Goal: Feedback & Contribution: Leave review/rating

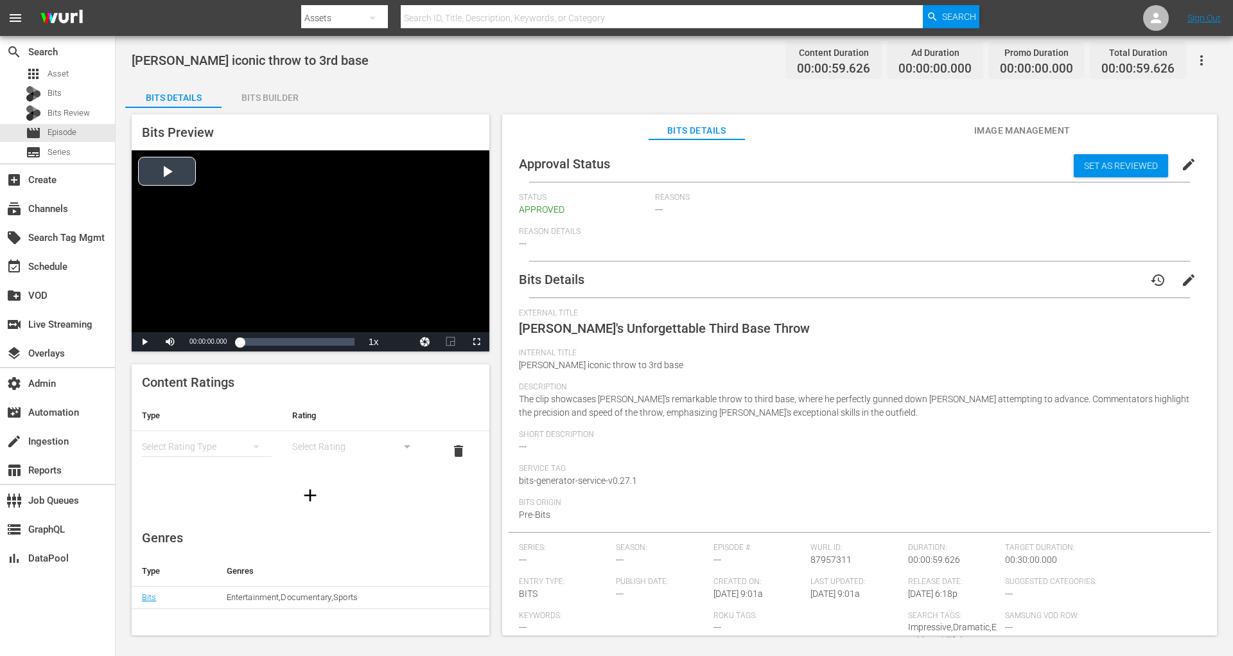
click at [179, 173] on div "Video Player" at bounding box center [311, 241] width 358 height 182
click at [278, 340] on div "Loaded : 80.57% 00:00:21.103 Ichiros iconic throw to 3rd base (1/1) 00:00:07.328" at bounding box center [297, 341] width 114 height 13
click at [303, 340] on div "Loaded : 100.00% 00:00:33.162 Ichiros iconic throw to 3rd base (1/1) 00:00:20.6…" at bounding box center [297, 341] width 114 height 13
click at [324, 340] on div "00:00:43.882 Ichiros iconic throw to 3rd base (1/1)" at bounding box center [324, 341] width 1 height 13
click at [1119, 168] on span "Set as Reviewed" at bounding box center [1121, 166] width 94 height 10
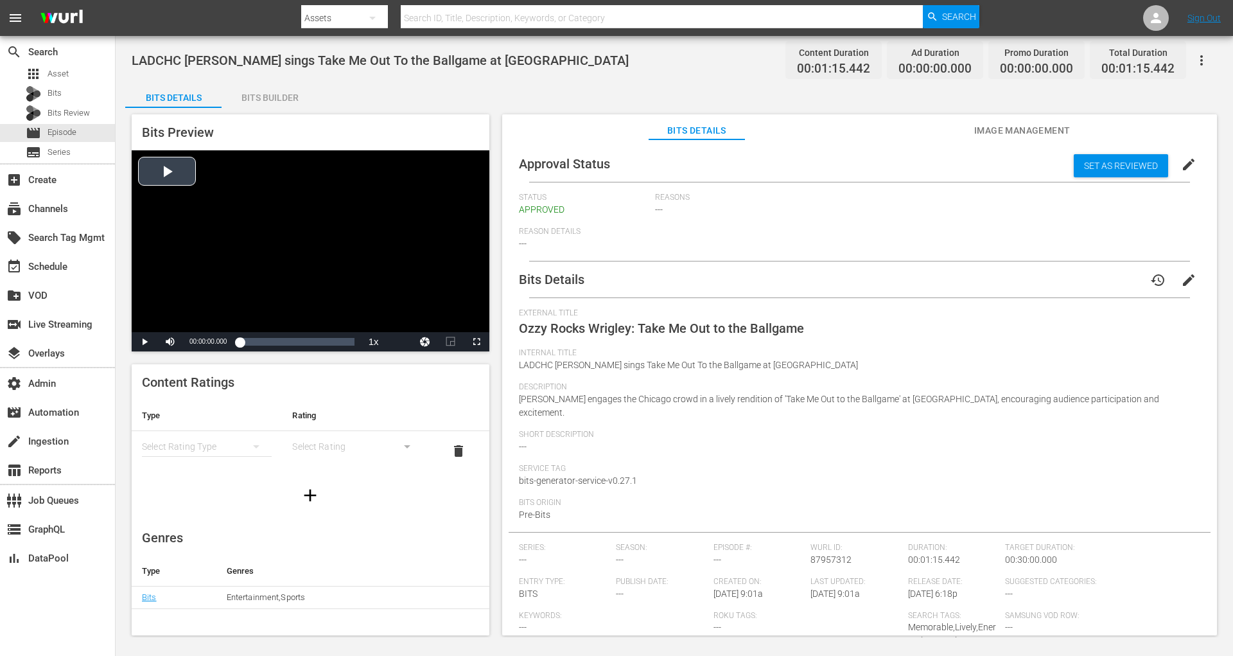
click at [173, 167] on div "Video Player" at bounding box center [311, 241] width 358 height 182
click at [256, 344] on div "00:00:10.595 LADCHC Ozzy Osbourne sings Take Me Out To the Ballgame at Wrigley …" at bounding box center [256, 341] width 1 height 13
click at [243, 339] on div "Loaded : 55.48% 00:00:02.542 LADCHC Ozzy Osbourne sings Take Me Out To the Ball…" at bounding box center [297, 341] width 114 height 13
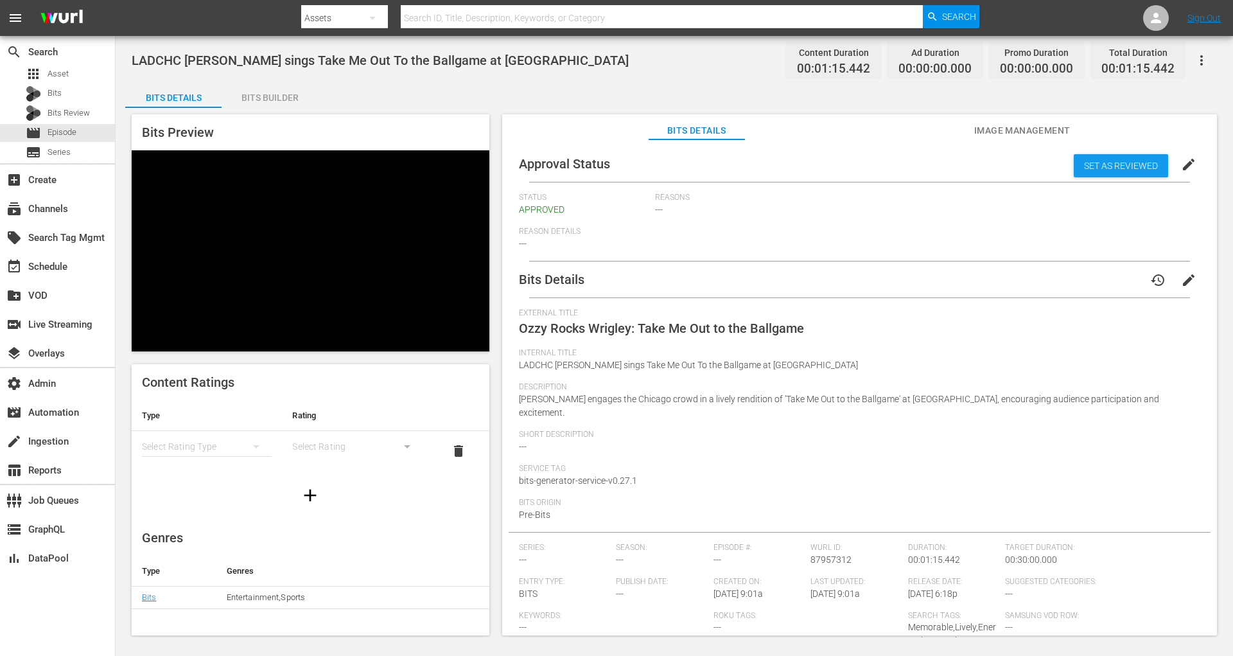
click at [1110, 170] on span "Set as Reviewed" at bounding box center [1121, 166] width 94 height 10
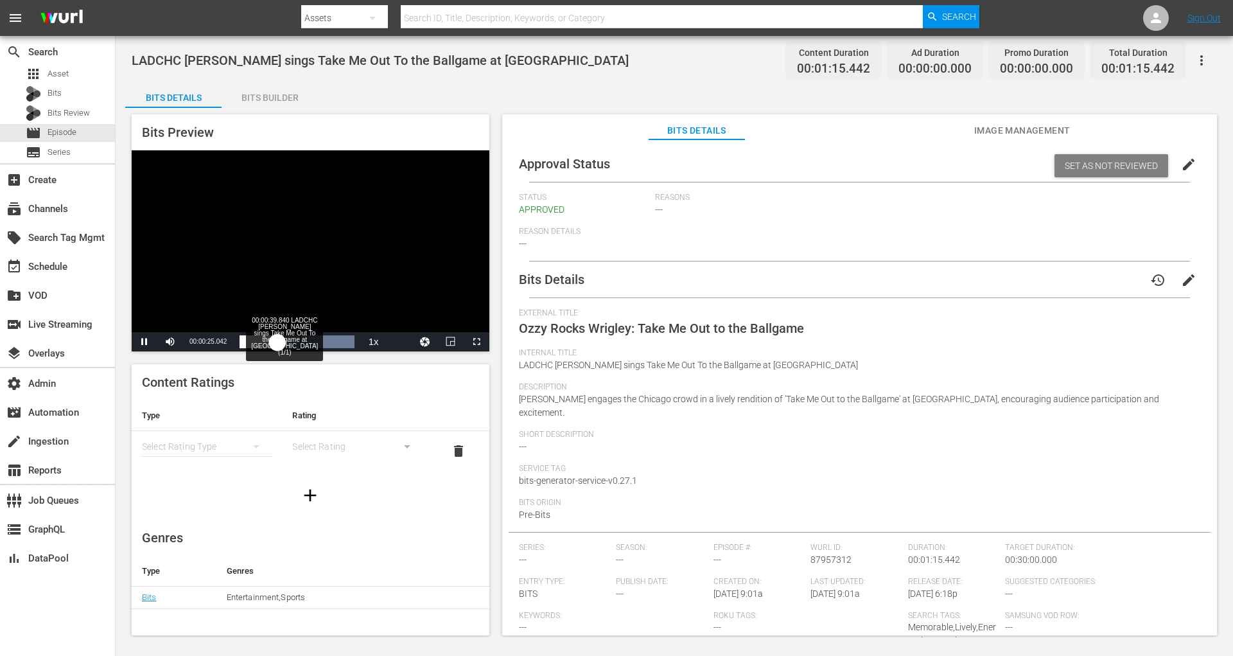
click at [300, 344] on div "00:00:39.840 LADCHC Ozzy Osbourne sings Take Me Out To the Ballgame at Wrigley …" at bounding box center [300, 341] width 1 height 13
click at [317, 342] on div "Loaded : 100.00% 00:00:51.283 LADCHC Ozzy Osbourne sings Take Me Out To the Bal…" at bounding box center [297, 341] width 114 height 13
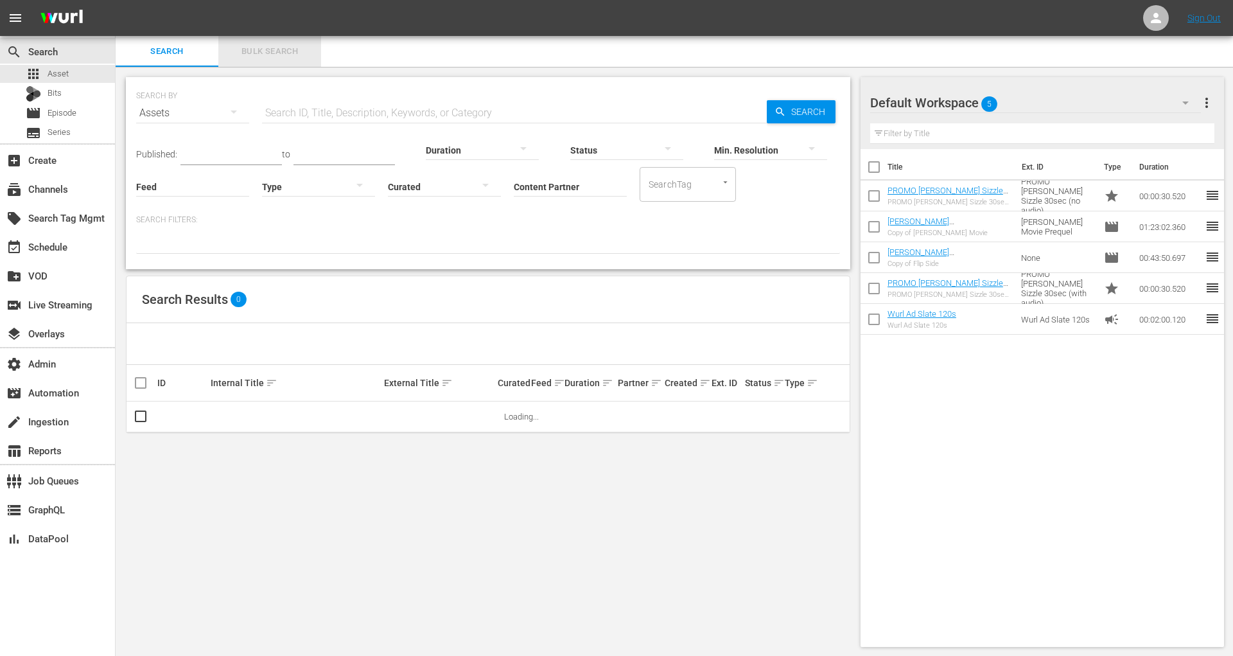
click at [290, 56] on span "Bulk Search" at bounding box center [269, 51] width 87 height 15
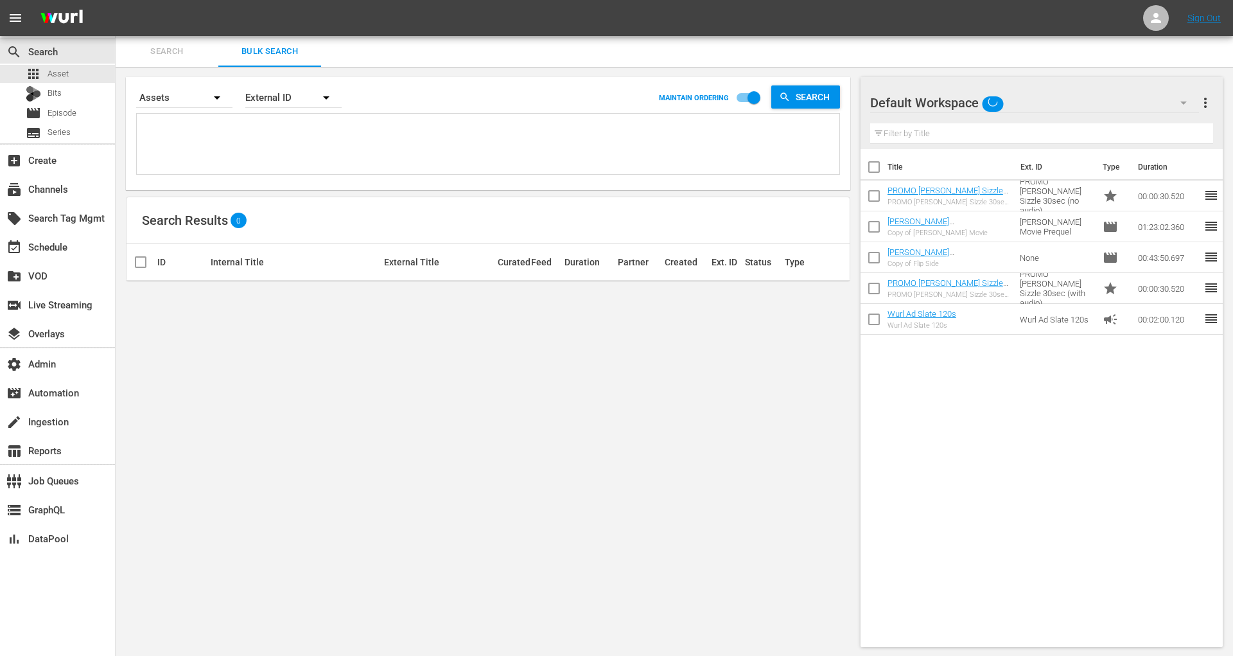
click at [264, 132] on textarea at bounding box center [489, 146] width 699 height 58
paste textarea "87502702 87502704 87502706 87502705"
type textarea "87502702 87502704 87502706 87502705"
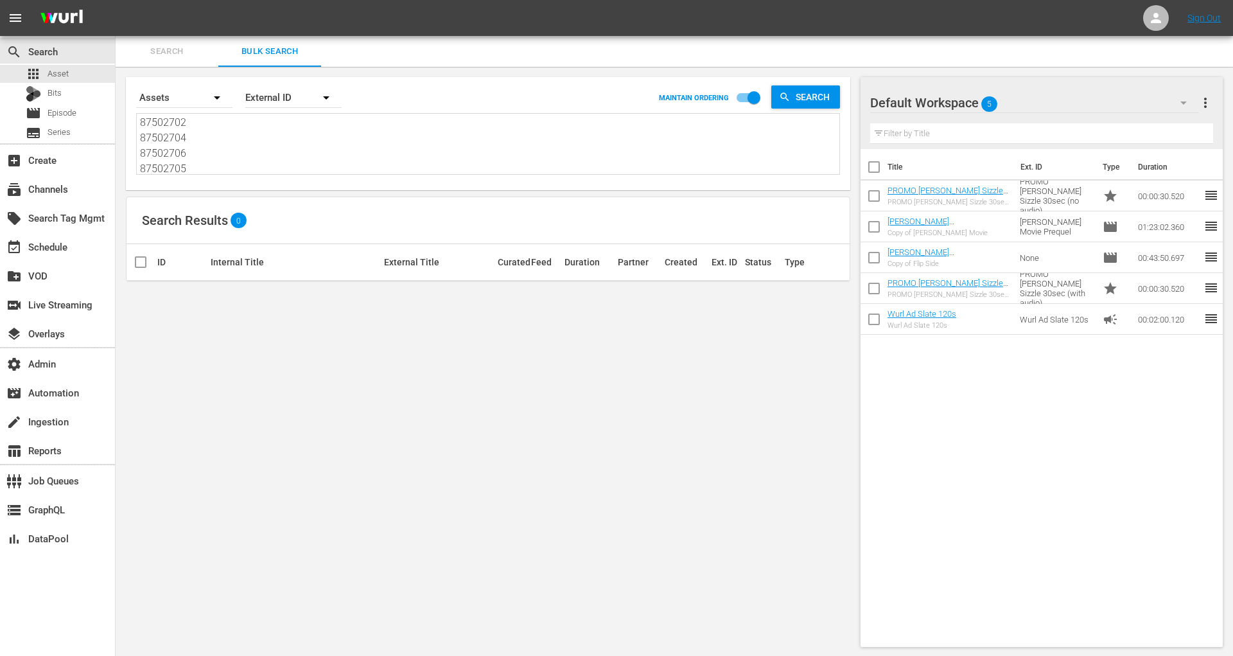
click at [277, 97] on div "External ID" at bounding box center [293, 98] width 96 height 36
click at [285, 154] on div "Wurl ID" at bounding box center [286, 154] width 51 height 21
click at [94, 89] on div "Bits" at bounding box center [57, 94] width 115 height 18
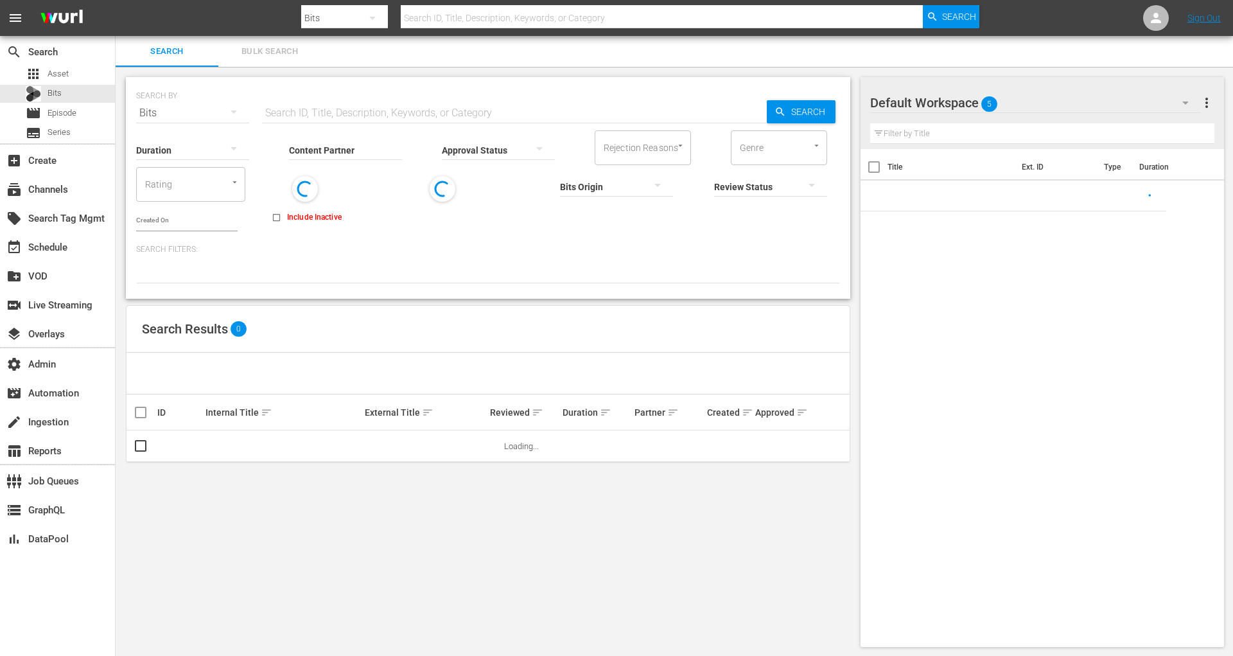
click at [290, 53] on span "Bulk Search" at bounding box center [269, 51] width 87 height 15
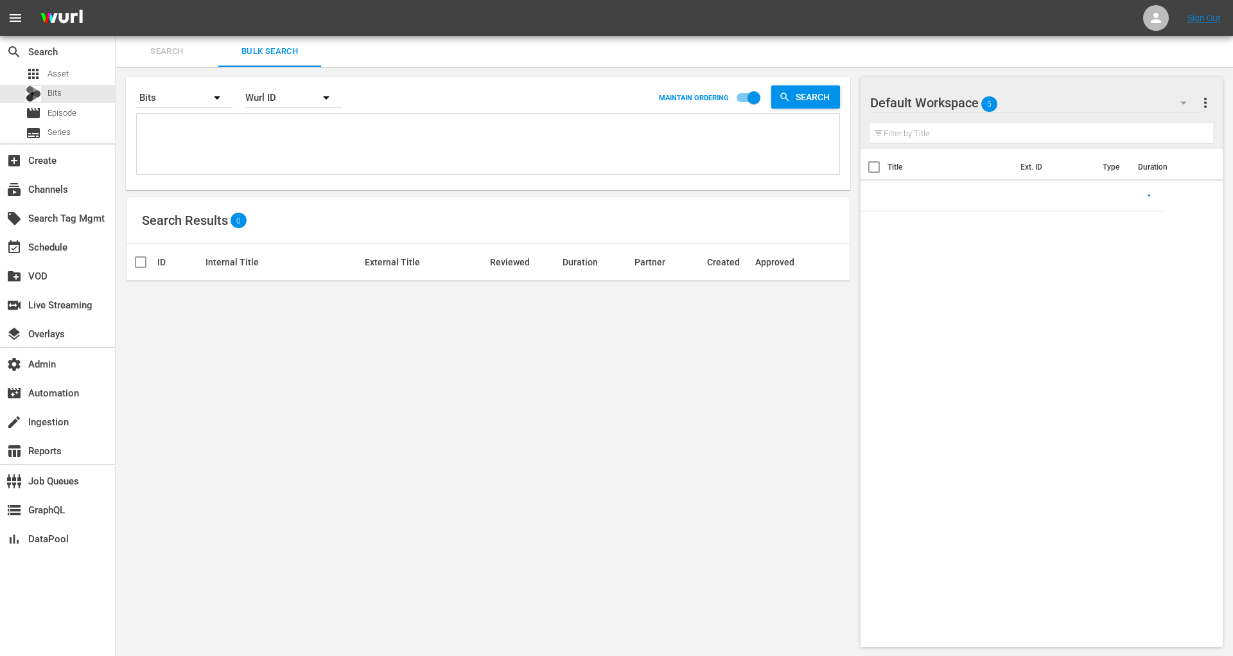
click at [287, 149] on textarea at bounding box center [489, 146] width 699 height 58
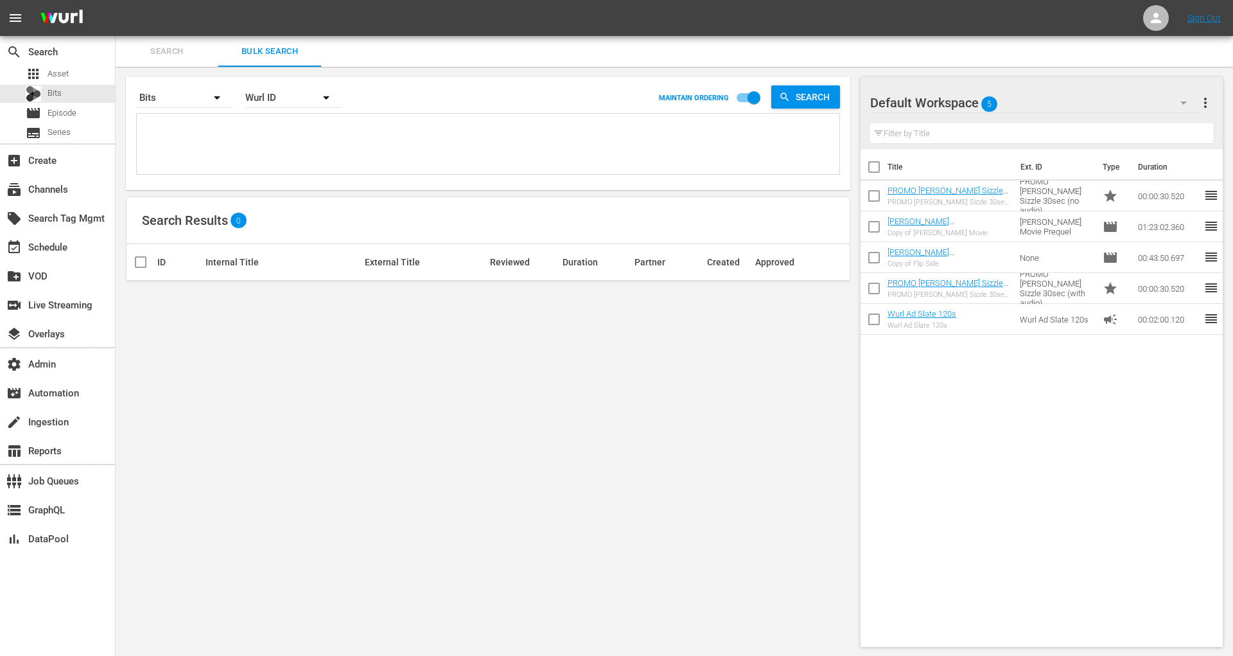
paste textarea "87502702 87502704 87502706 87502705"
type textarea "87502702 87502704 87502706 87502705"
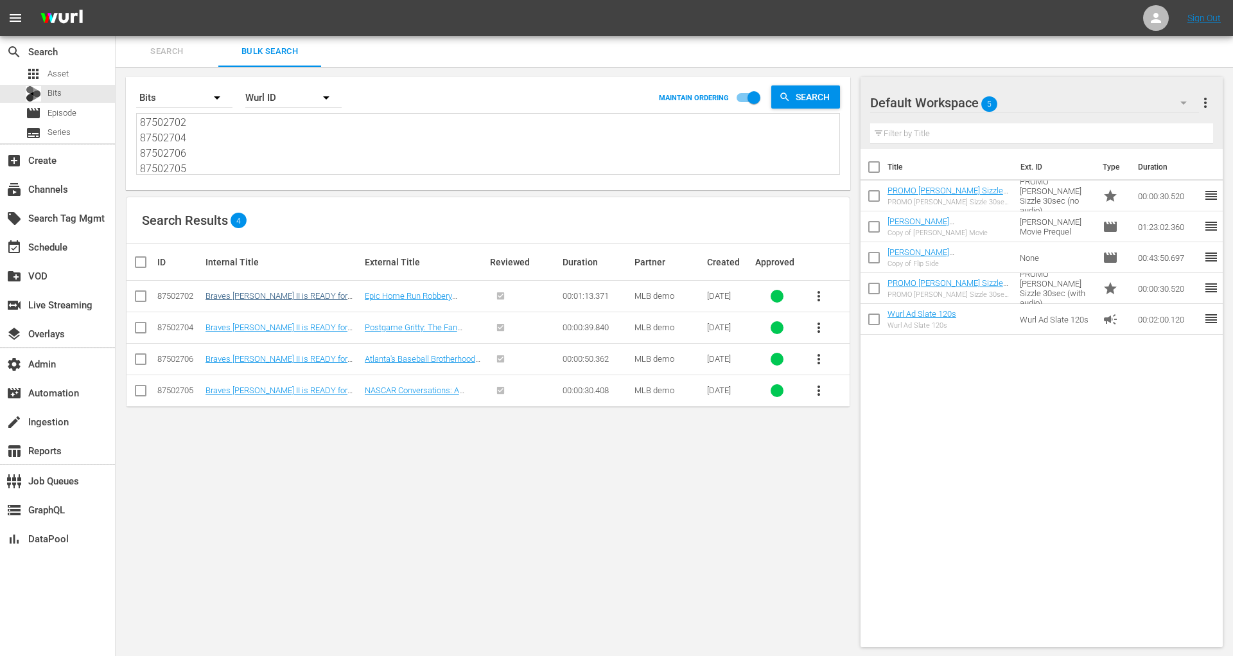
type textarea "87502702 87502704 87502706 87502705"
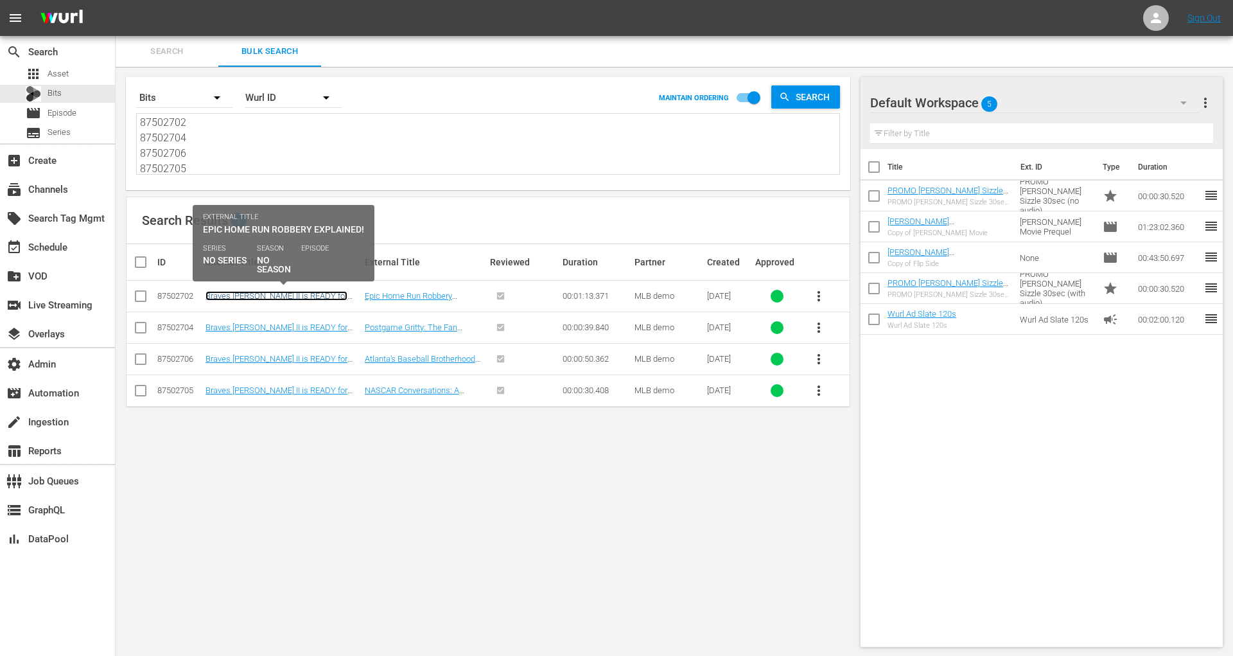
click at [316, 293] on link "Braves Michael Harris II is READY for Speedway Classic Bowling 3" at bounding box center [277, 300] width 142 height 19
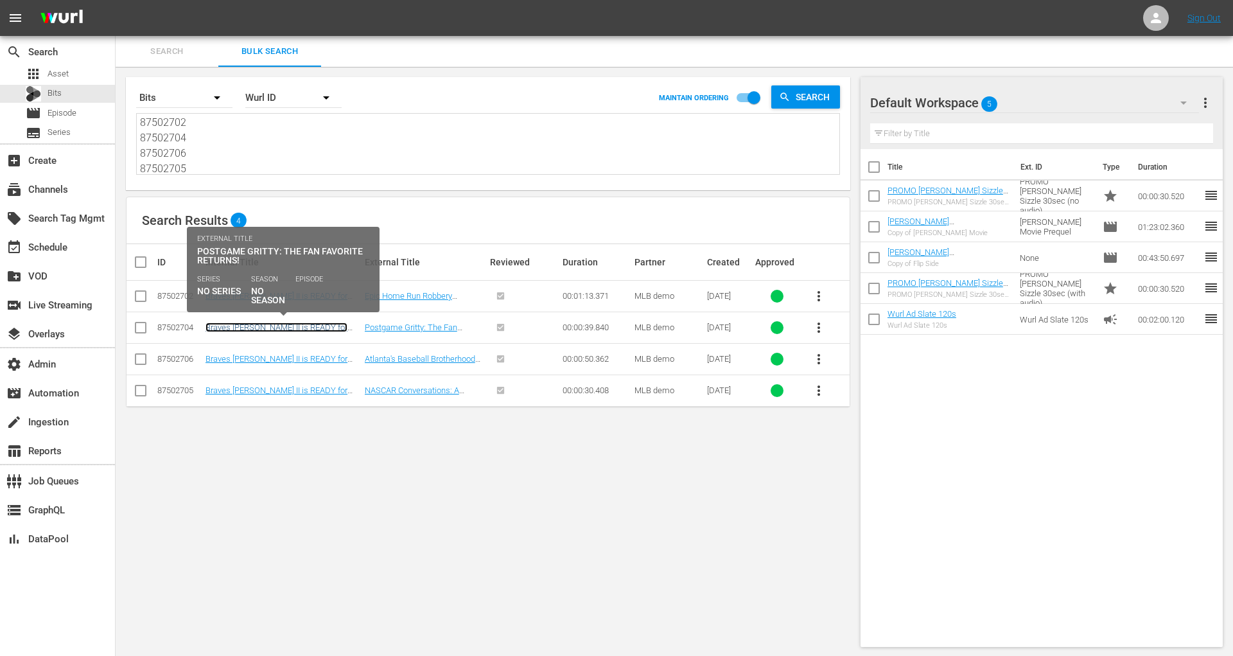
click at [315, 324] on link "Braves Michael Harris II is READY for Speedway Classic Bowling 3" at bounding box center [277, 331] width 142 height 19
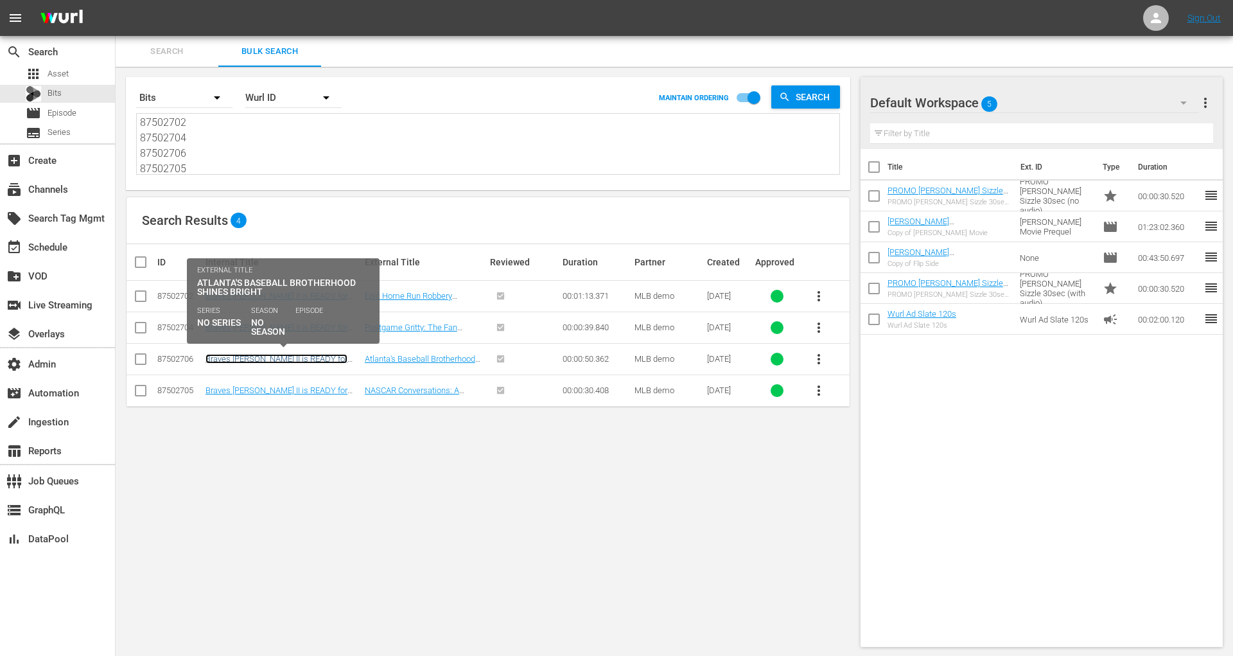
click at [315, 359] on link "Braves Michael Harris II is READY for Speedway Classic Bowling 3" at bounding box center [277, 363] width 142 height 19
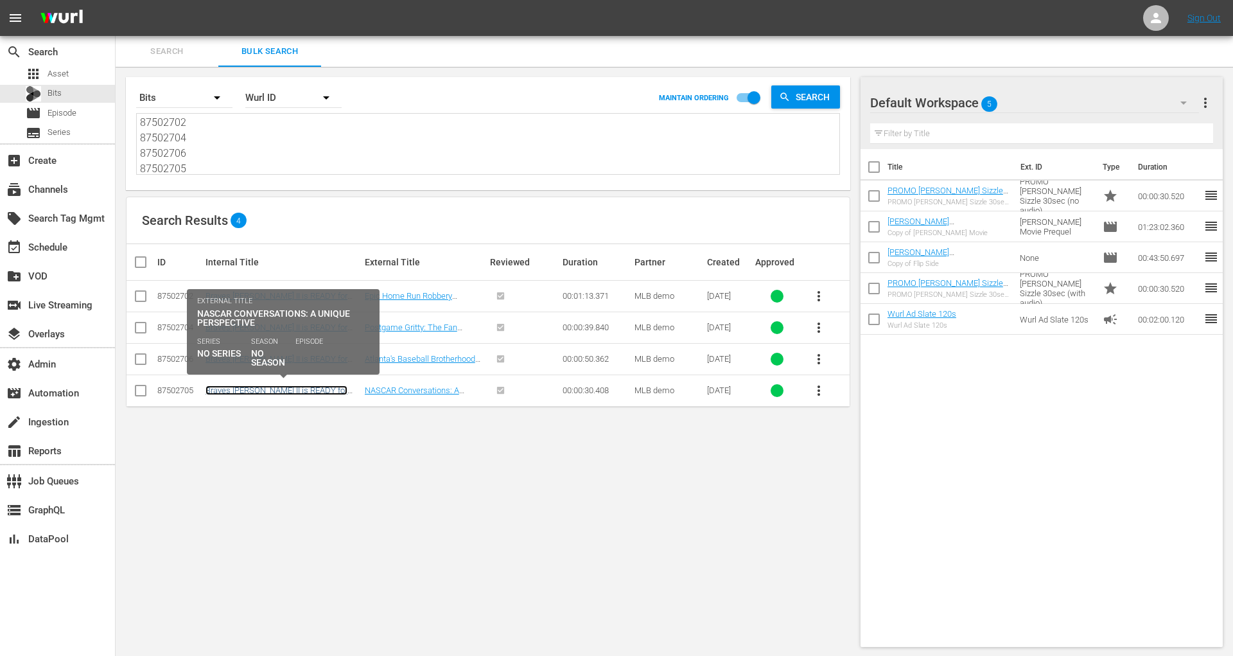
click at [318, 385] on link "Braves [PERSON_NAME] II is READY for Speedway Classic Bowling 3" at bounding box center [277, 394] width 142 height 19
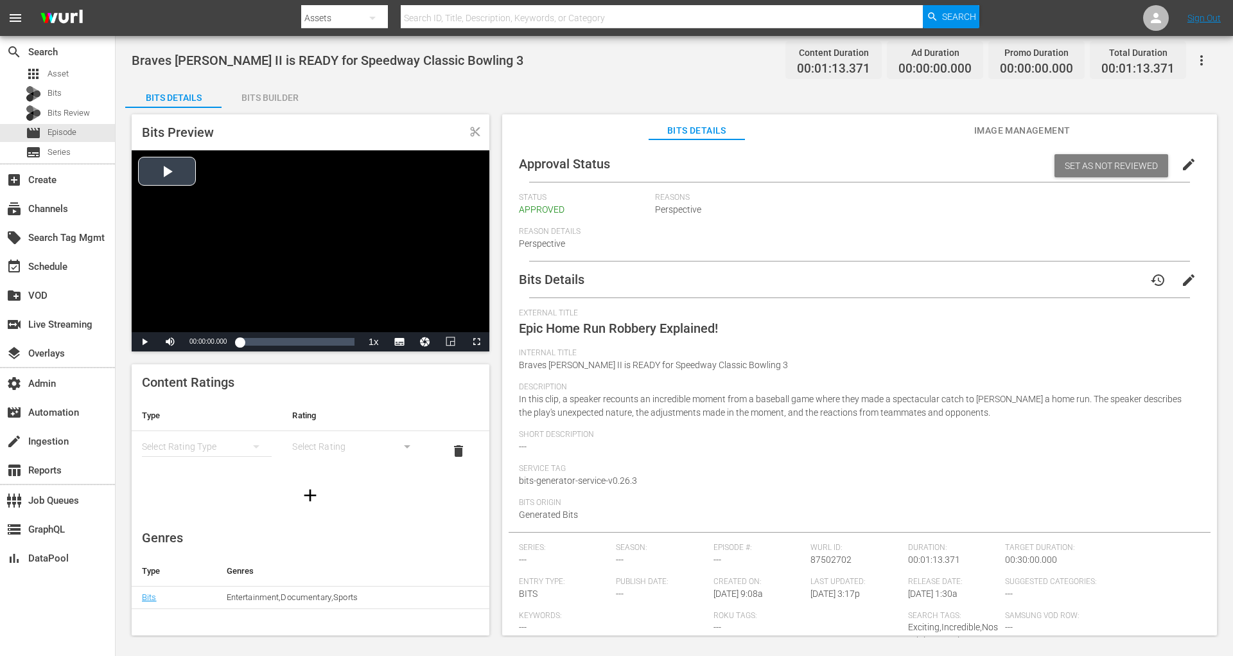
click at [182, 160] on div "Video Player" at bounding box center [311, 241] width 358 height 182
click at [203, 159] on div "Video Player" at bounding box center [311, 241] width 358 height 182
click at [167, 173] on div "Video Player" at bounding box center [311, 241] width 358 height 182
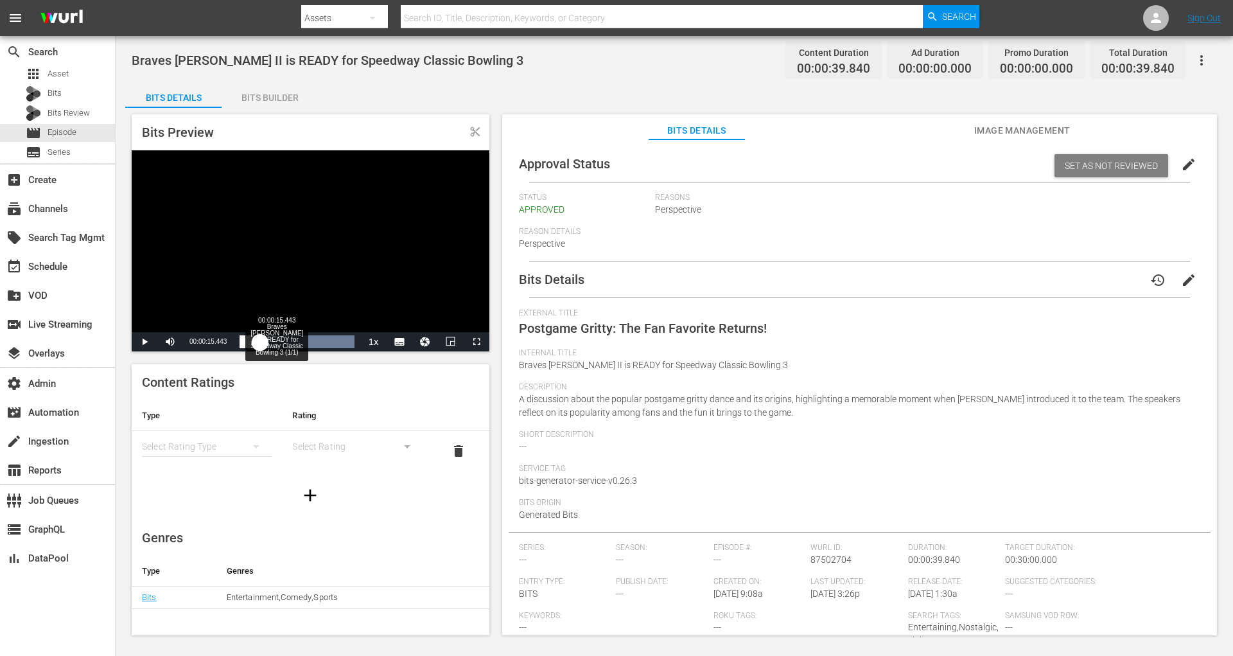
click at [284, 338] on div "00:00:15.443 Braves Michael Harris II is READY for Speedway Classic Bowling 3 (…" at bounding box center [284, 341] width 1 height 13
click at [315, 337] on div "00:00:26.410 Braves Michael Harris II is READY for Speedway Classic Bowling 3 (…" at bounding box center [315, 341] width 1 height 13
click at [331, 337] on div "00:00:31.782 Braves Michael Harris II is READY for Speedway Classic Bowling 3 (…" at bounding box center [331, 341] width 1 height 13
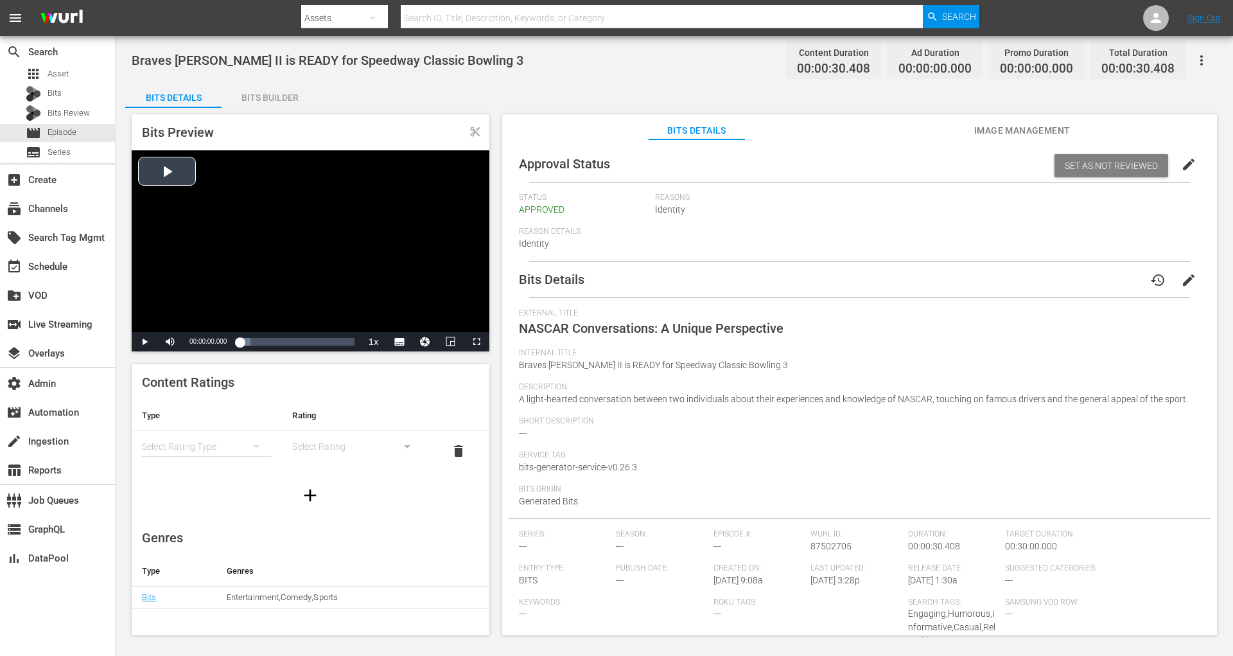
click at [181, 166] on div "Video Player" at bounding box center [311, 241] width 358 height 182
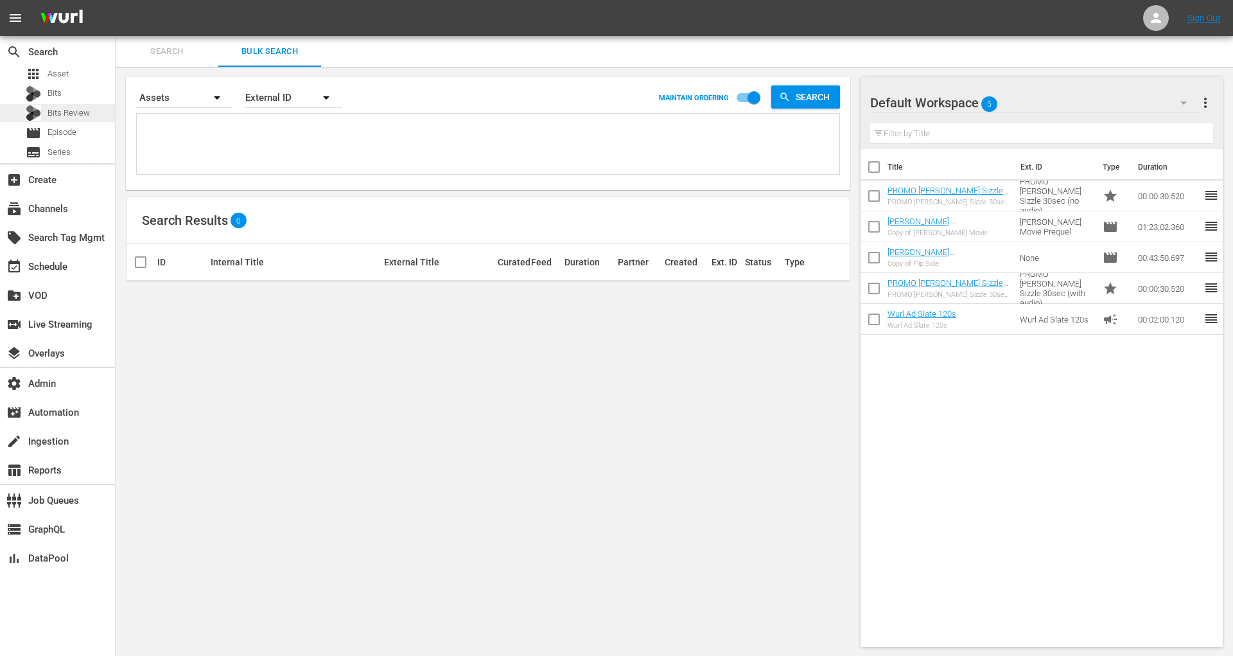
click at [65, 116] on span "Bits Review" at bounding box center [69, 113] width 42 height 13
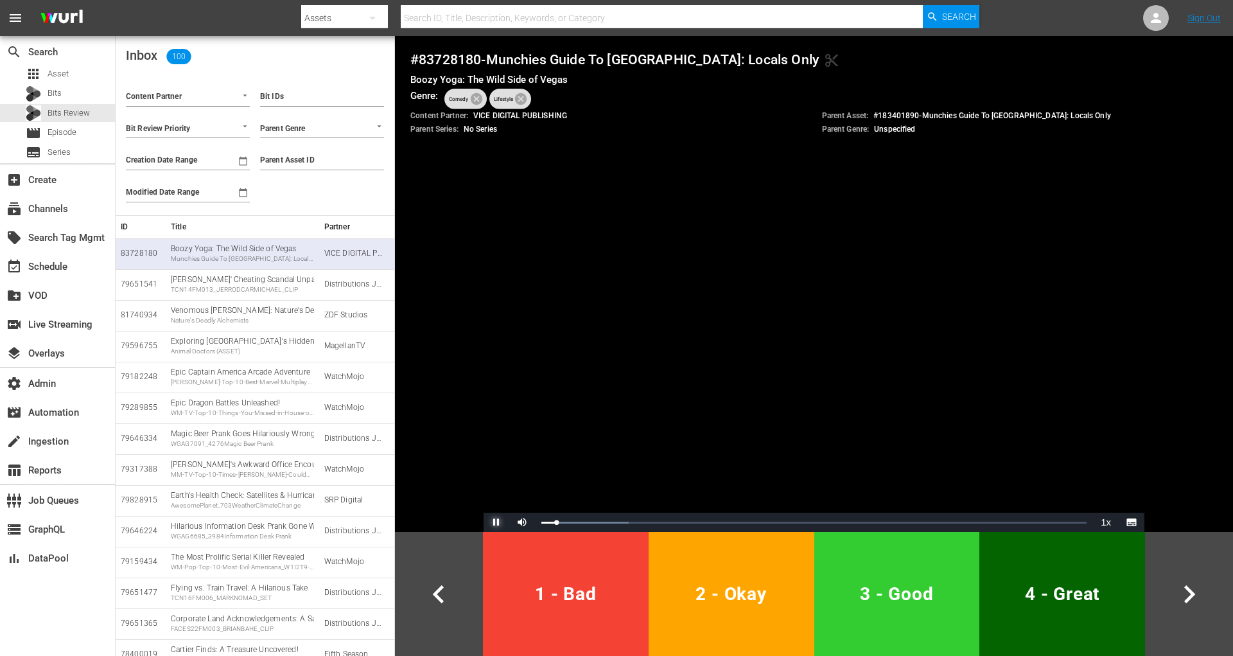
click at [496, 522] on span "Video Player" at bounding box center [496, 522] width 0 height 0
click at [369, 191] on div "Bit IDs Parent Genre Parent Asset ID Override "Do Not Review" Setting" at bounding box center [322, 141] width 134 height 138
click at [265, 194] on input "Override "Do Not Review" Setting" at bounding box center [263, 196] width 21 height 21
checkbox input "true"
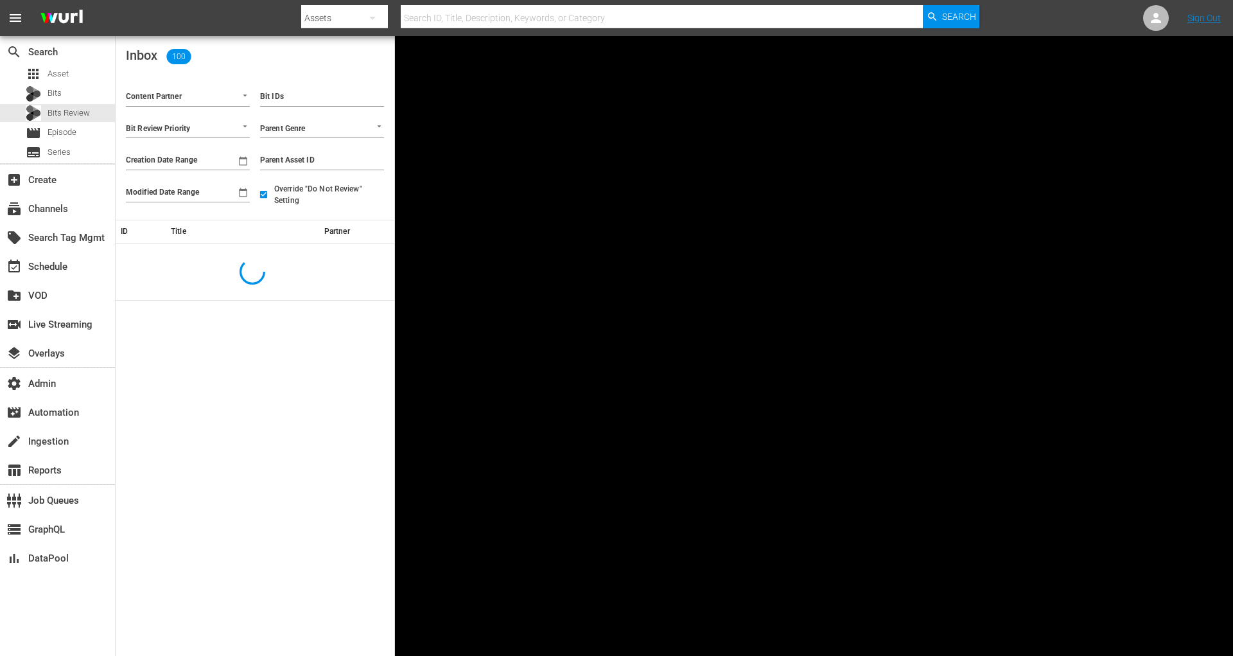
click at [190, 101] on input "Content Partner" at bounding box center [170, 97] width 88 height 17
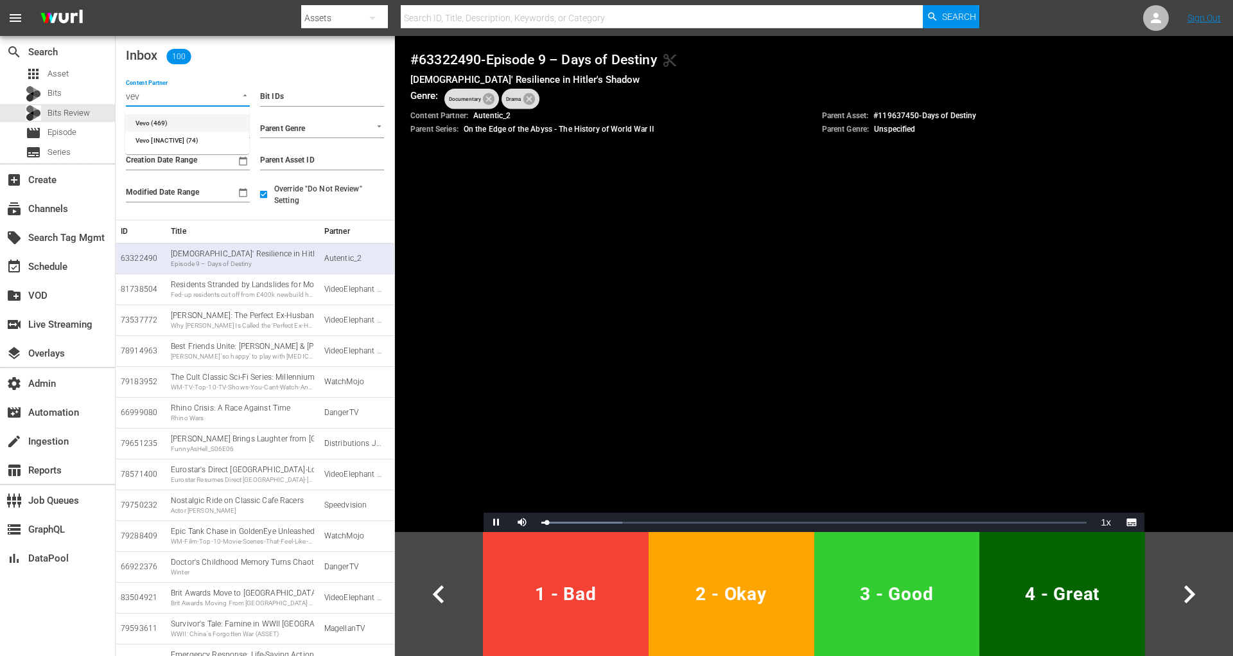
click at [189, 119] on li "Vevo (469)" at bounding box center [187, 122] width 124 height 17
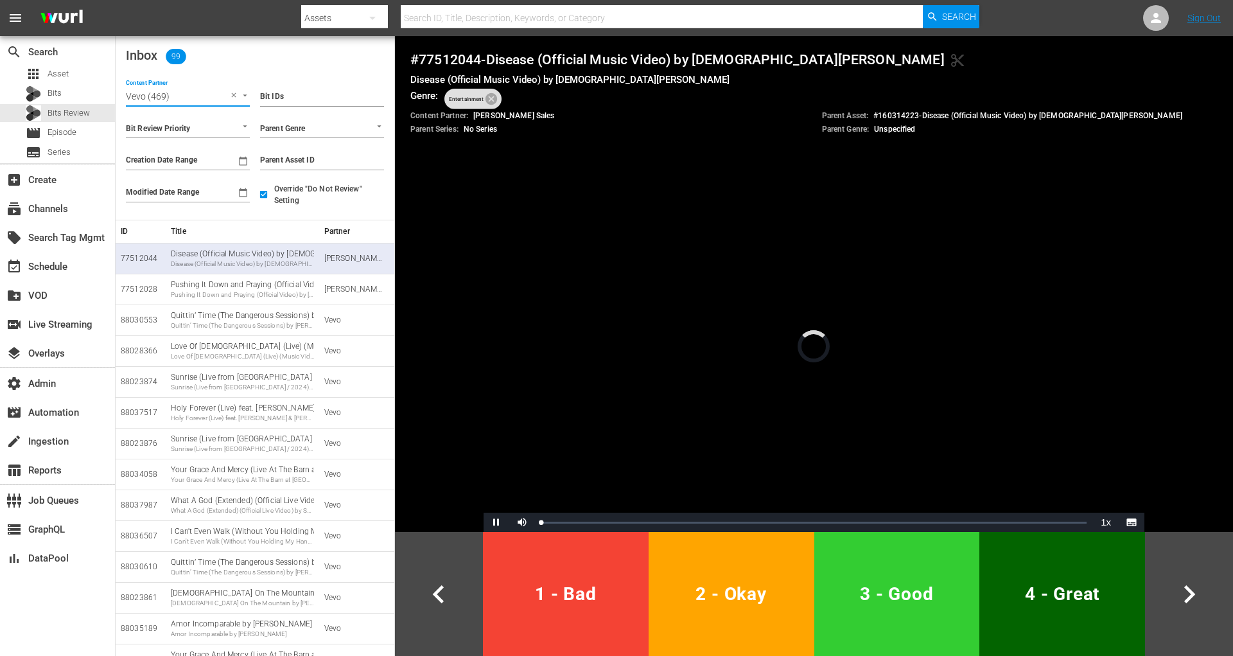
type input "Vevo (469)"
click at [213, 159] on input "Creation Date Range" at bounding box center [178, 160] width 105 height 19
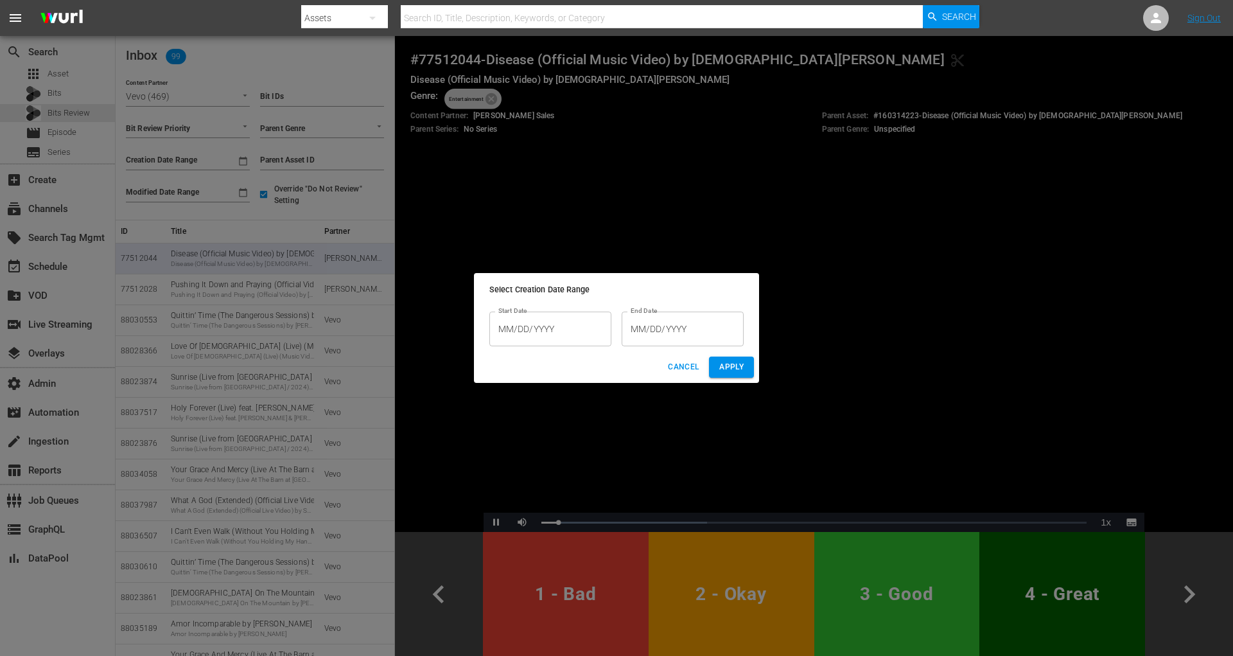
click at [570, 322] on input "MM/DD/YYYY" at bounding box center [550, 328] width 122 height 35
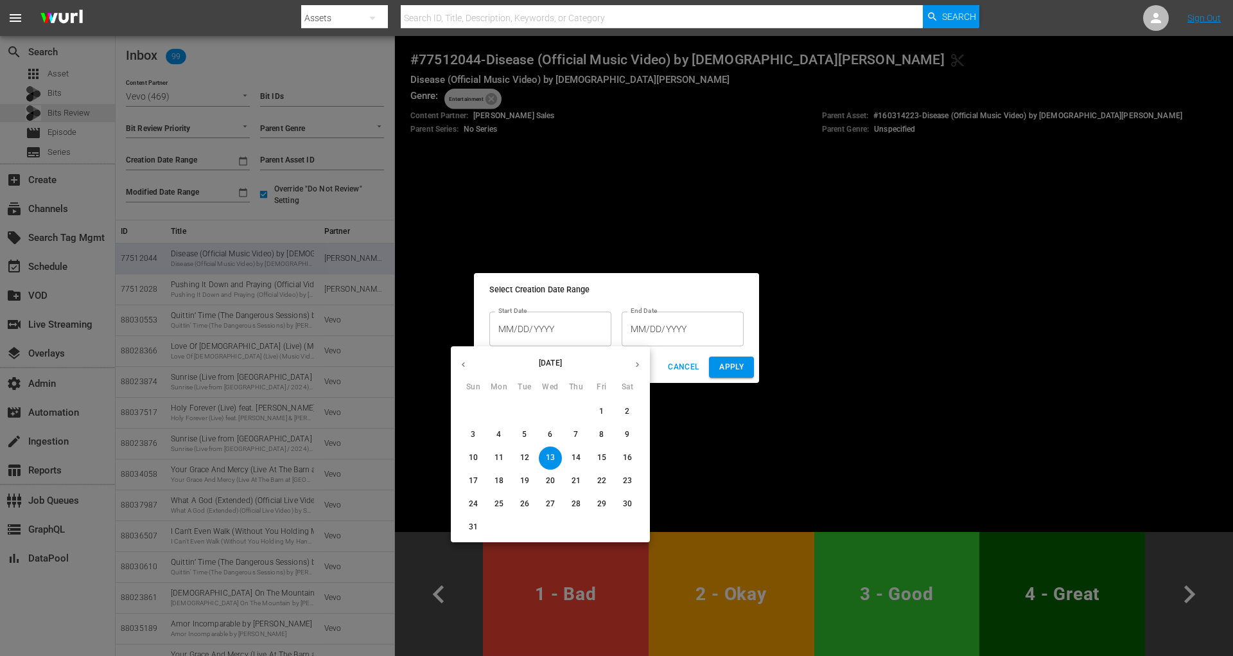
click at [495, 297] on div at bounding box center [616, 328] width 1233 height 656
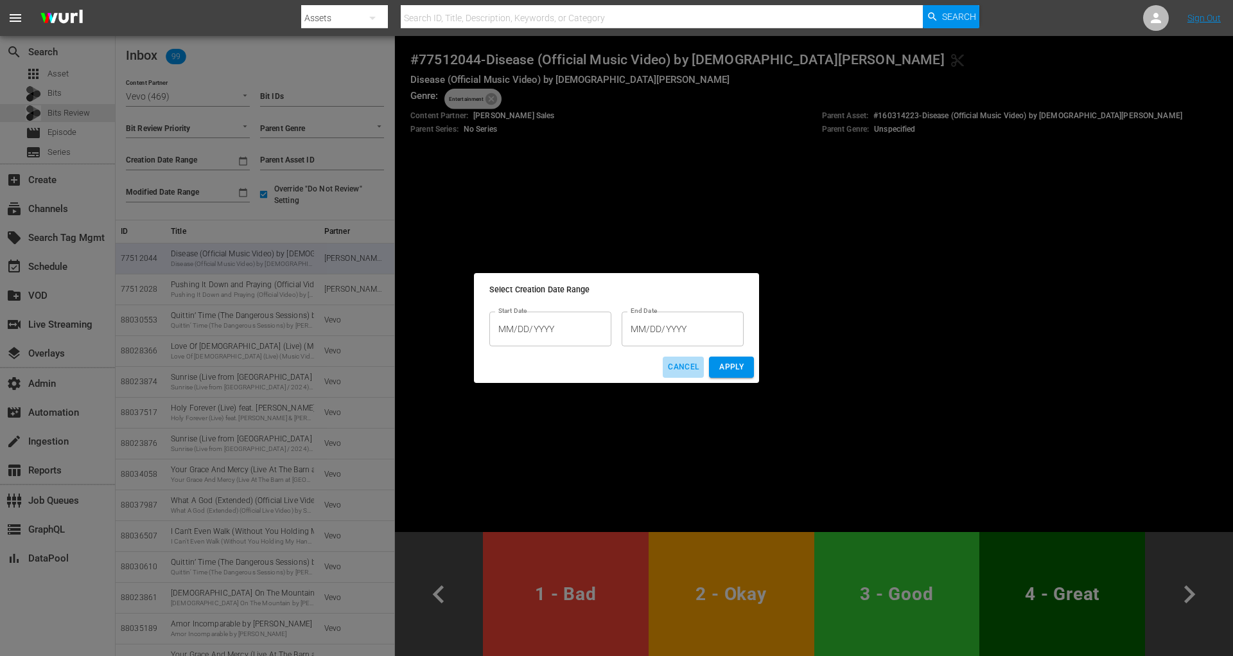
click at [665, 372] on button "Cancel" at bounding box center [683, 366] width 41 height 21
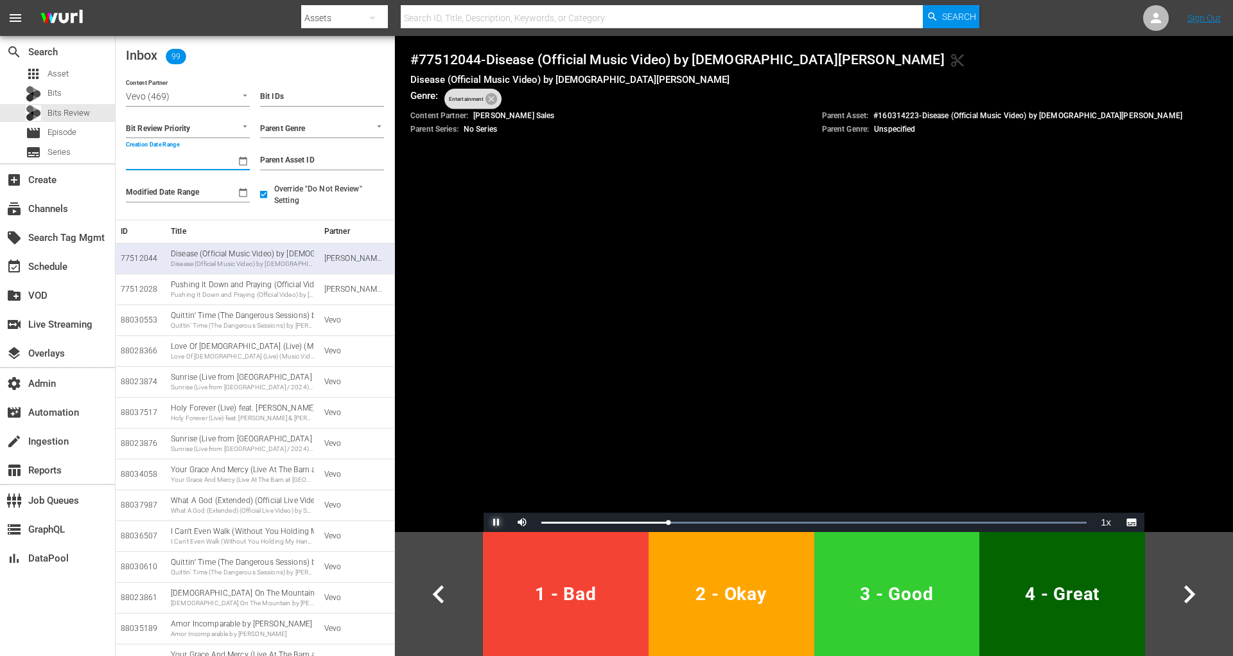
click at [496, 522] on span "Video Player" at bounding box center [496, 522] width 0 height 0
click at [162, 154] on input "Creation Date Range" at bounding box center [178, 160] width 105 height 19
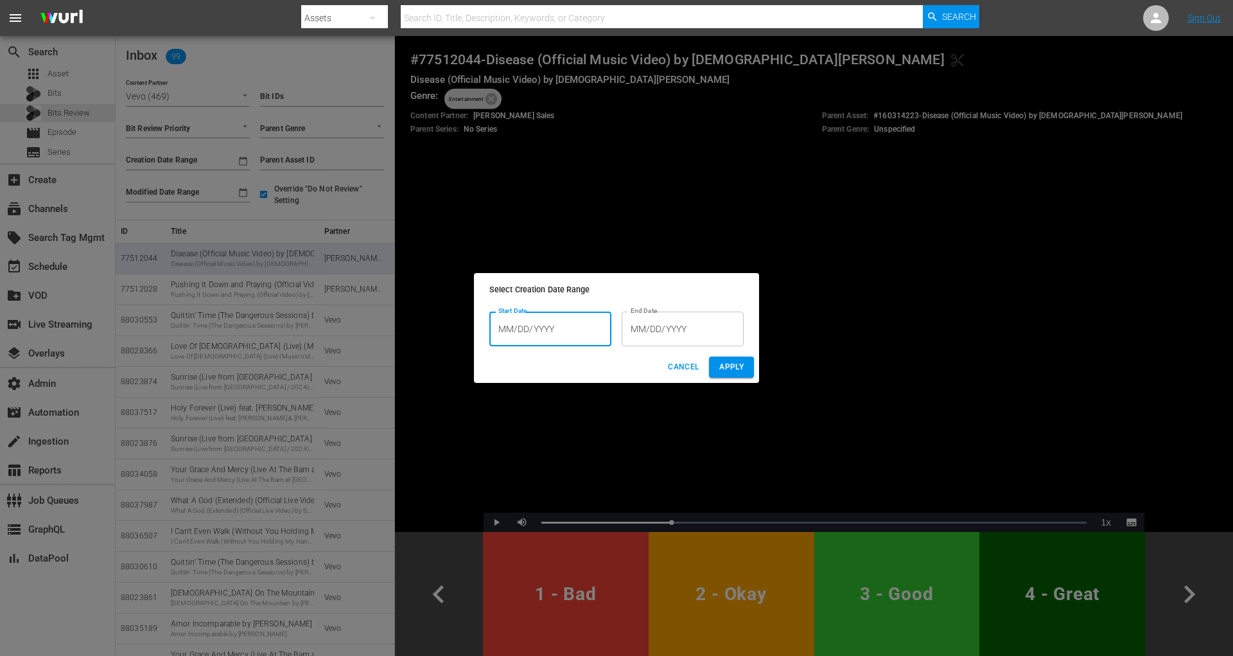
click at [544, 336] on input "MM/DD/YYYY" at bounding box center [550, 328] width 122 height 35
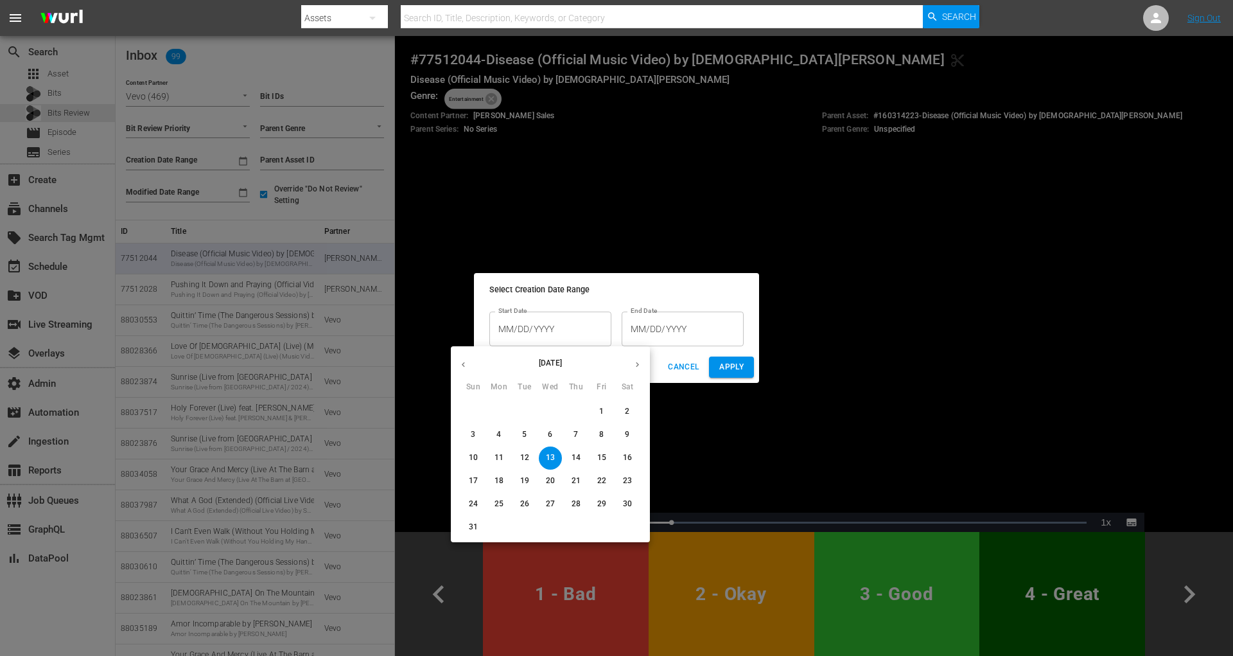
click at [518, 456] on span "12" at bounding box center [524, 457] width 23 height 11
type input "[DATE]"
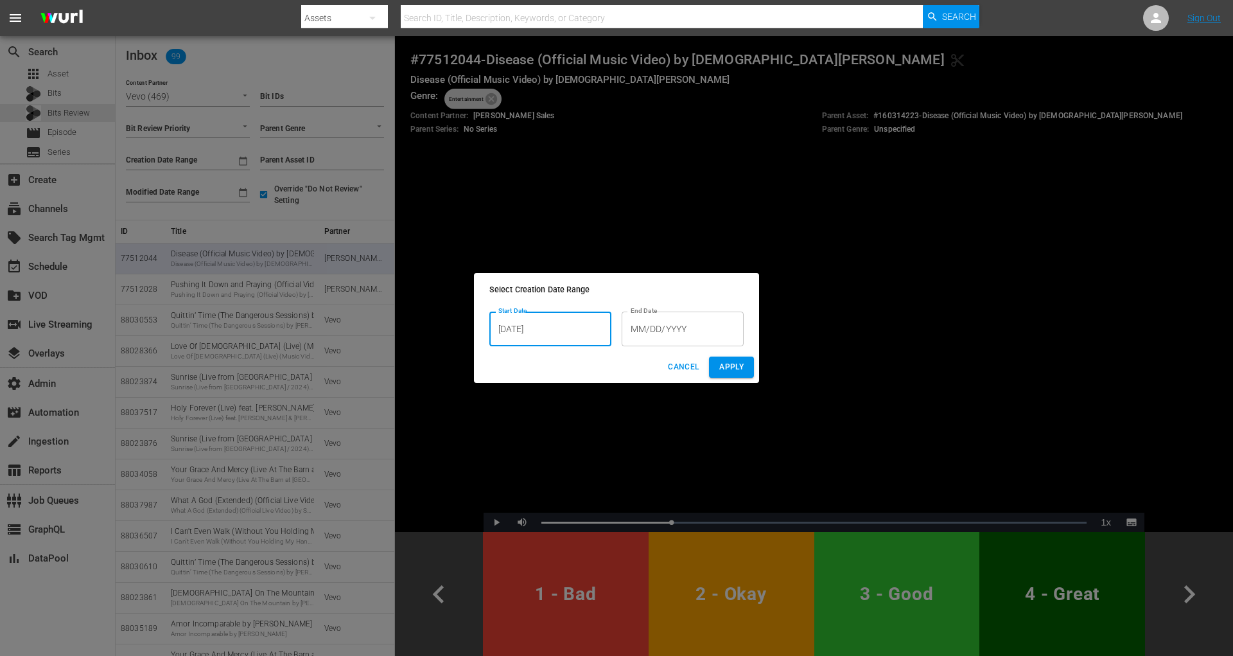
click at [732, 365] on span "Apply" at bounding box center [731, 366] width 24 height 13
type input "From [DATE]"
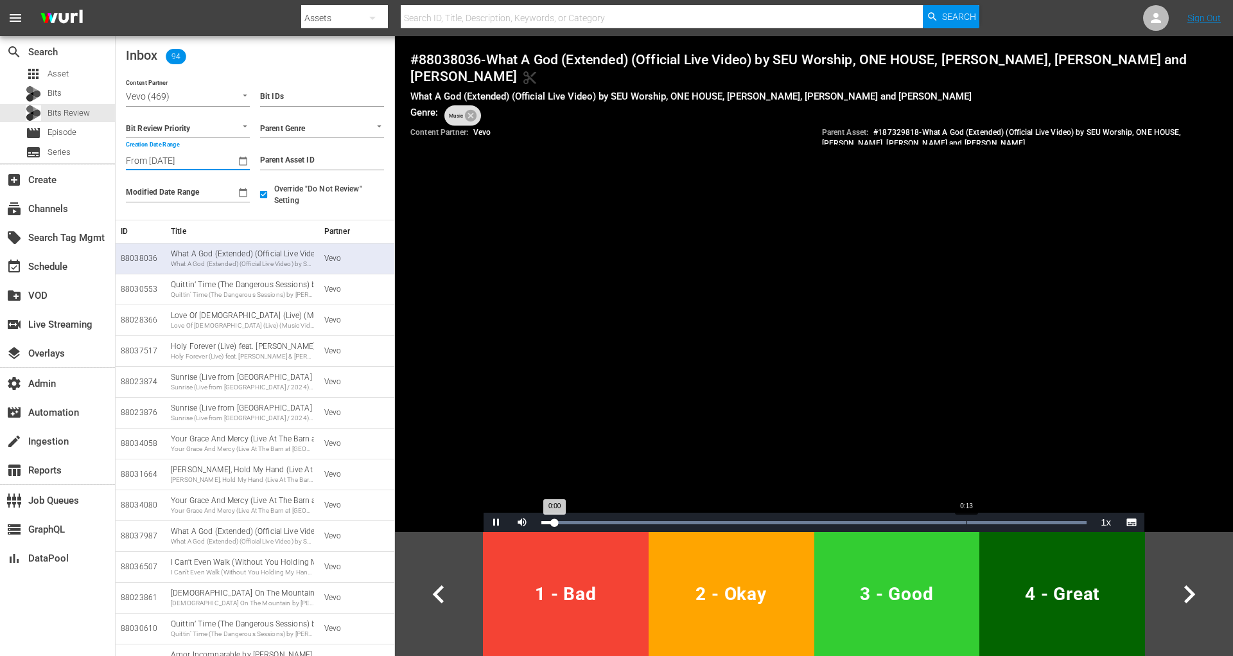
click at [963, 521] on div "Loaded : 100.00% 0:13 0:00" at bounding box center [813, 522] width 545 height 3
click at [955, 518] on div "Loaded : 100.00% 0:13 0:15" at bounding box center [814, 522] width 558 height 19
click at [496, 522] on span "Video Player" at bounding box center [496, 522] width 0 height 0
click at [978, 516] on div "Loaded : 100.00% 0:13 0:15" at bounding box center [814, 522] width 558 height 19
click at [496, 522] on span "Video Player" at bounding box center [496, 522] width 0 height 0
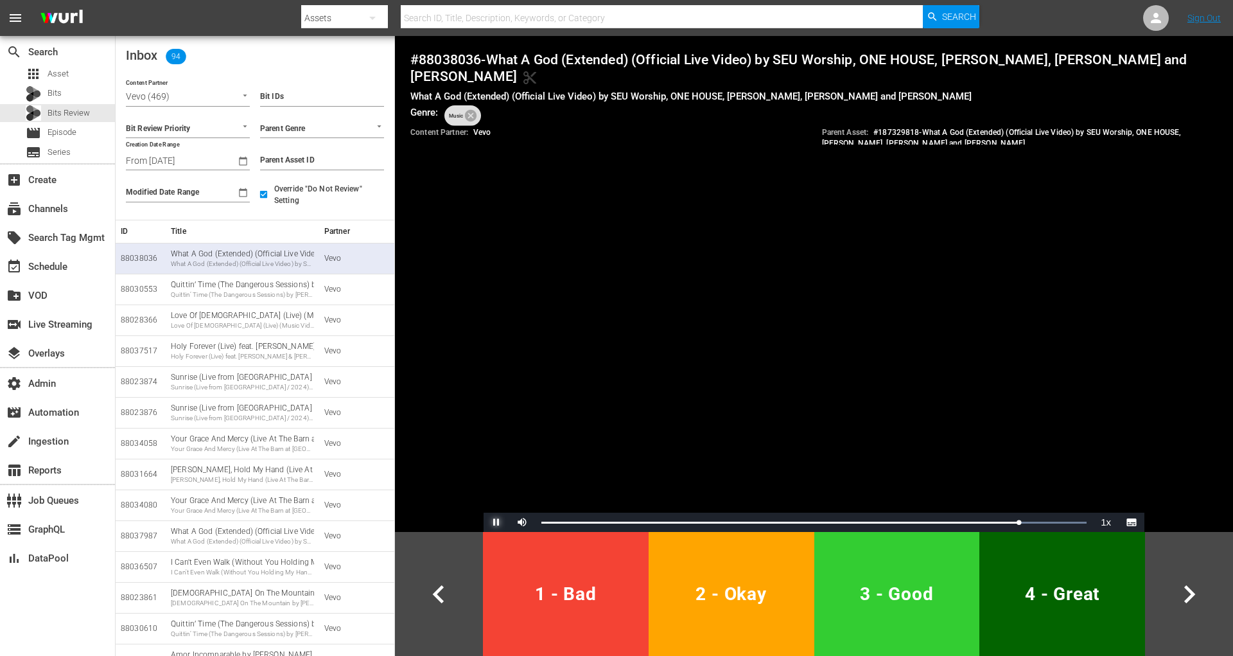
click at [496, 522] on span "Video Player" at bounding box center [496, 522] width 0 height 0
click at [466, 61] on h4 "# 88038036 - What A God (Extended) (Official Live Video) by SEU Worship, ONE HO…" at bounding box center [813, 68] width 807 height 34
copy h4 "88038036"
click at [557, 604] on span "1 - Bad" at bounding box center [565, 593] width 155 height 31
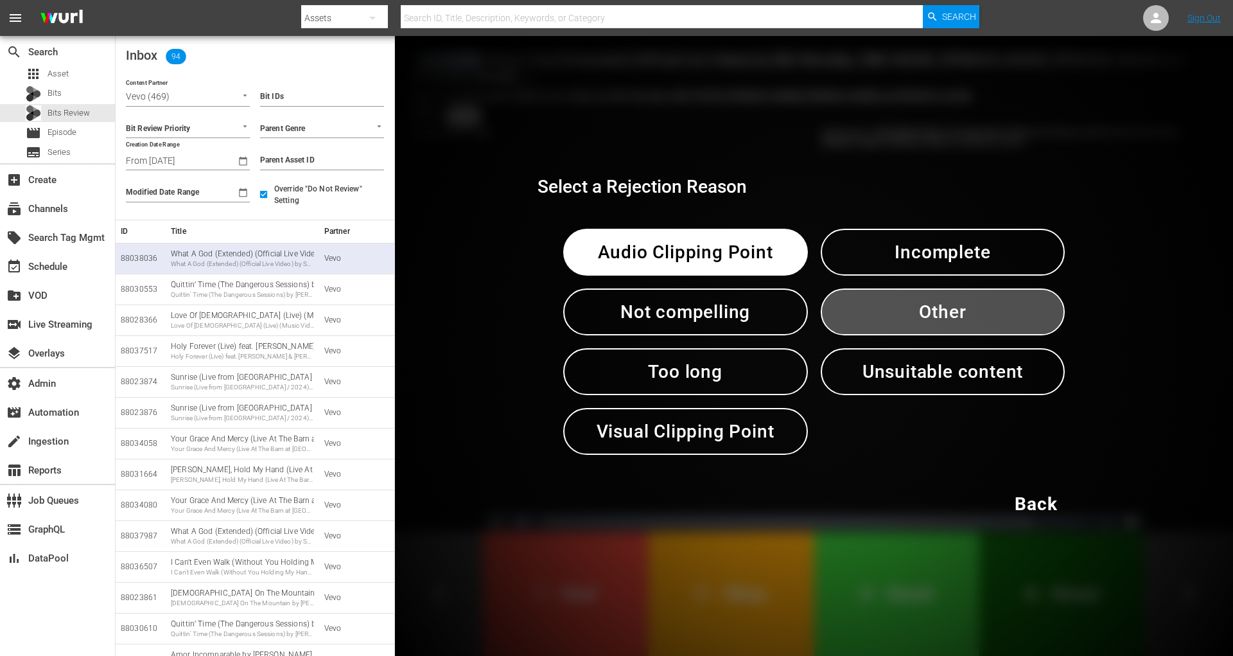
click at [910, 315] on span "Other" at bounding box center [943, 311] width 178 height 31
click at [910, 315] on div "Audio Clipping Point Incomplete Not compelling Other Too long Unsuitable conten…" at bounding box center [815, 341] width 554 height 277
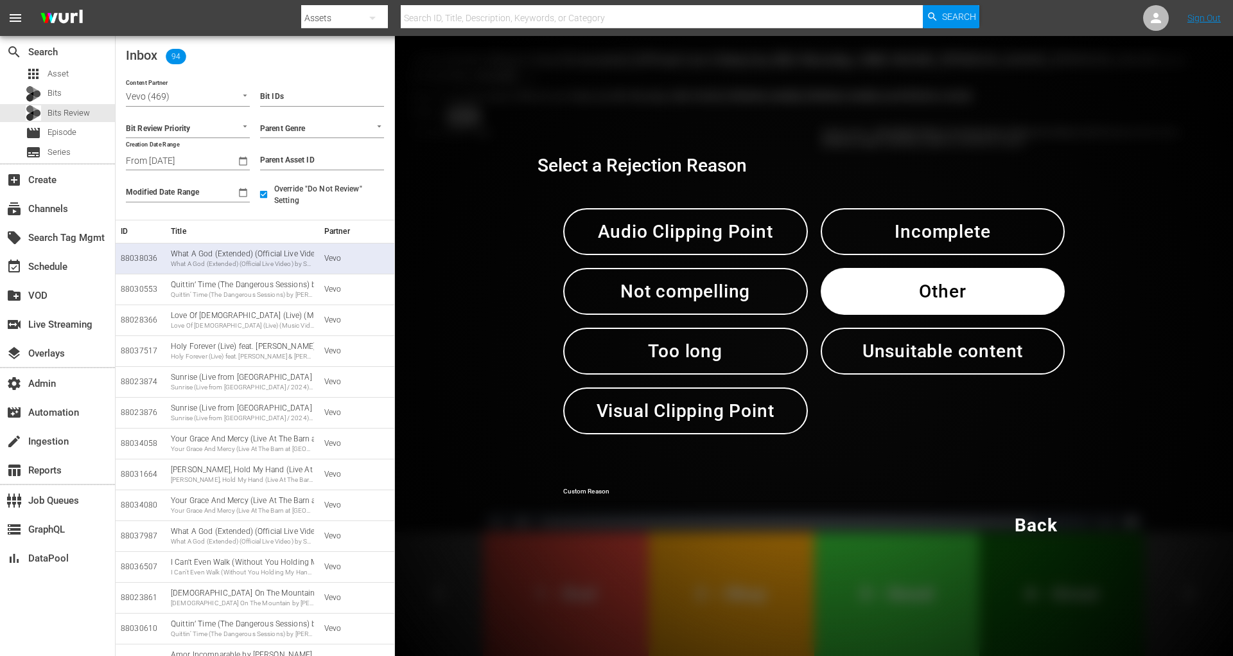
click at [706, 488] on input "text" at bounding box center [814, 492] width 502 height 19
type input "glitch"
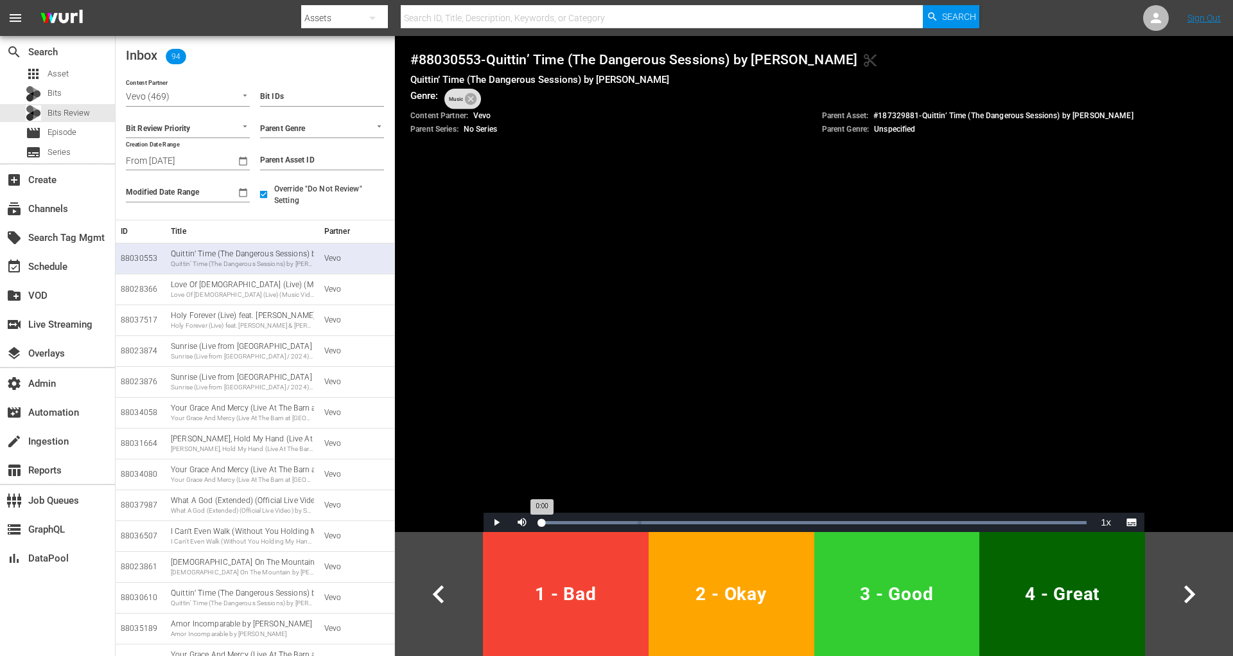
click at [541, 521] on div "Loaded : 100.00% 0:00 0:00" at bounding box center [813, 522] width 545 height 3
click at [496, 522] on span "Video Player" at bounding box center [496, 522] width 0 height 0
click at [462, 57] on h4 "# 88030553 - Quittin’ Time (The Dangerous Sessions) by [PERSON_NAME] content_cut" at bounding box center [813, 59] width 807 height 17
copy h4 "88030553"
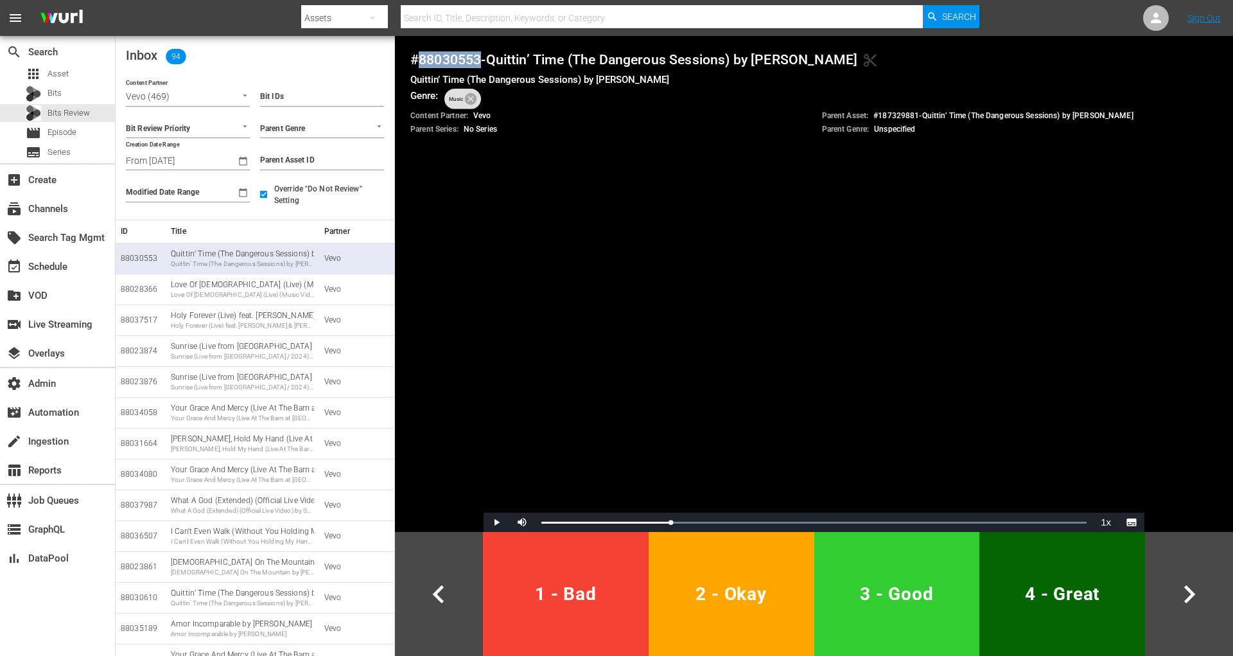
click at [605, 588] on span "1 - Bad" at bounding box center [565, 593] width 155 height 31
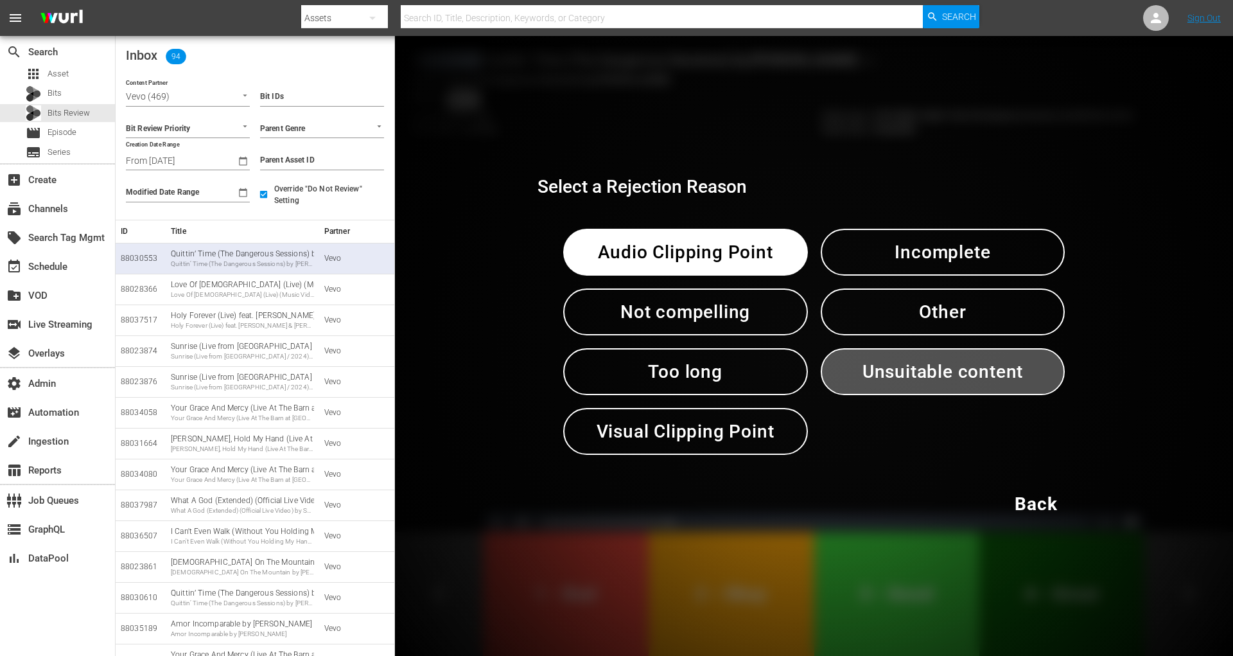
click at [883, 378] on span "Unsuitable content" at bounding box center [943, 371] width 178 height 31
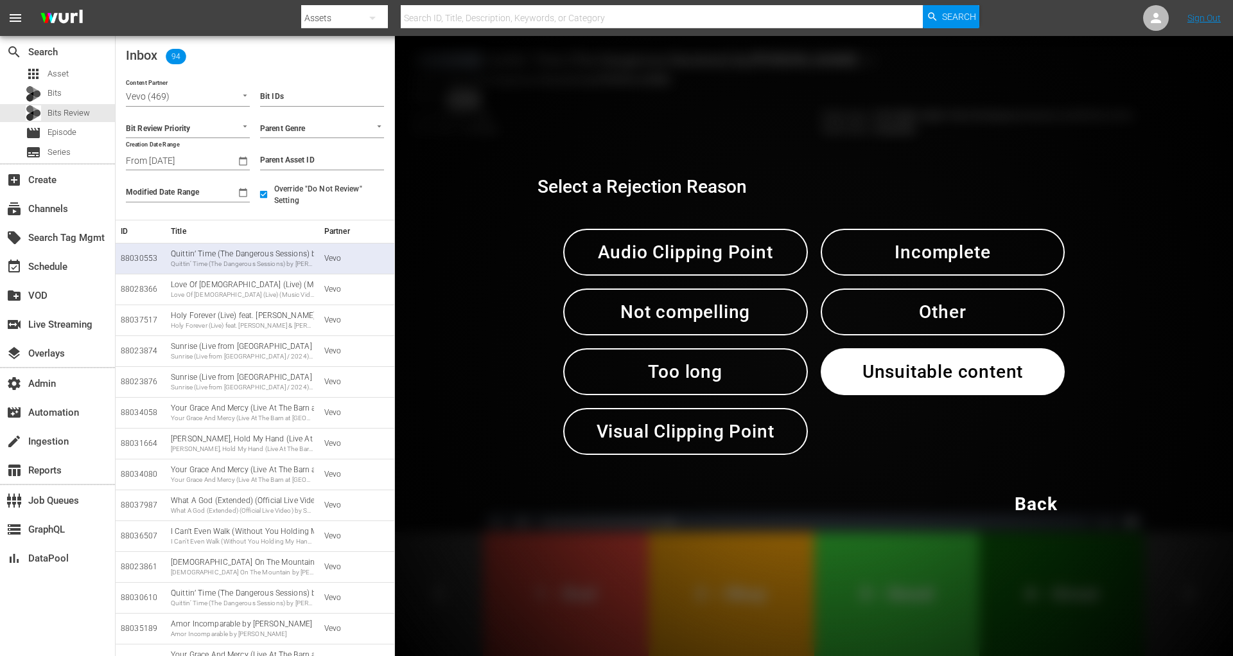
click at [901, 315] on span "Other" at bounding box center [943, 311] width 178 height 31
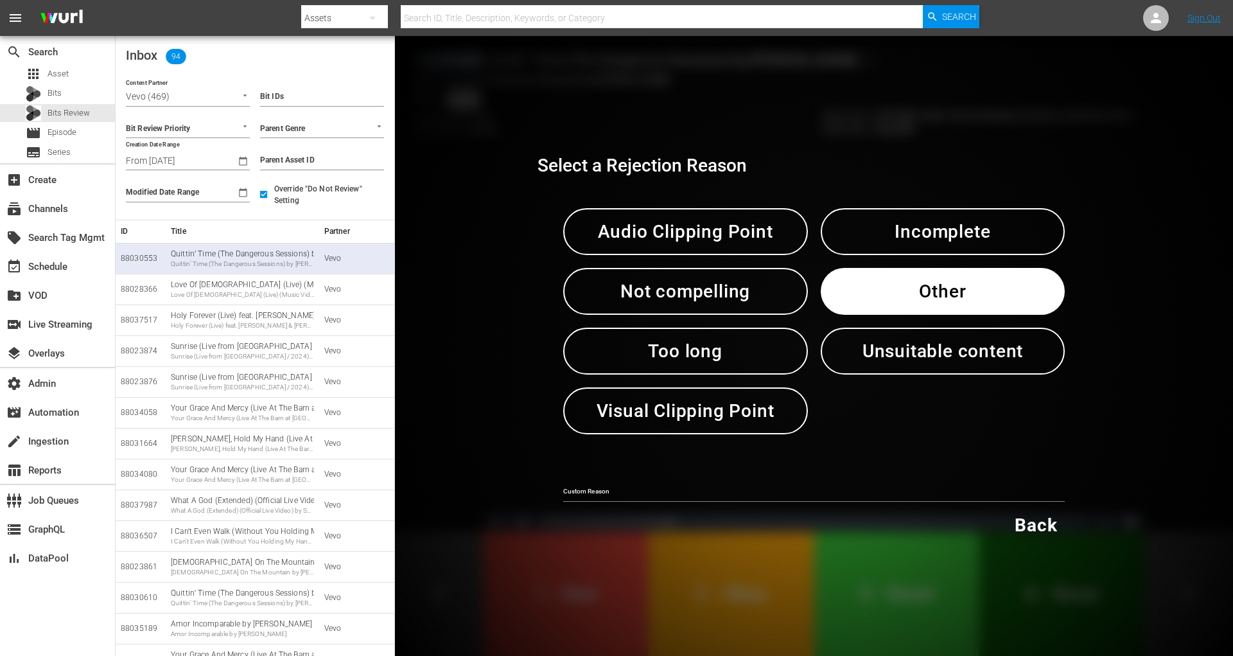
click at [901, 315] on div "Audio Clipping Point Incomplete Not compelling Other Too long Unsuitable conten…" at bounding box center [815, 320] width 554 height 277
click at [681, 487] on input "text" at bounding box center [814, 492] width 502 height 19
type input "glitch"
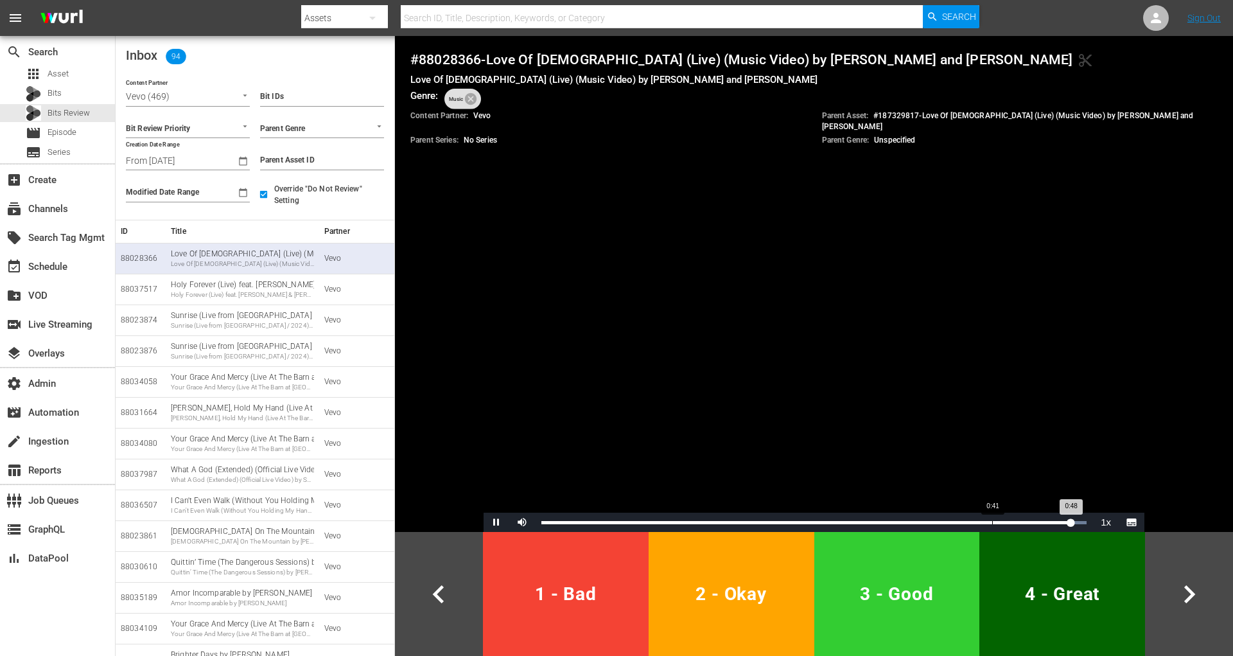
click at [992, 521] on div "Loaded : 100.00% 0:41 0:48" at bounding box center [813, 522] width 545 height 3
click at [997, 516] on div "Loaded : 100.00% 0:41 0:48" at bounding box center [814, 522] width 558 height 19
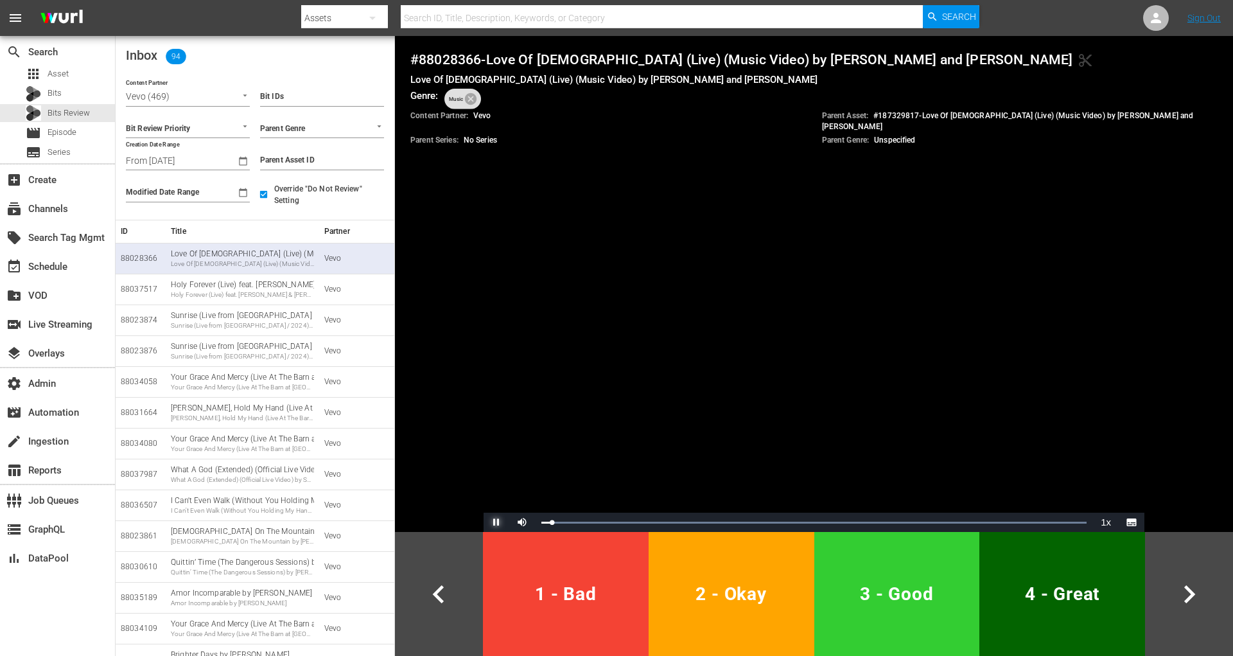
click at [496, 522] on span "Video Player" at bounding box center [496, 522] width 0 height 0
click at [260, 260] on div "Love Of [DEMOGRAPHIC_DATA] (Live) (Music Video) by [PERSON_NAME] and [PERSON_NA…" at bounding box center [242, 263] width 143 height 9
click at [588, 576] on button "1 - Bad" at bounding box center [566, 594] width 166 height 124
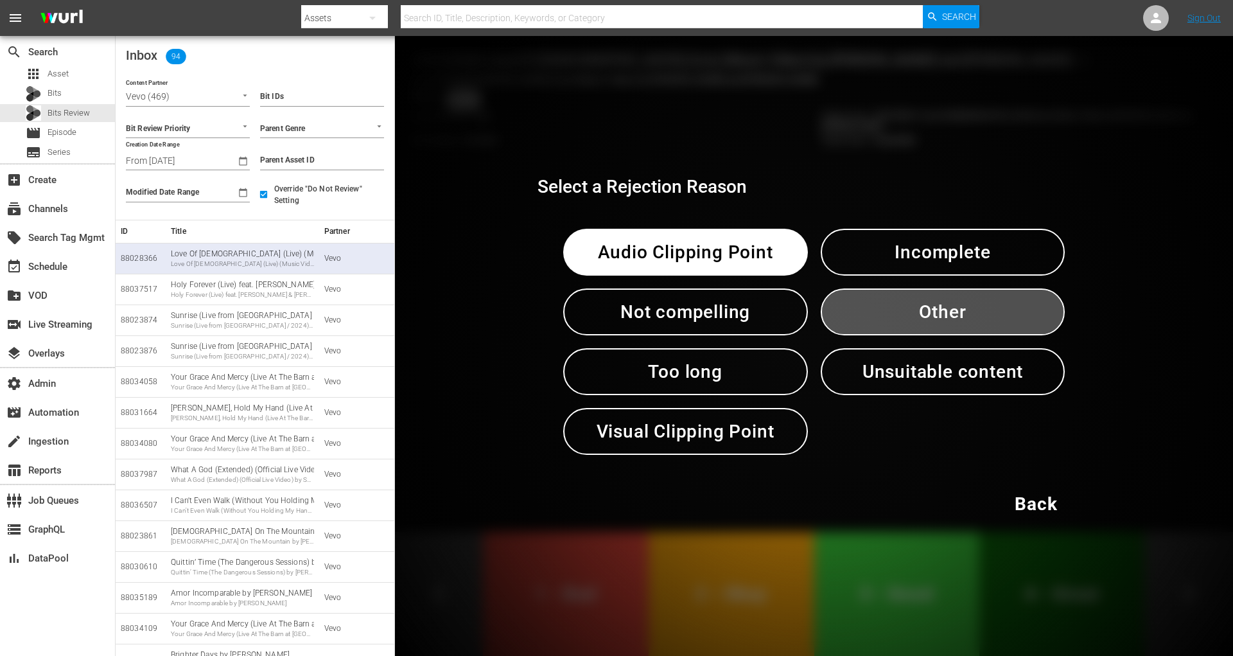
click at [925, 319] on span "Other" at bounding box center [943, 311] width 178 height 31
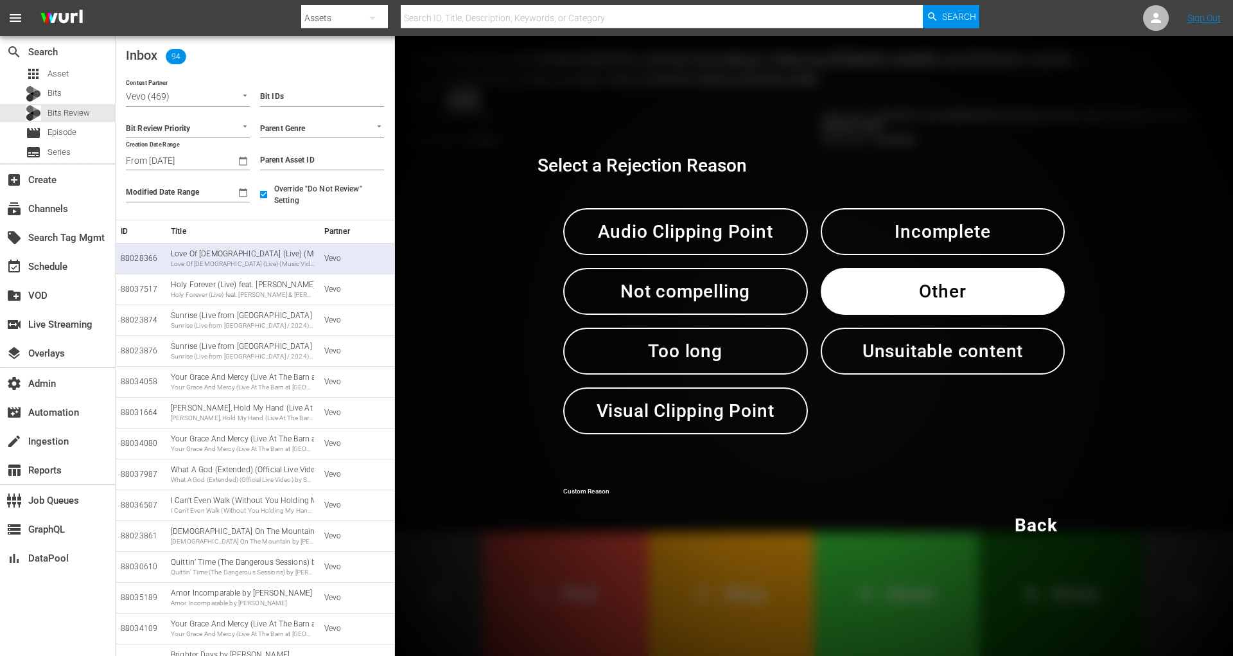
click at [692, 486] on input "text" at bounding box center [814, 492] width 502 height 19
type input "glitch"
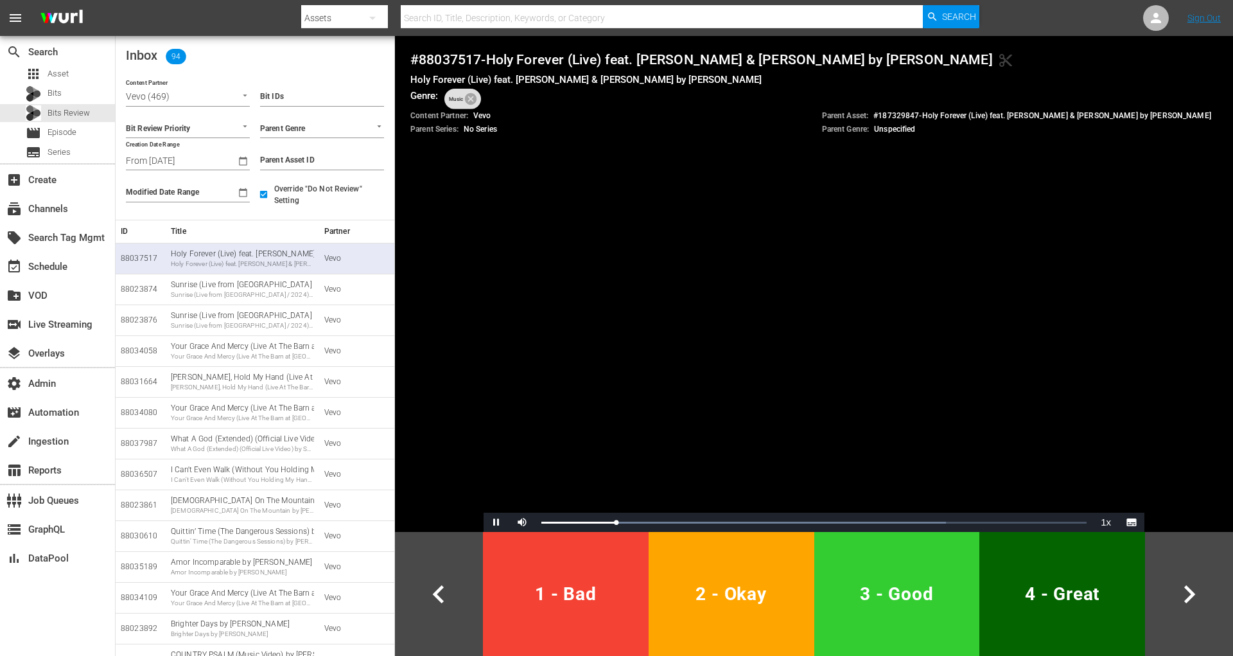
click at [464, 57] on h4 "# 88037517 - Holy Forever (Live) feat. [PERSON_NAME] & [PERSON_NAME] by [PERSON…" at bounding box center [813, 59] width 807 height 17
copy h4 "88037517"
click at [554, 599] on span "1 - Bad" at bounding box center [565, 593] width 155 height 31
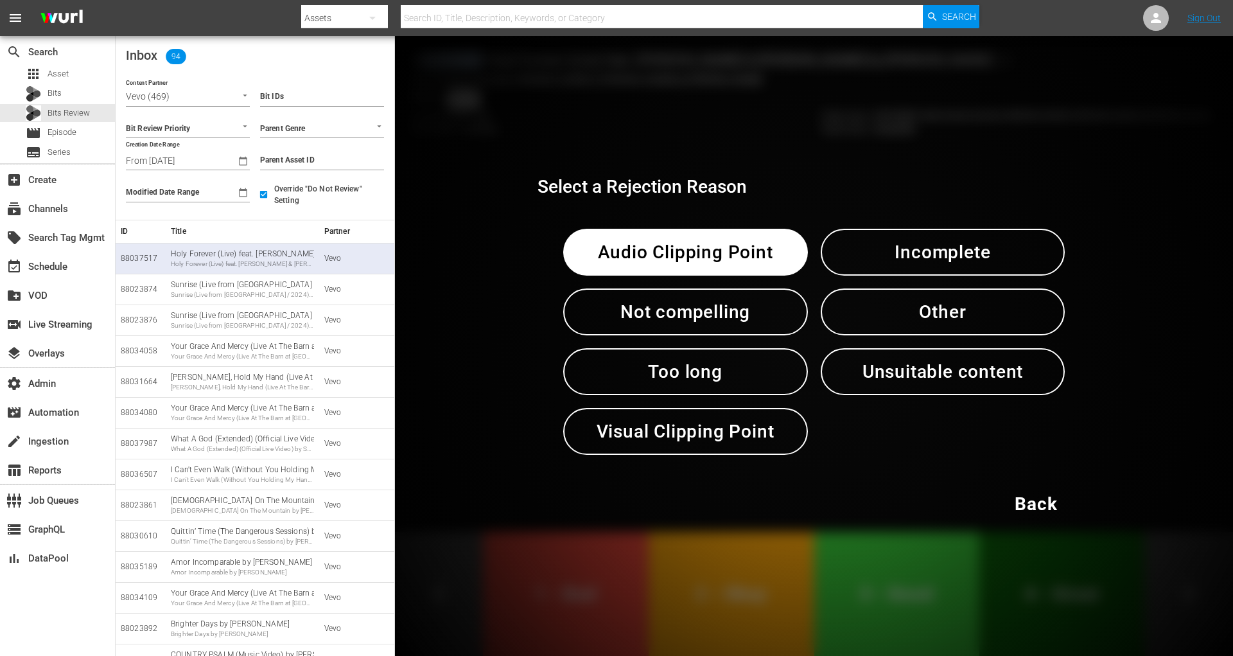
click at [996, 325] on span "Other" at bounding box center [943, 311] width 178 height 31
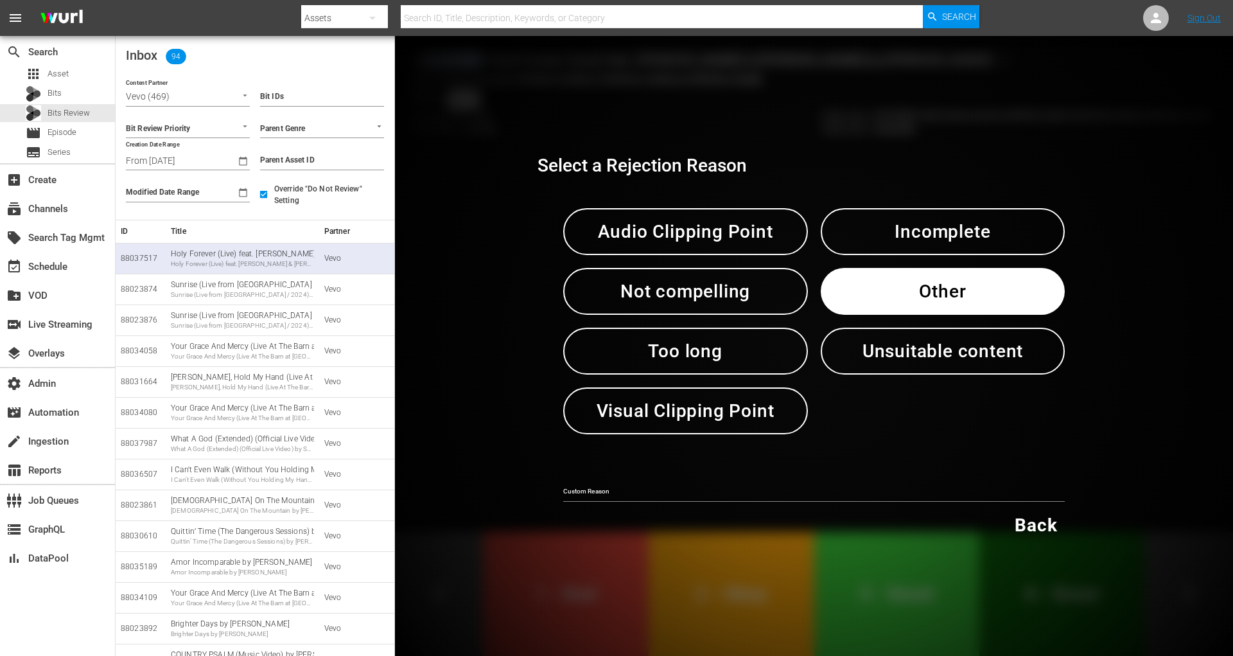
click at [996, 325] on div "Audio Clipping Point Incomplete Not compelling Other Too long Unsuitable conten…" at bounding box center [815, 320] width 554 height 277
click at [696, 485] on input "text" at bounding box center [814, 492] width 502 height 19
paste input "88037517"
click at [581, 492] on input "88037517" at bounding box center [814, 492] width 502 height 19
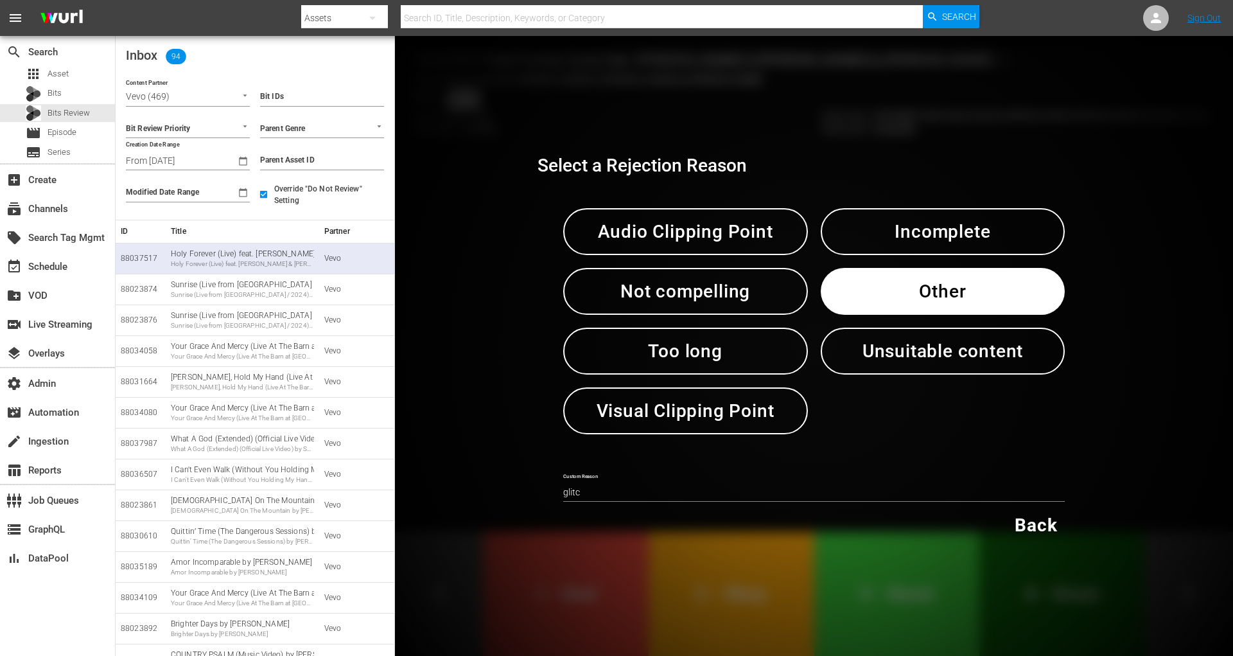
type input "glitch"
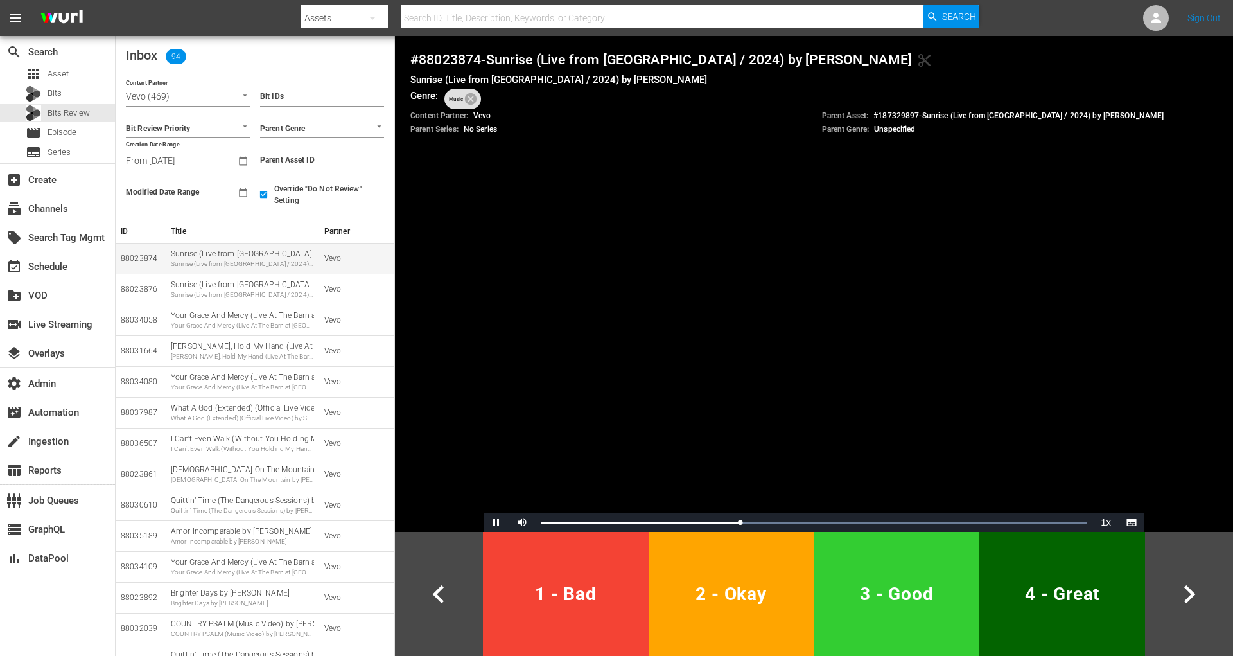
click at [242, 263] on div "Sunrise (Live from [GEOGRAPHIC_DATA] / 2024) by [PERSON_NAME]" at bounding box center [242, 263] width 143 height 9
click at [496, 522] on span "Video Player" at bounding box center [496, 522] width 0 height 0
click at [145, 255] on div "88023874" at bounding box center [141, 258] width 40 height 11
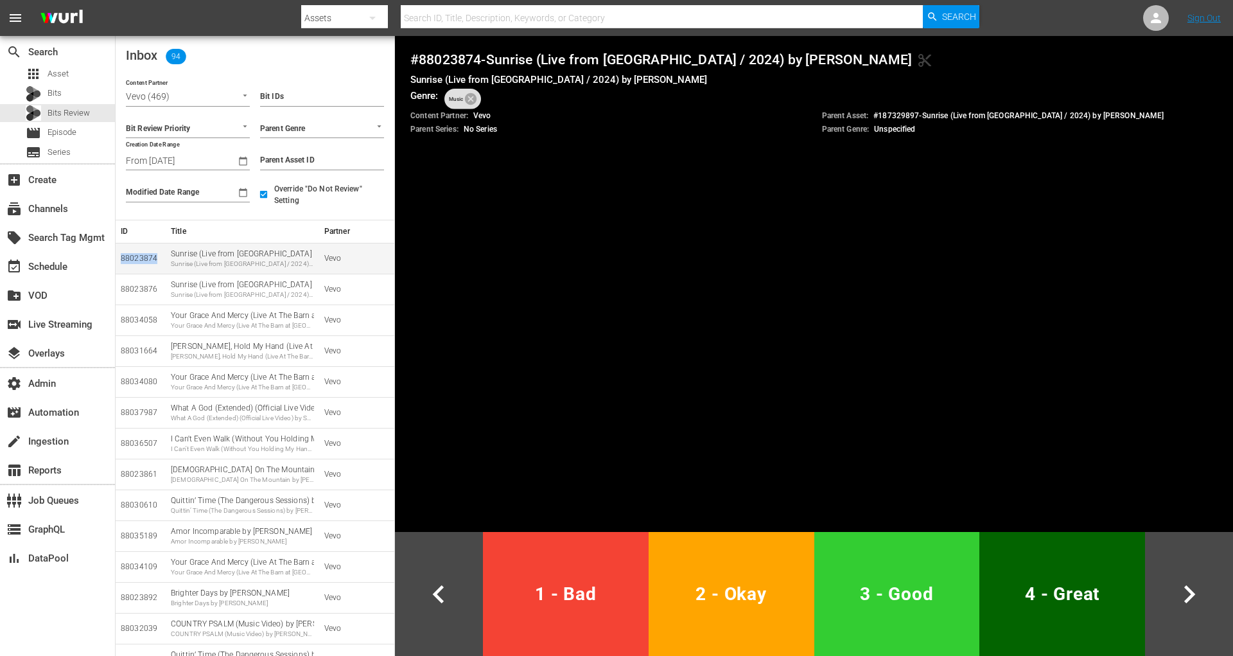
click at [145, 255] on div "88023874" at bounding box center [141, 258] width 40 height 11
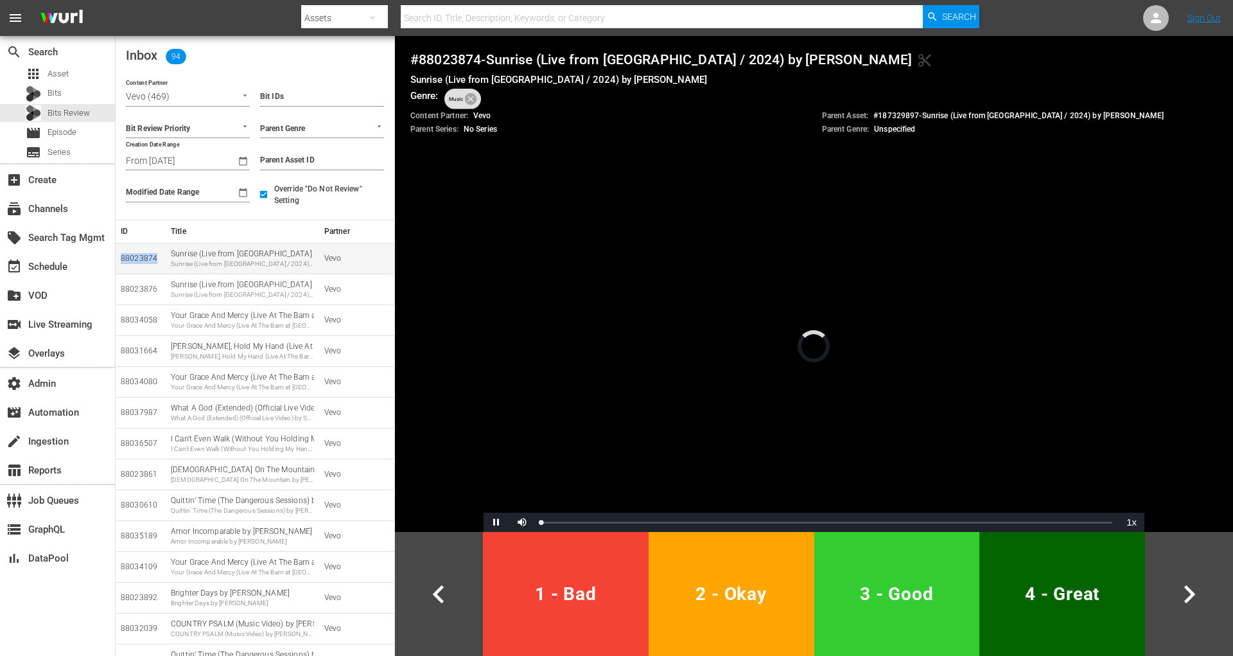
copy div "88023874"
click at [552, 605] on span "1 - Bad" at bounding box center [565, 593] width 155 height 31
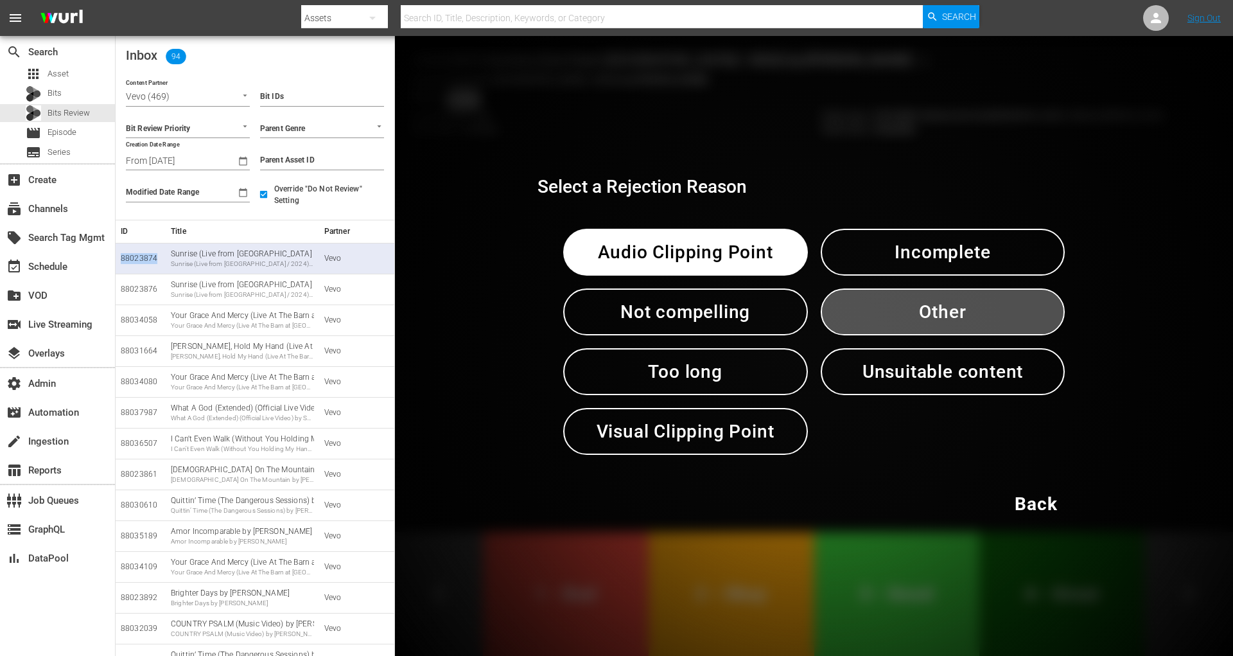
click at [963, 319] on span "Other" at bounding box center [943, 311] width 178 height 31
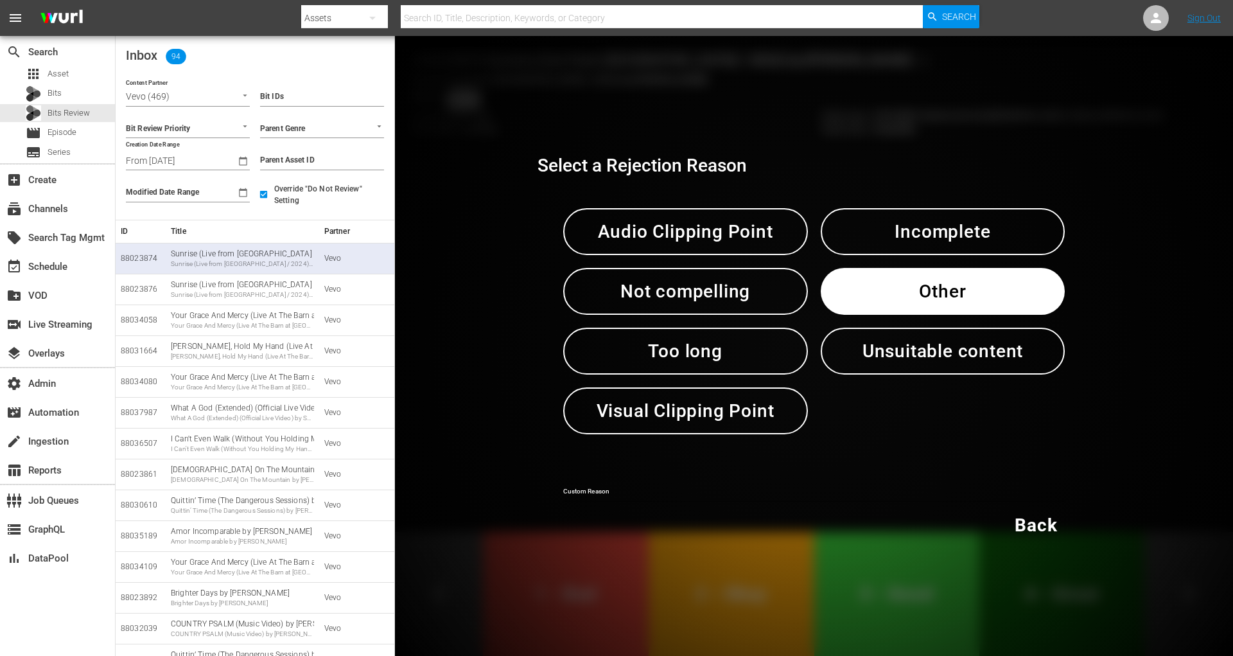
click at [646, 484] on input "text" at bounding box center [814, 492] width 502 height 19
type input "glitch"
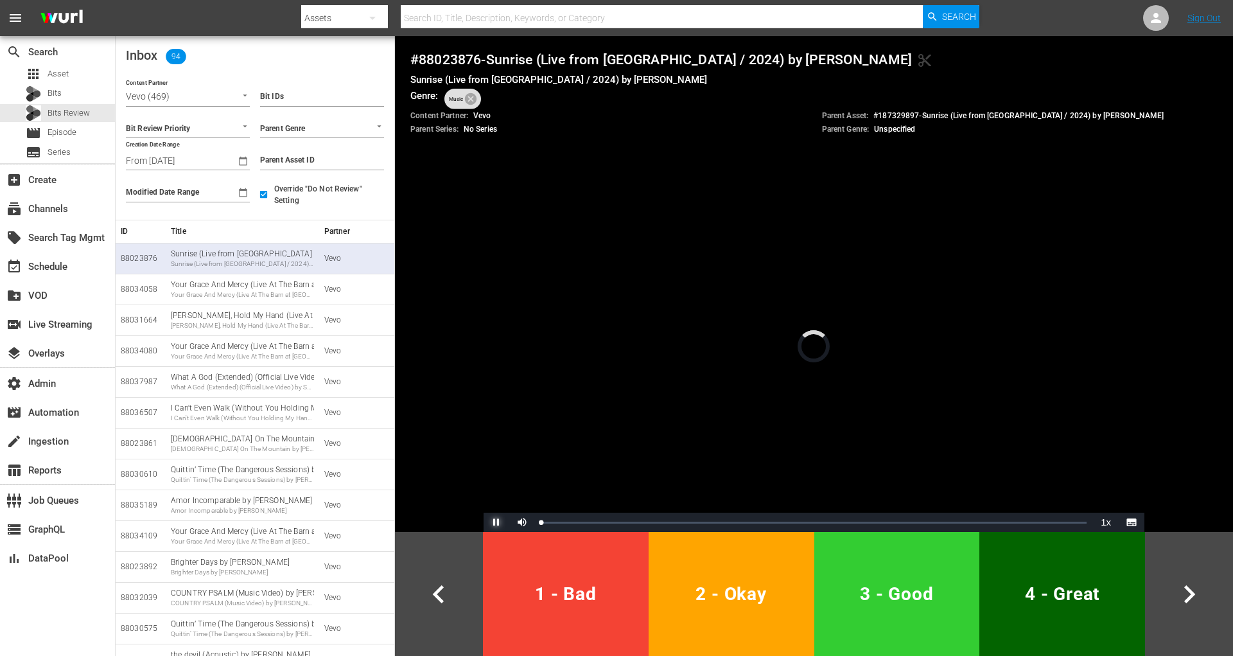
click at [496, 522] on span "Video Player" at bounding box center [496, 522] width 0 height 0
click at [206, 253] on div "Sunrise (Live from [GEOGRAPHIC_DATA] / 2024) by [PERSON_NAME] Sunrise (Live fro…" at bounding box center [242, 259] width 143 height 20
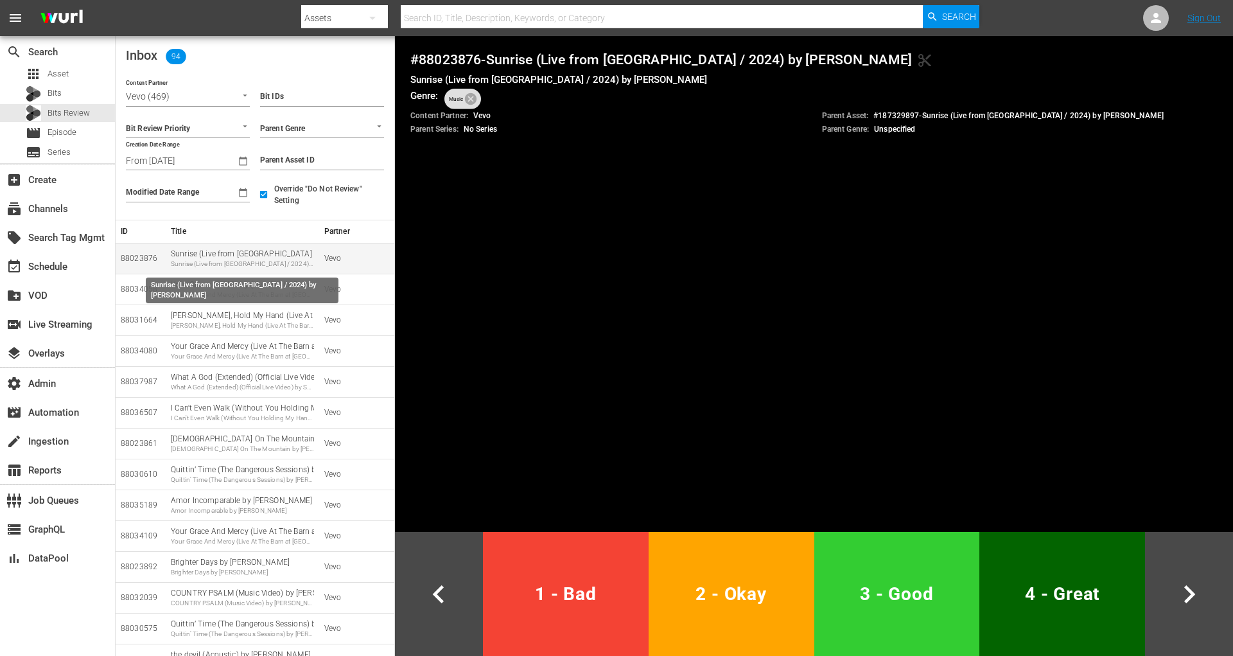
click at [206, 253] on div "Sunrise (Live from [GEOGRAPHIC_DATA] / 2024) by [PERSON_NAME] Sunrise (Live fro…" at bounding box center [242, 259] width 143 height 20
click at [144, 258] on div "88023876" at bounding box center [141, 258] width 40 height 11
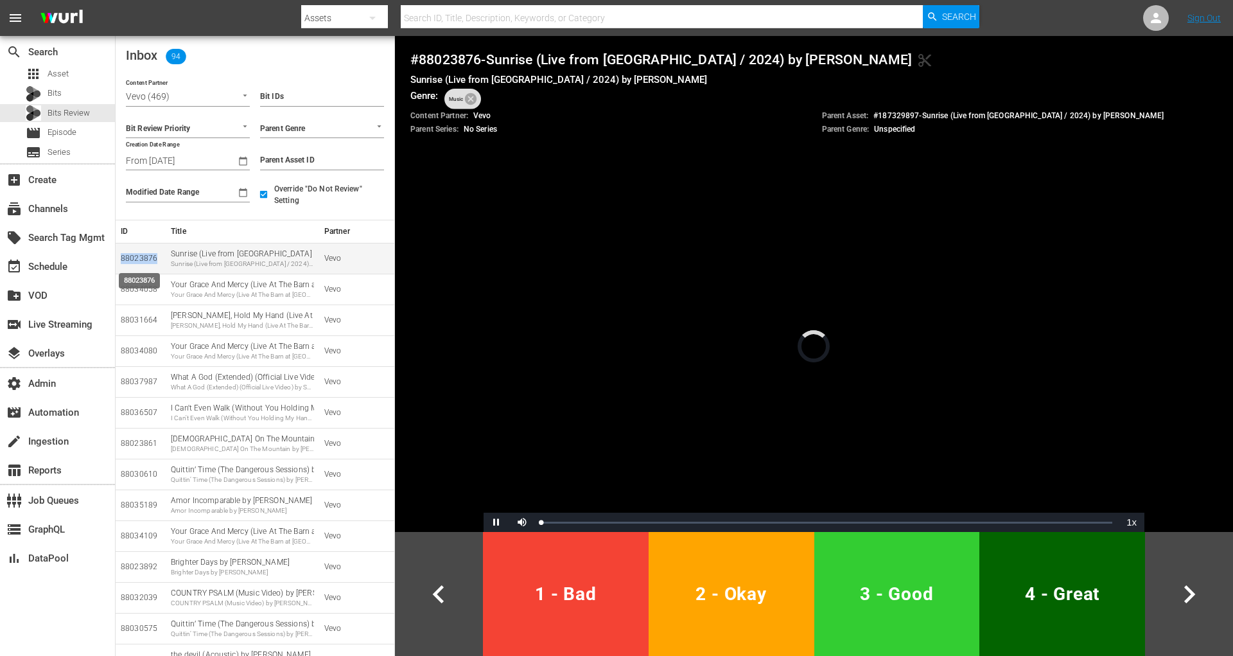
copy div "88023876"
click at [496, 522] on span "Video Player" at bounding box center [496, 522] width 0 height 0
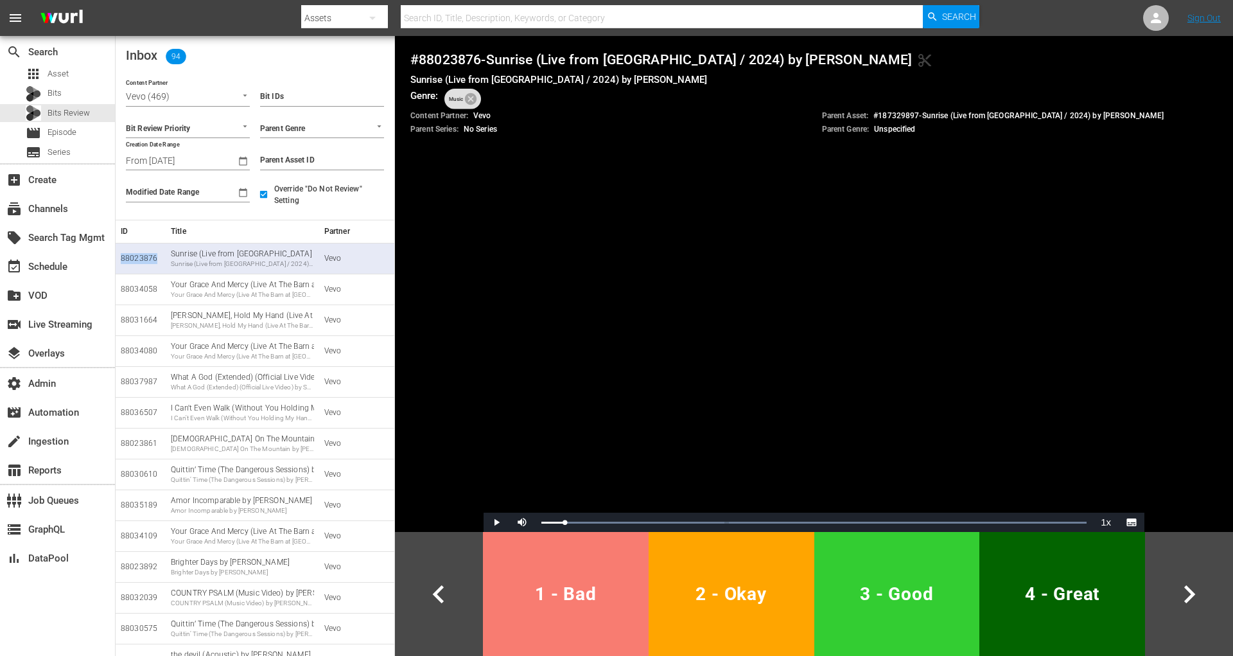
click at [557, 589] on span "1 - Bad" at bounding box center [565, 593] width 155 height 31
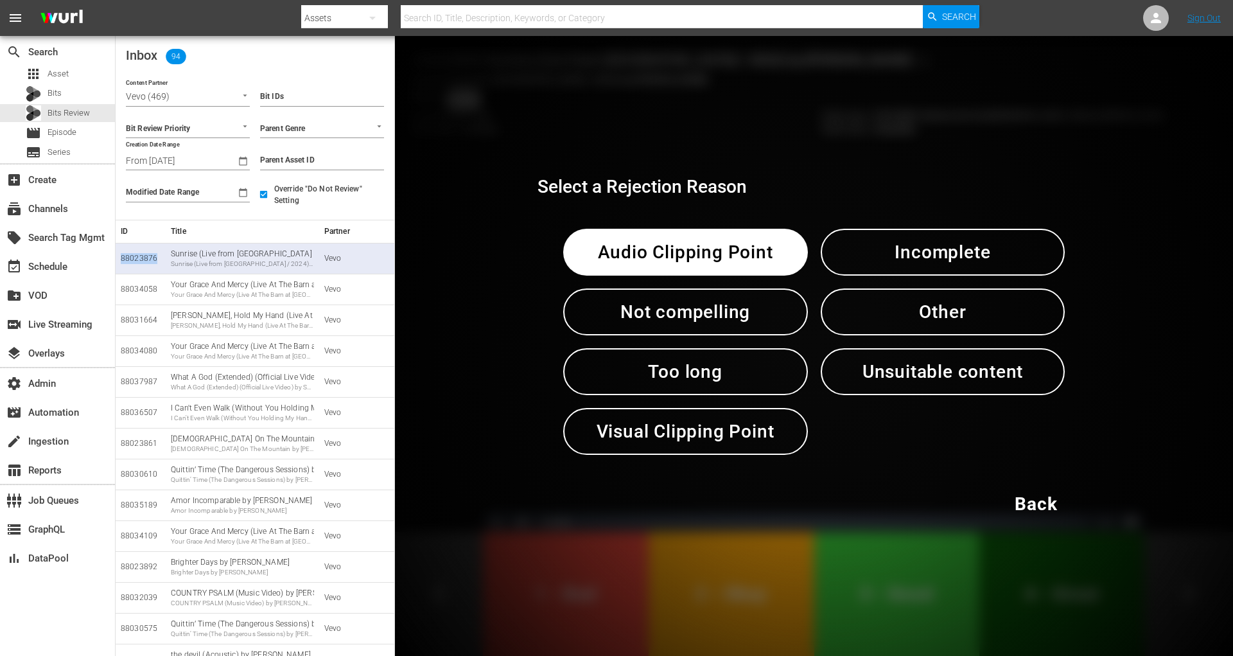
click at [949, 327] on span "Other" at bounding box center [943, 311] width 178 height 31
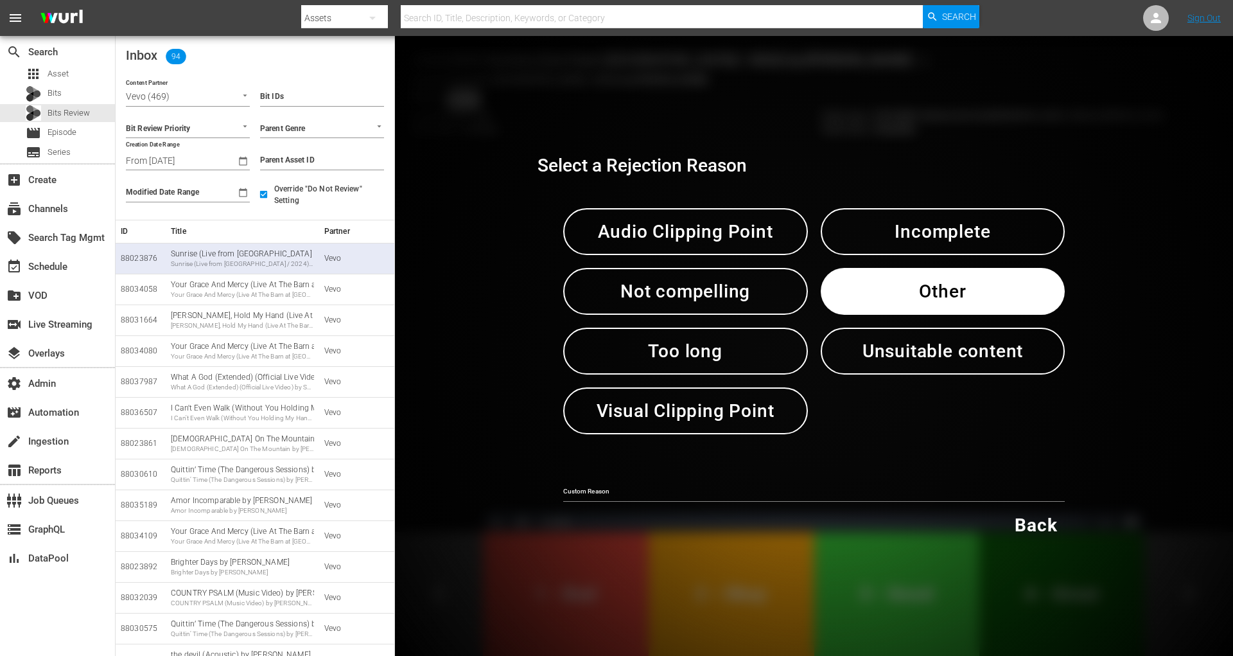
click at [710, 481] on div "Custom Reason" at bounding box center [814, 488] width 502 height 30
click at [705, 496] on input "text" at bounding box center [814, 492] width 502 height 19
type input "glitch"
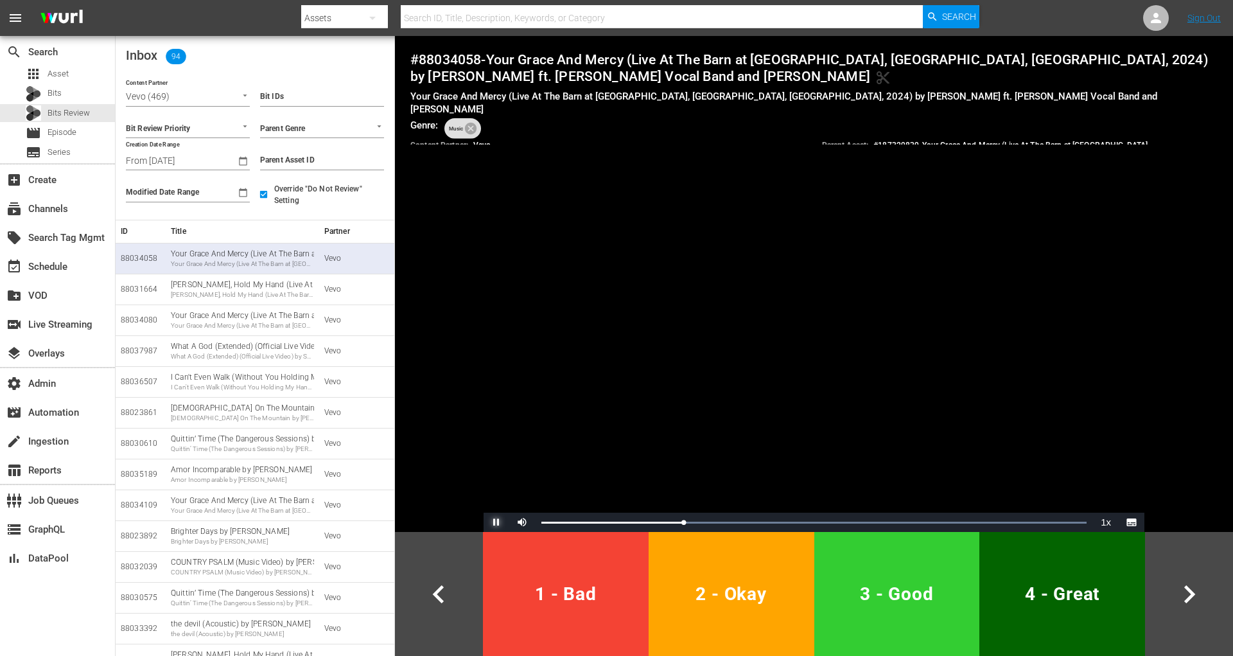
click at [496, 522] on span "Video Player" at bounding box center [496, 522] width 0 height 0
click at [145, 254] on div "88034058" at bounding box center [141, 258] width 40 height 11
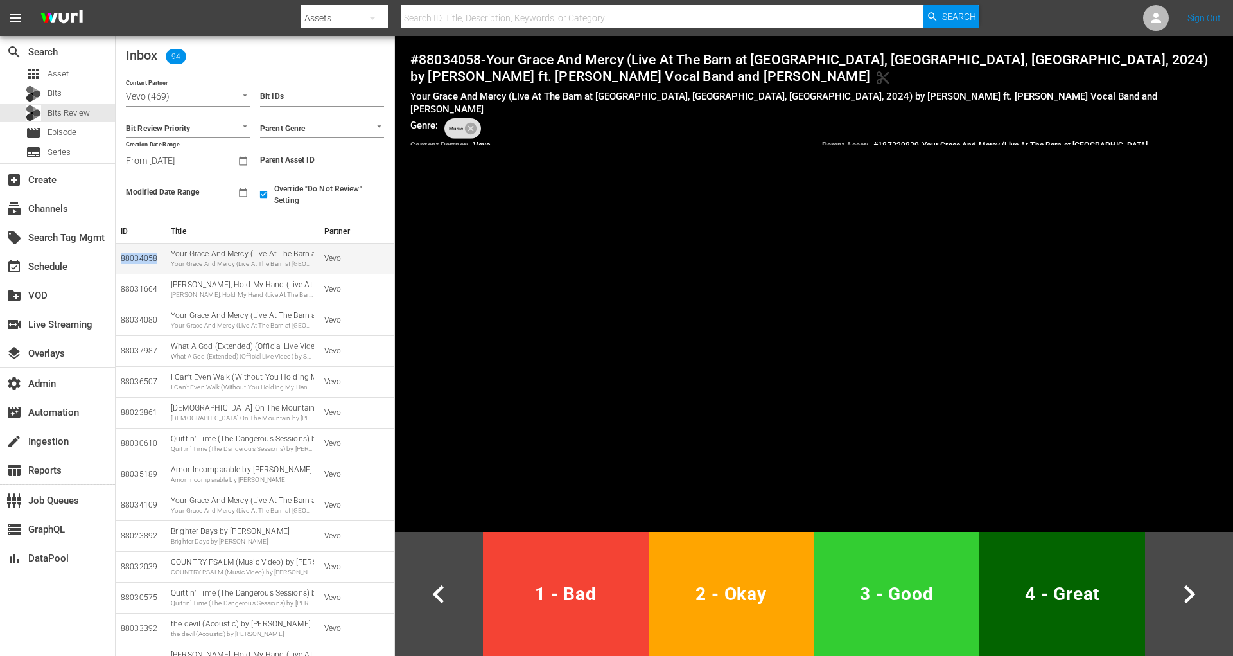
click at [145, 254] on div "88034058" at bounding box center [141, 258] width 40 height 11
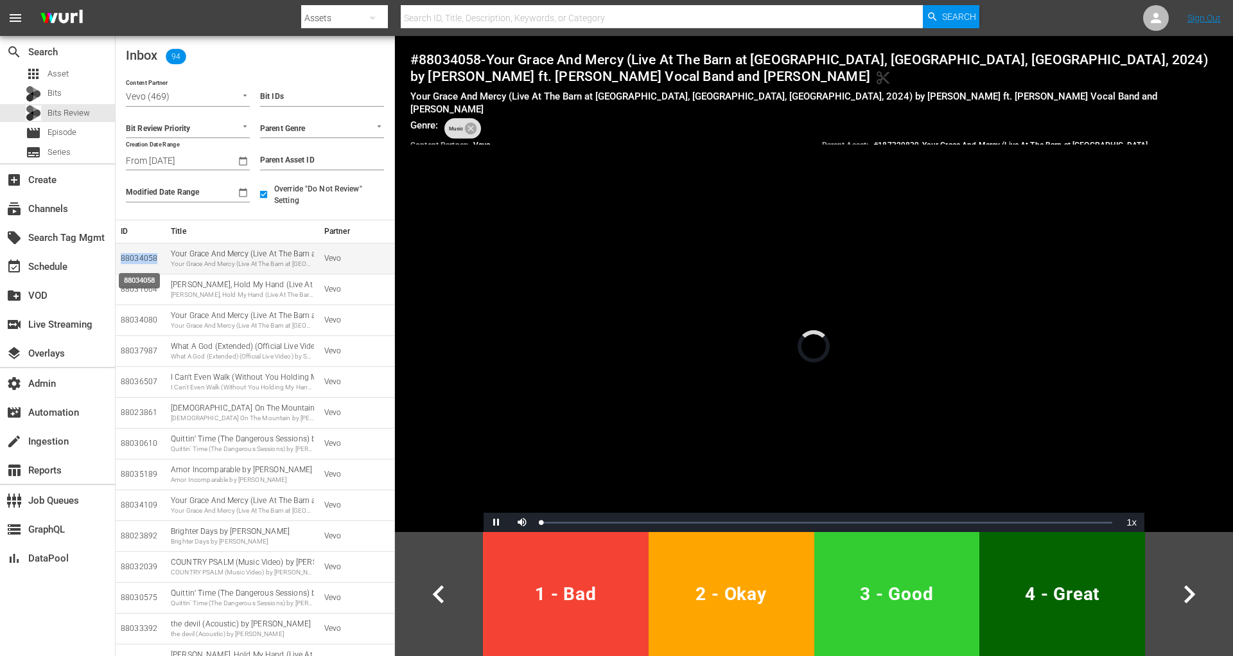
copy div "88034058"
click at [565, 599] on span "1 - Bad" at bounding box center [565, 593] width 155 height 31
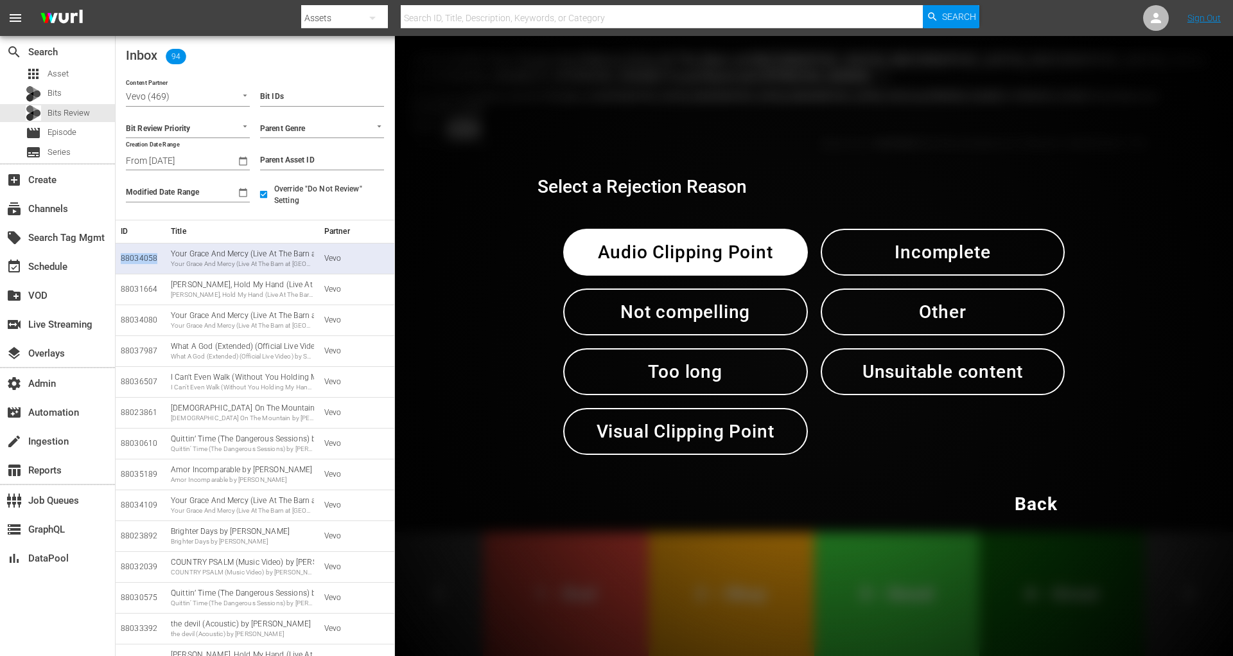
click at [1042, 315] on button "Other" at bounding box center [943, 311] width 245 height 47
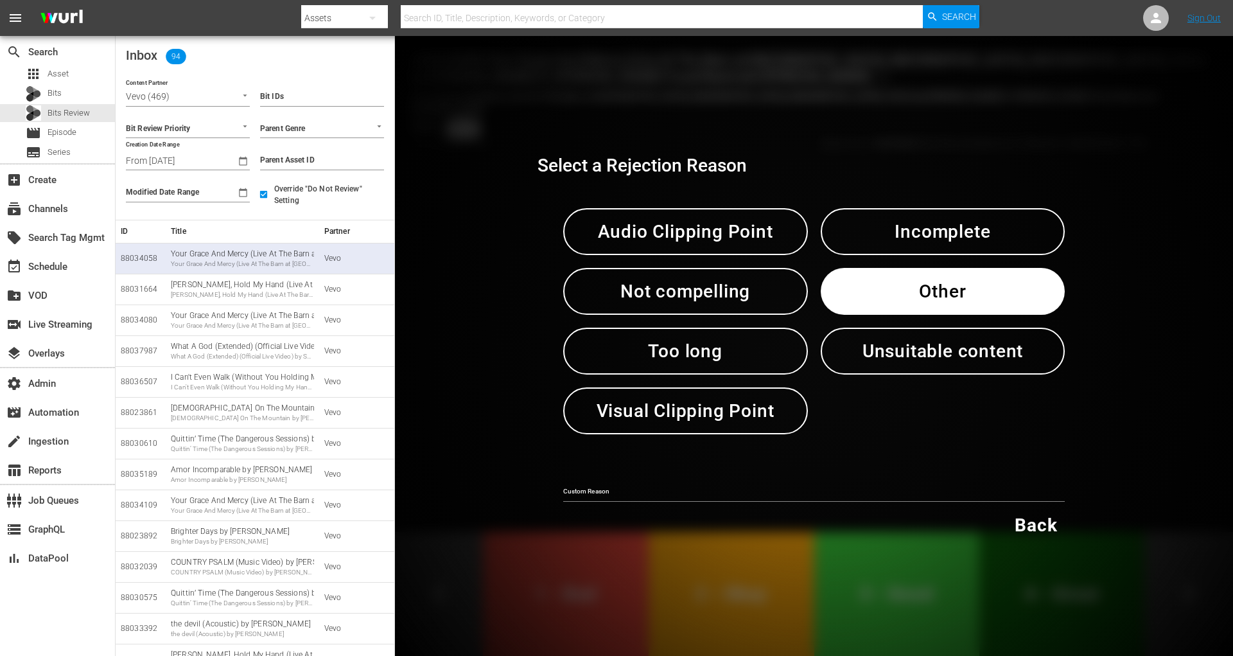
click at [757, 481] on div "Custom Reason" at bounding box center [814, 488] width 502 height 30
click at [751, 489] on input "text" at bounding box center [814, 492] width 502 height 19
type input "glitch"
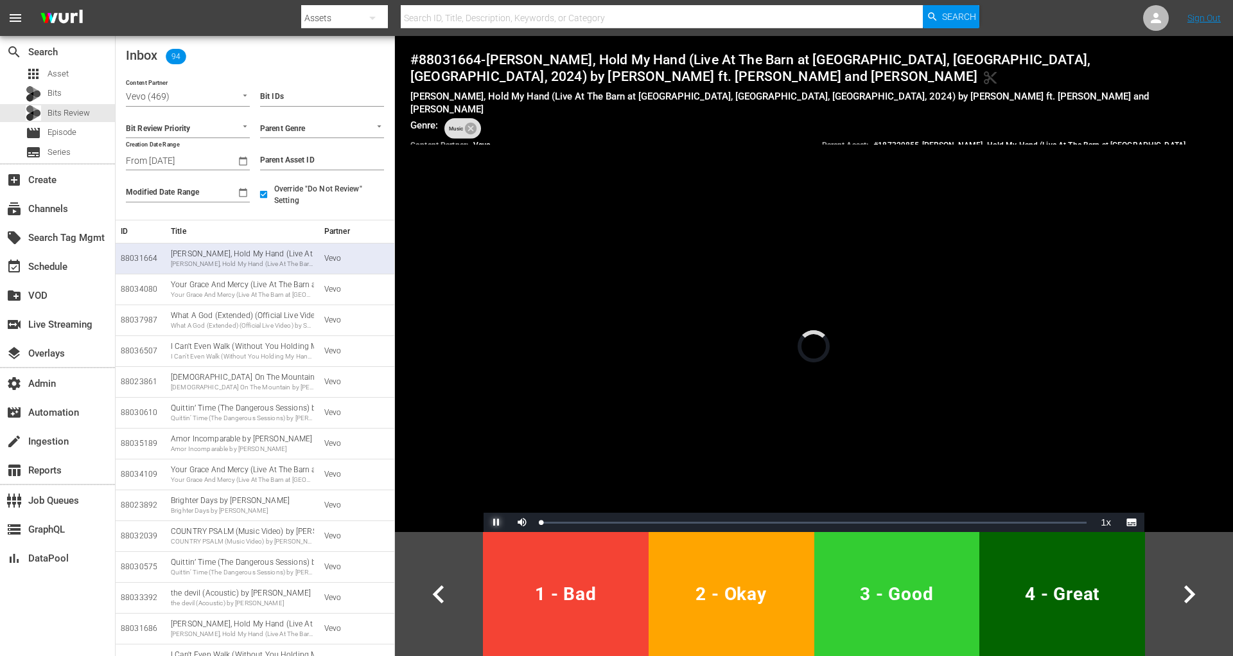
click at [496, 522] on span "Video Player" at bounding box center [496, 522] width 0 height 0
click at [229, 161] on icon "button" at bounding box center [231, 161] width 8 height 8
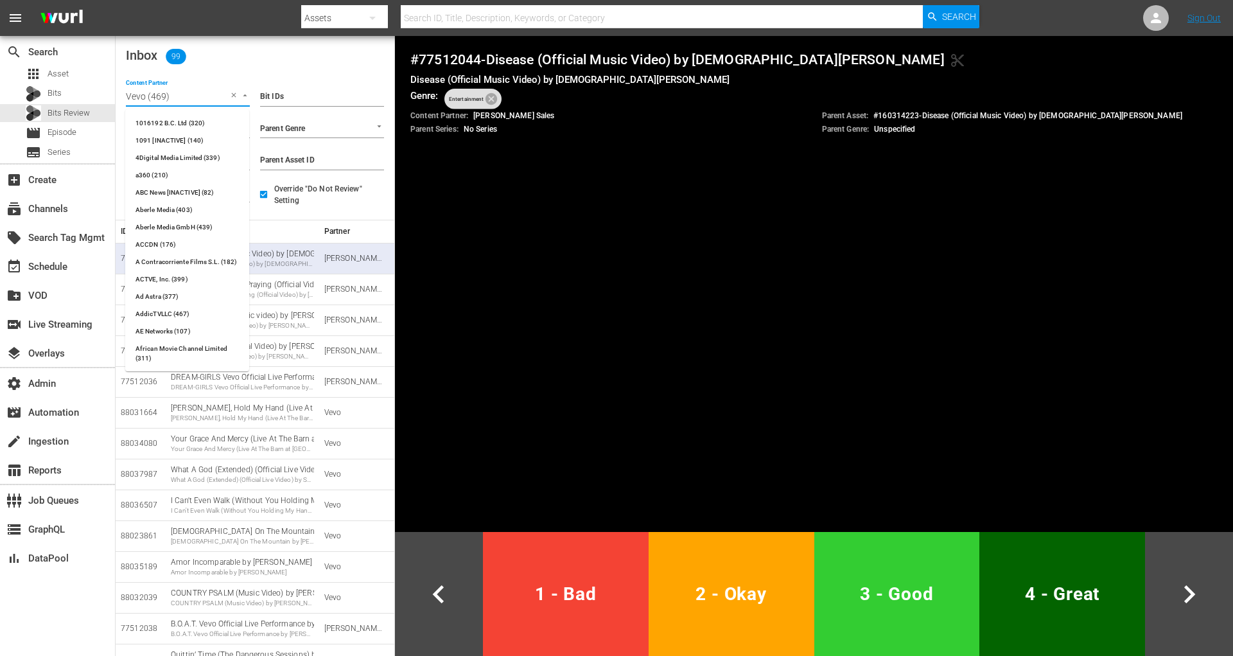
click at [211, 100] on input "Vevo (469)" at bounding box center [170, 97] width 88 height 17
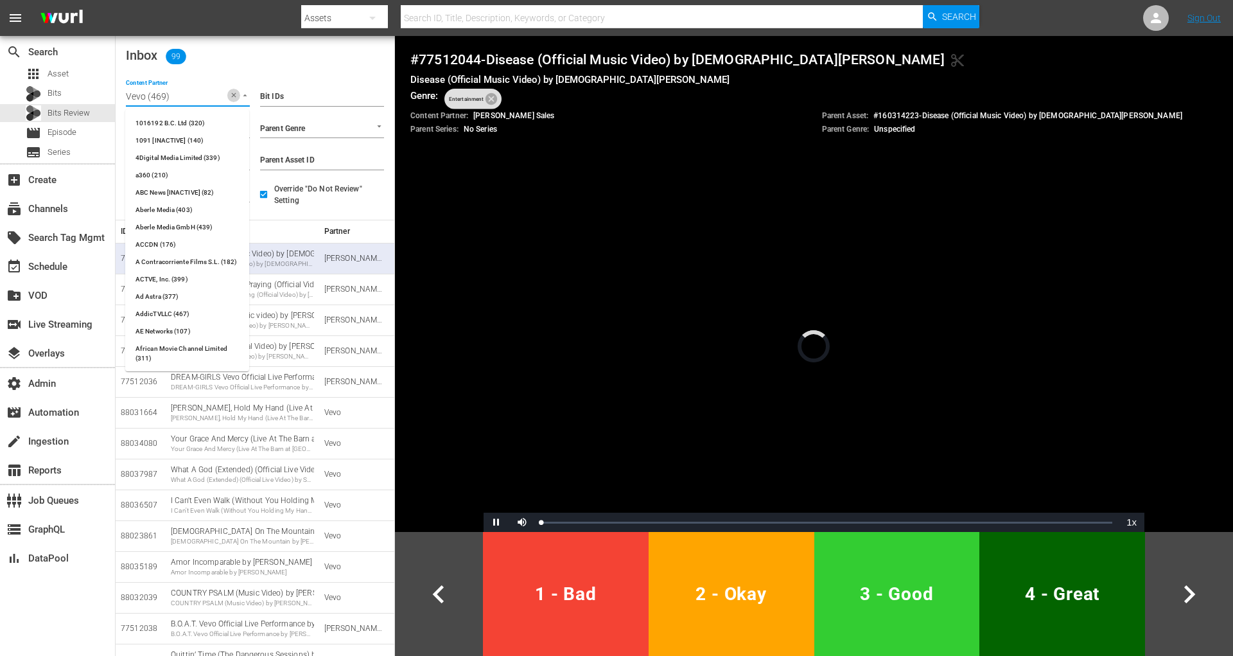
click at [233, 100] on button "Clear" at bounding box center [233, 95] width 13 height 13
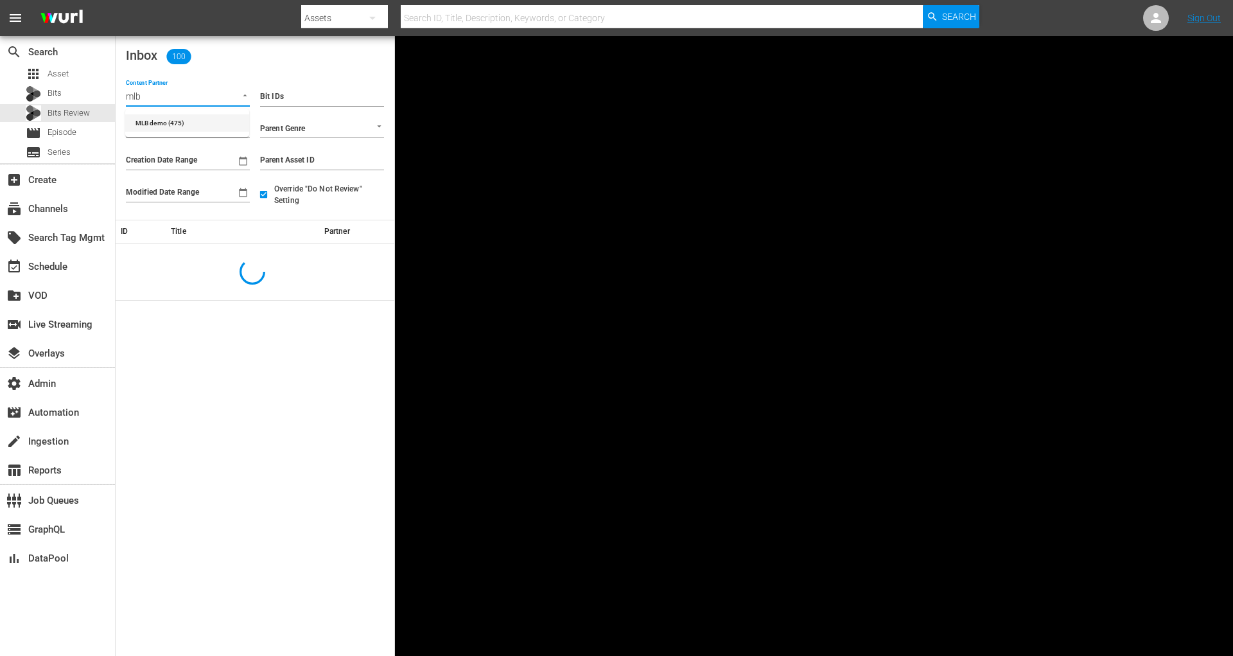
click at [216, 123] on li "MLB demo (475)" at bounding box center [187, 122] width 124 height 17
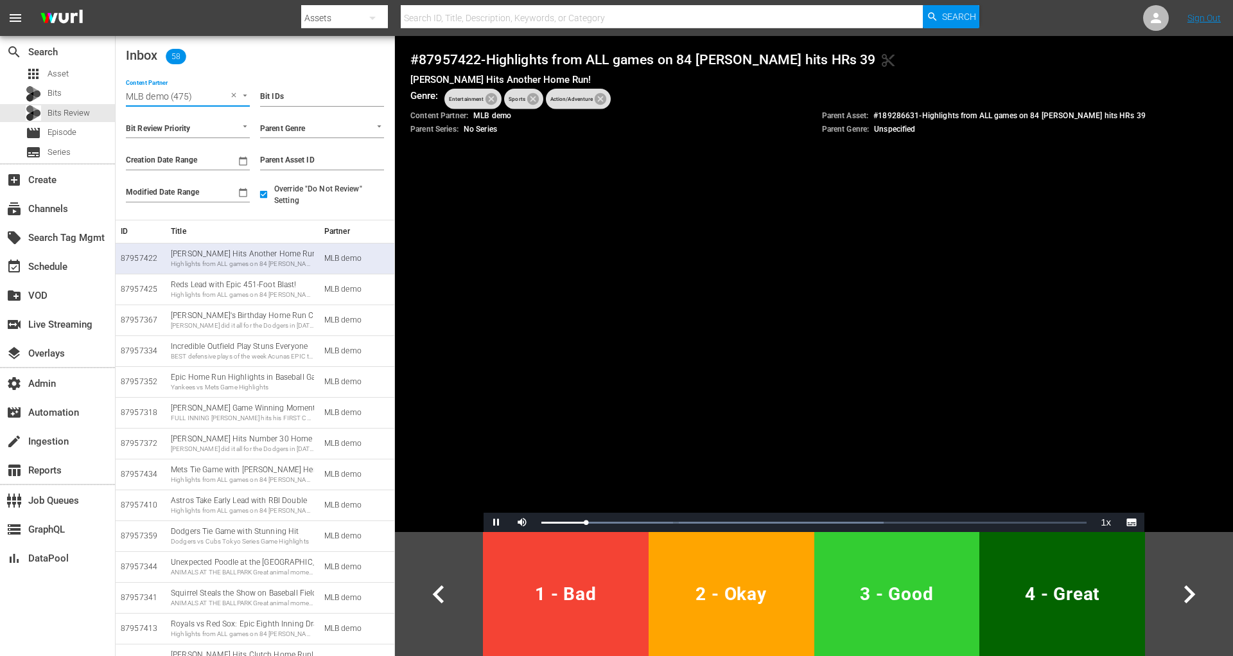
type input "MLB demo (475)"
click at [496, 522] on span "Video Player" at bounding box center [496, 522] width 0 height 0
click at [335, 160] on input "Parent Asset ID" at bounding box center [322, 160] width 124 height 19
paste input "189286630"
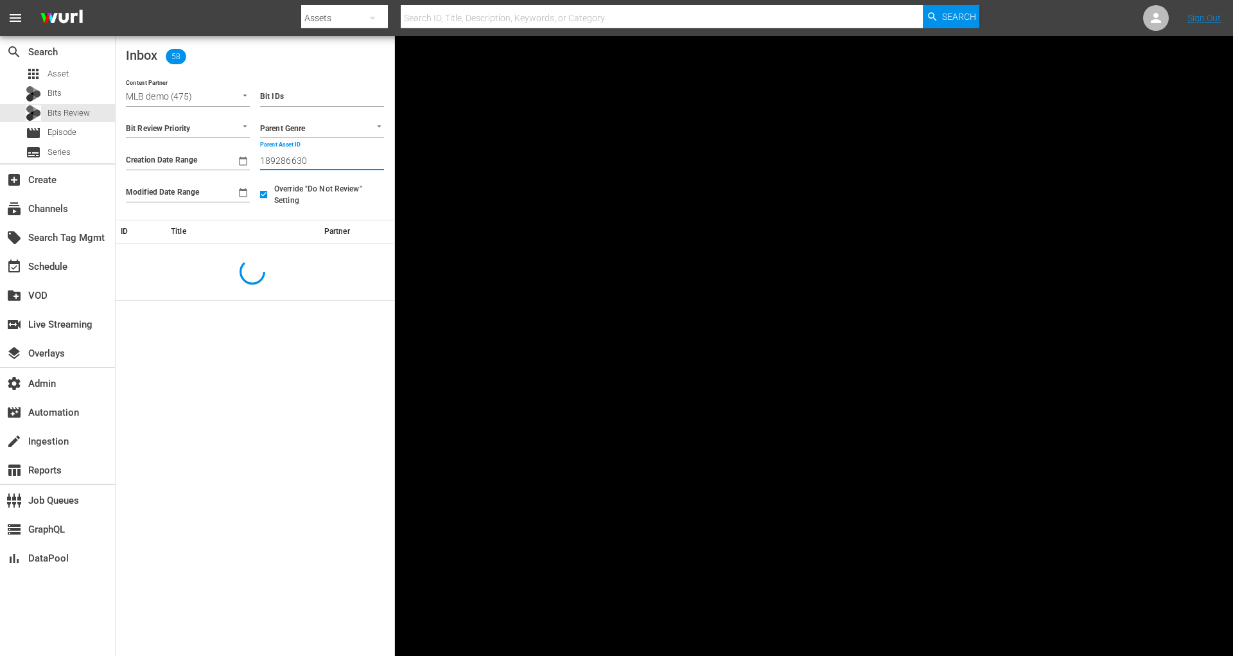
type input "189286630"
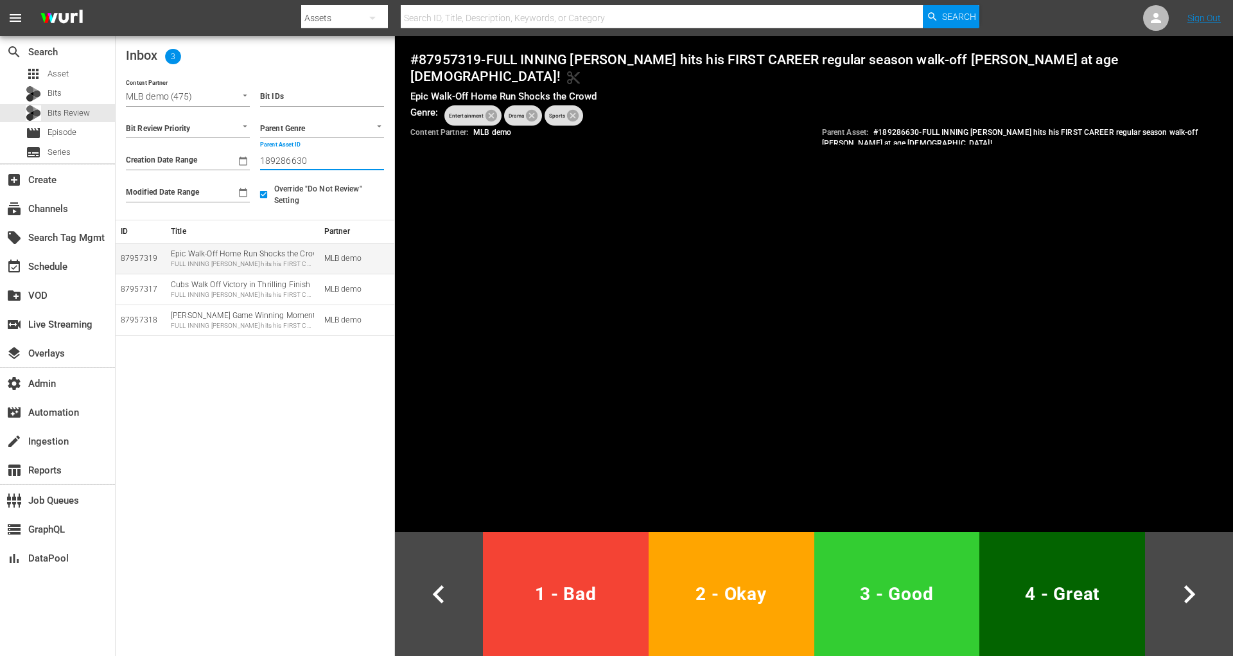
click at [252, 267] on div "FULL INNING [PERSON_NAME] hits his FIRST CAREER regular season walk-off [PERSON…" at bounding box center [242, 263] width 143 height 9
click at [270, 254] on div "Epic Walk-Off Home Run Shocks the Crowd FULL INNING [PERSON_NAME] hits his FIRS…" at bounding box center [242, 259] width 143 height 20
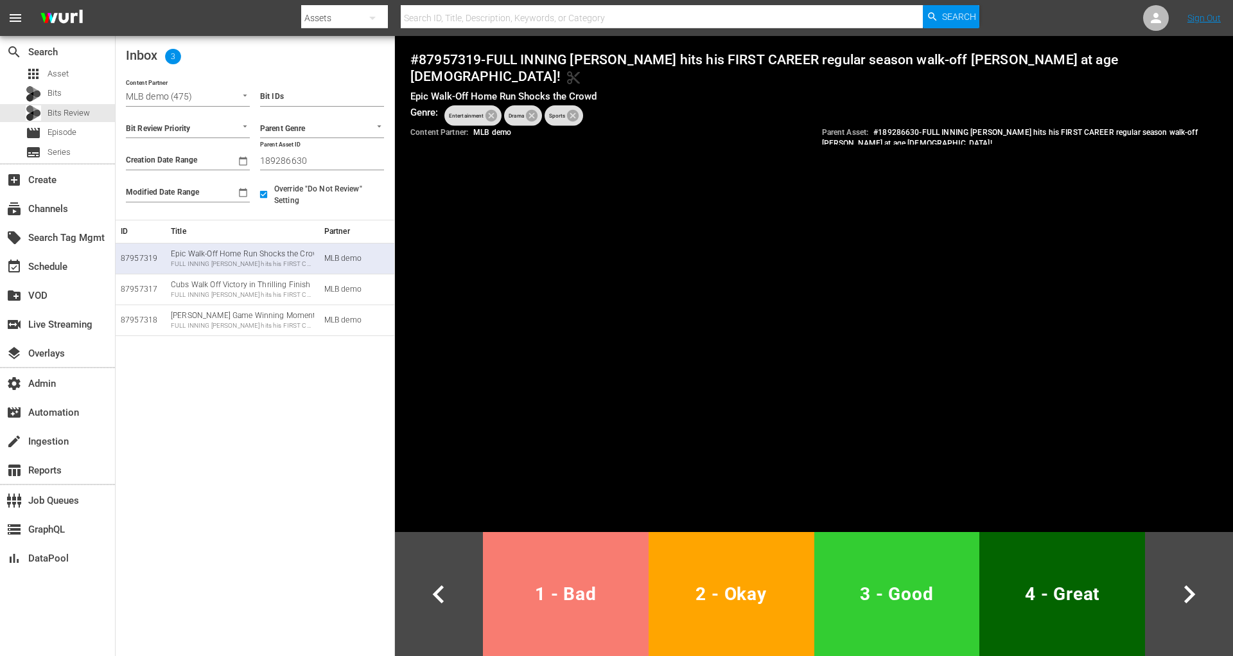
click at [629, 589] on span "1 - Bad" at bounding box center [565, 593] width 155 height 31
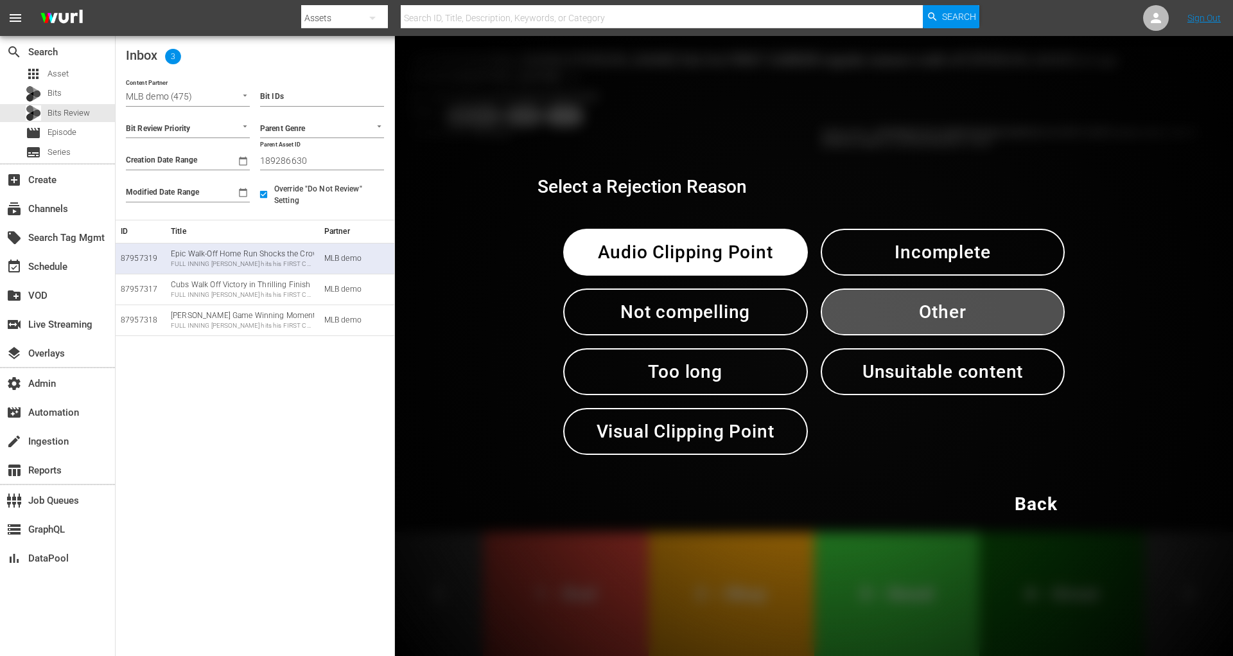
click at [957, 321] on span "Other" at bounding box center [943, 311] width 178 height 31
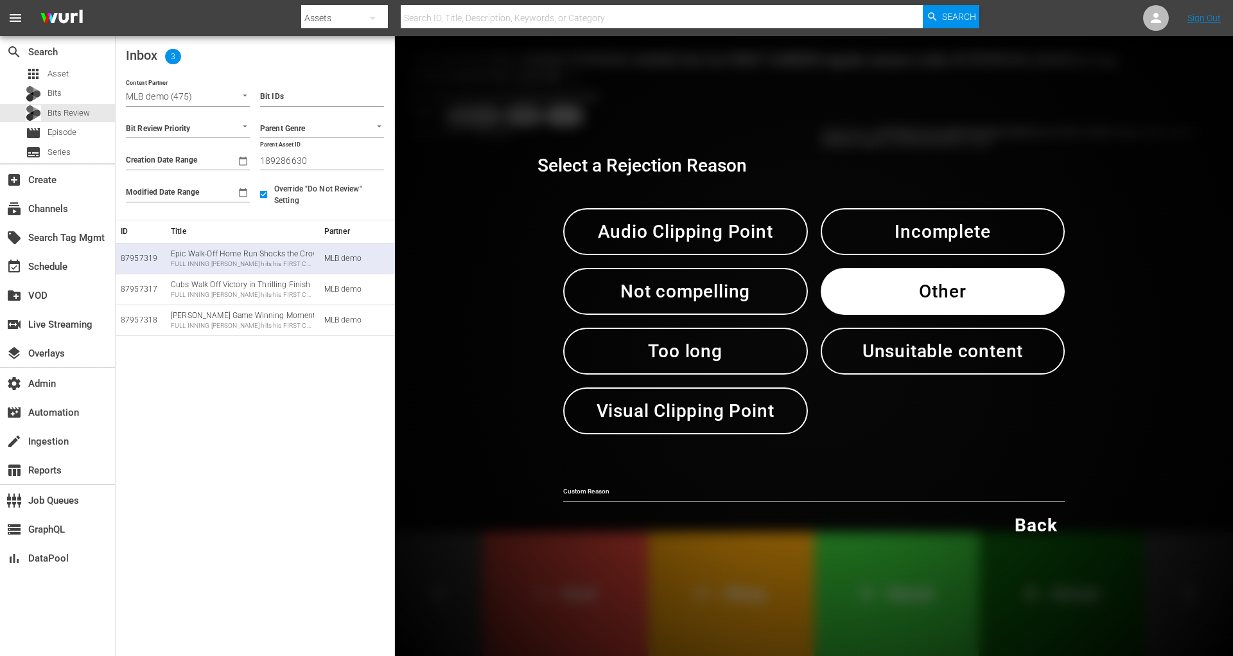
click at [694, 481] on div "Custom Reason" at bounding box center [814, 488] width 502 height 30
click at [694, 487] on input "text" at bounding box center [814, 492] width 502 height 19
type input "glitch"
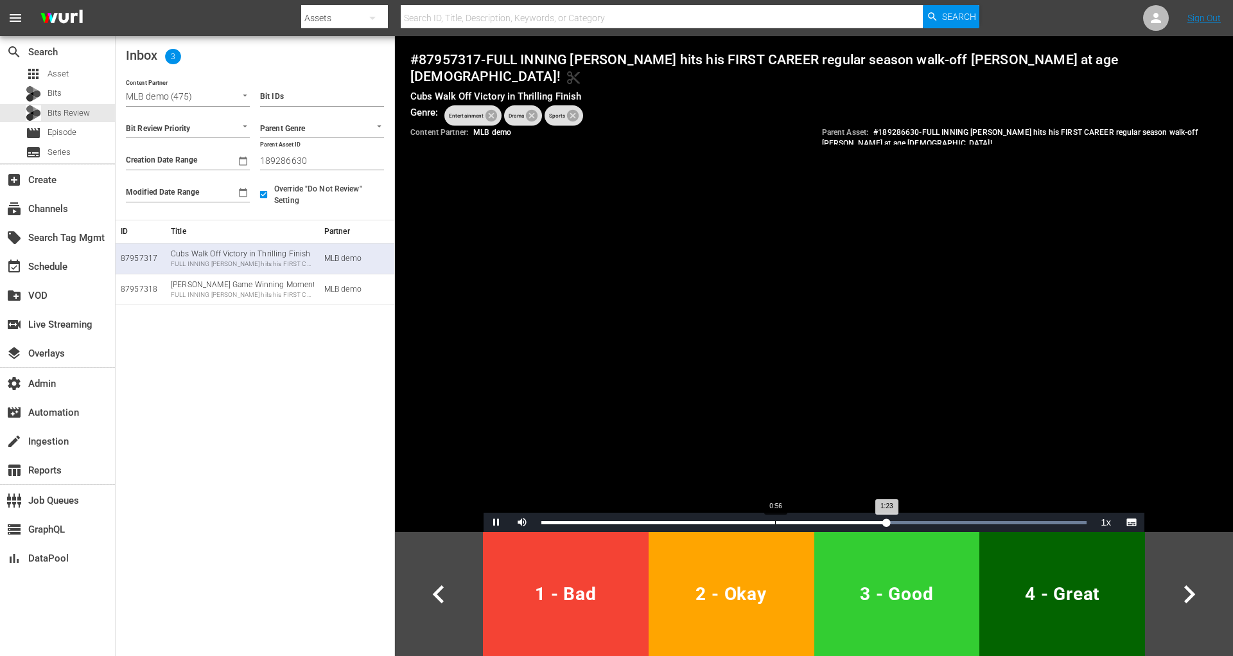
click at [775, 523] on div "0:56" at bounding box center [775, 522] width 1 height 3
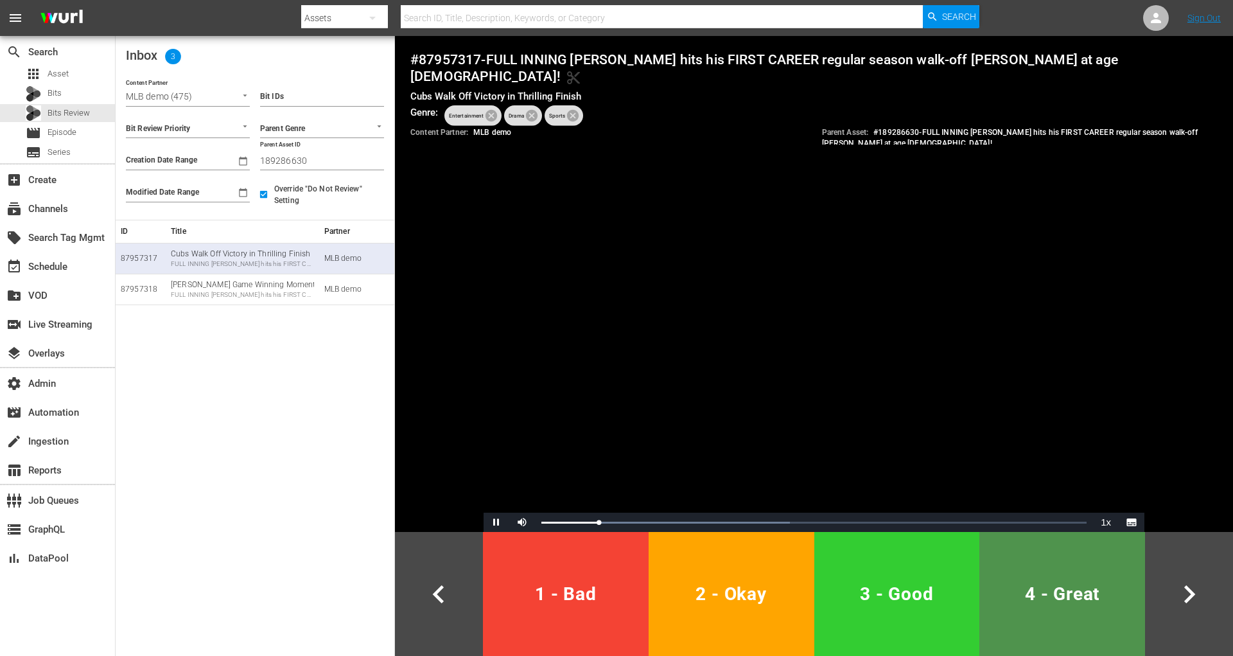
click at [1062, 595] on span "4 - Great" at bounding box center [1062, 593] width 155 height 31
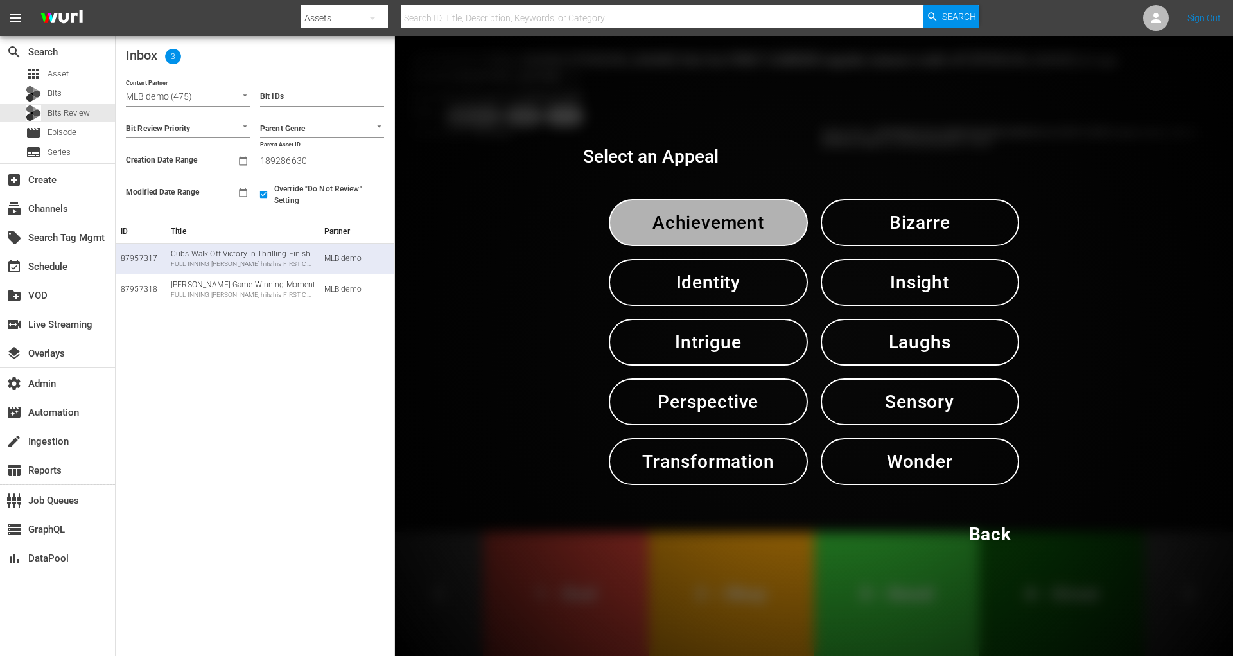
click at [695, 223] on span "Achievement" at bounding box center [708, 222] width 132 height 31
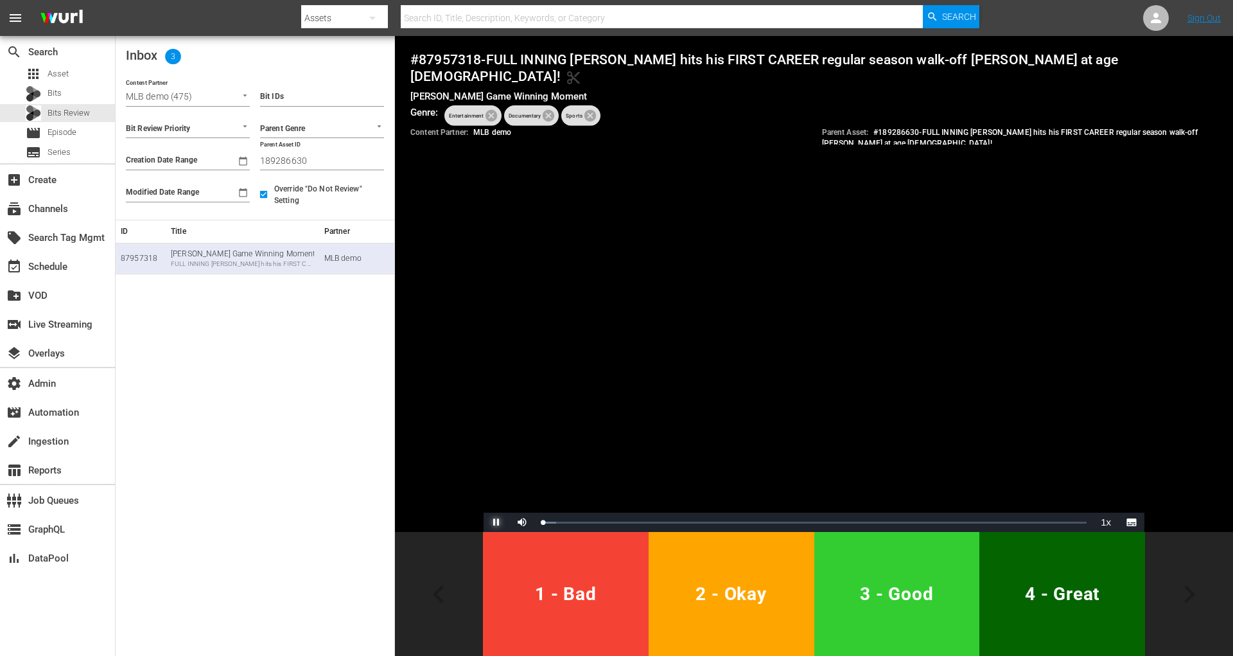
click at [496, 522] on span "Video Player" at bounding box center [496, 522] width 0 height 0
click at [283, 163] on input "189286630" at bounding box center [322, 160] width 124 height 19
paste input "28"
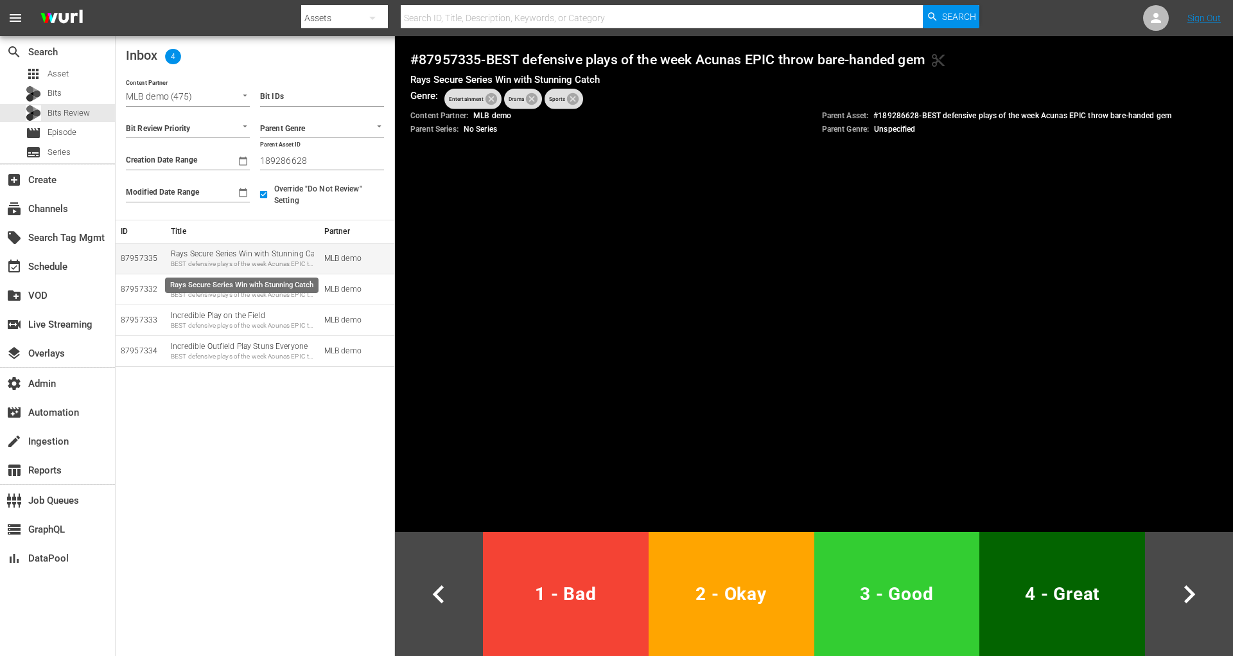
click at [233, 256] on div "Rays Secure Series Win with Stunning Catch BEST defensive plays of the week Acu…" at bounding box center [242, 259] width 143 height 20
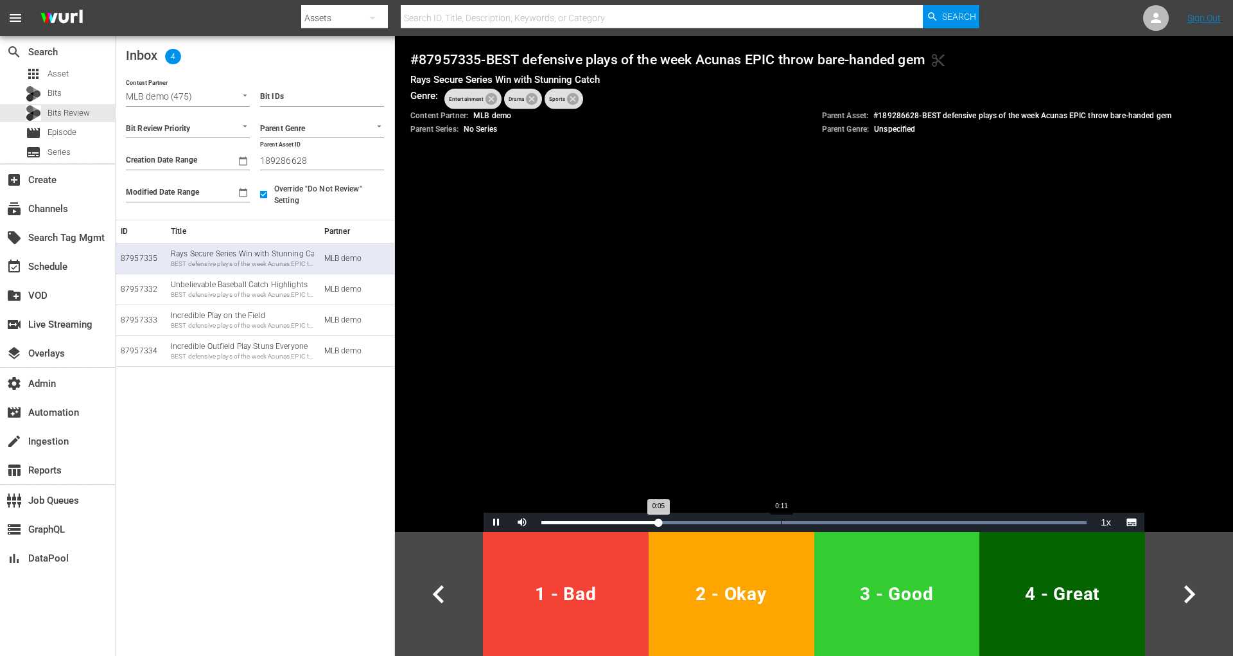
click at [780, 522] on div "Loaded : 100.00% 0:11 0:05" at bounding box center [813, 522] width 545 height 3
click at [496, 522] on span "Video Player" at bounding box center [496, 522] width 0 height 0
click at [469, 55] on h4 "# 87957335 - BEST defensive plays of the week Acunas EPIC throw bare-handed gem…" at bounding box center [813, 59] width 807 height 17
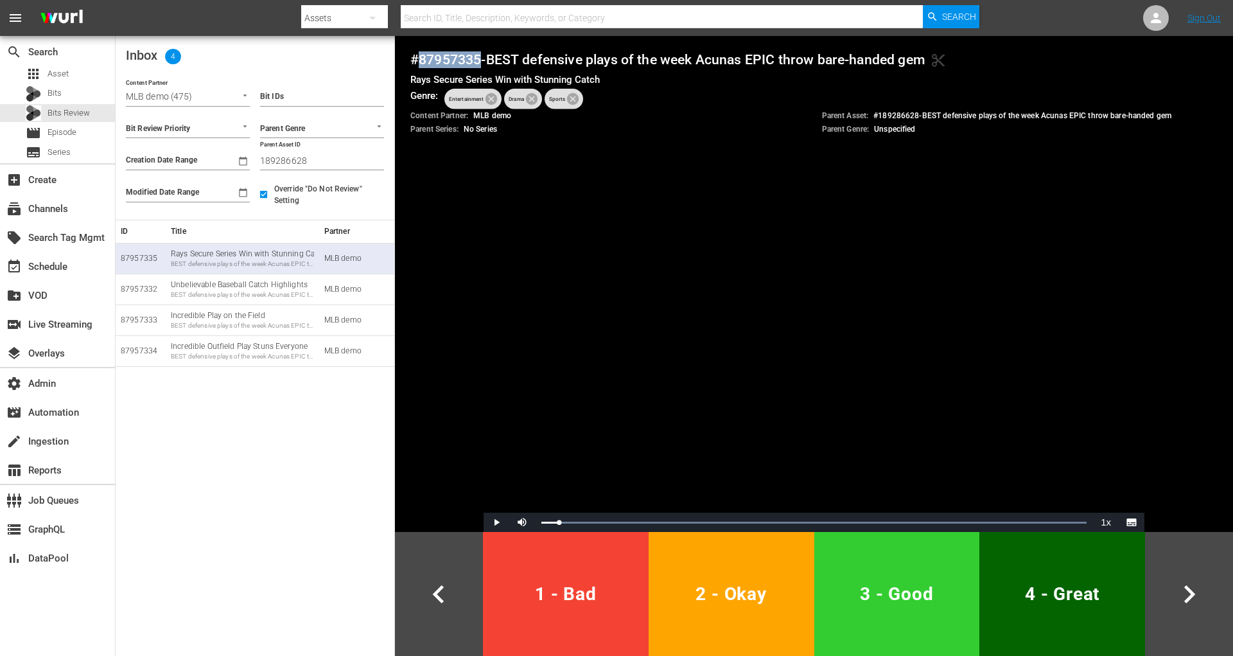
click at [469, 55] on h4 "# 87957335 - BEST defensive plays of the week Acunas EPIC throw bare-handed gem…" at bounding box center [813, 59] width 807 height 17
copy h4 "87957335"
click at [266, 292] on div "BEST defensive plays of the week Acunas EPIC throw bare-handed gem" at bounding box center [242, 294] width 143 height 9
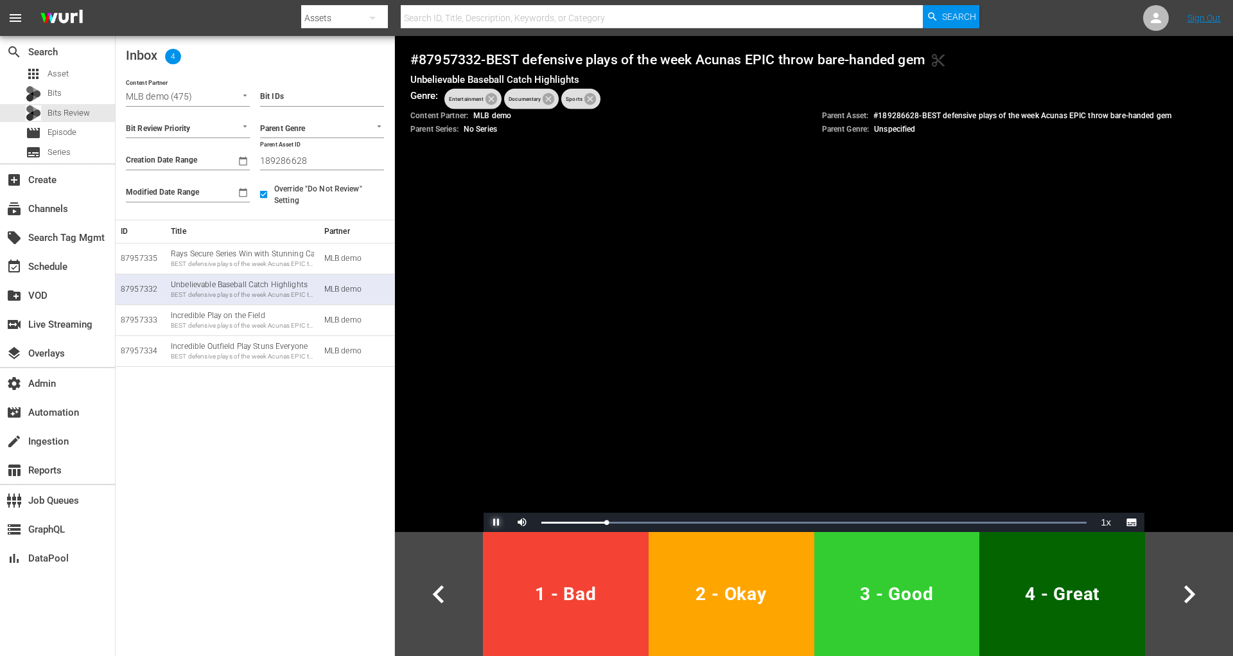
click at [496, 522] on span "Video Player" at bounding box center [496, 522] width 0 height 0
click at [891, 609] on button "3 - Good" at bounding box center [897, 594] width 166 height 124
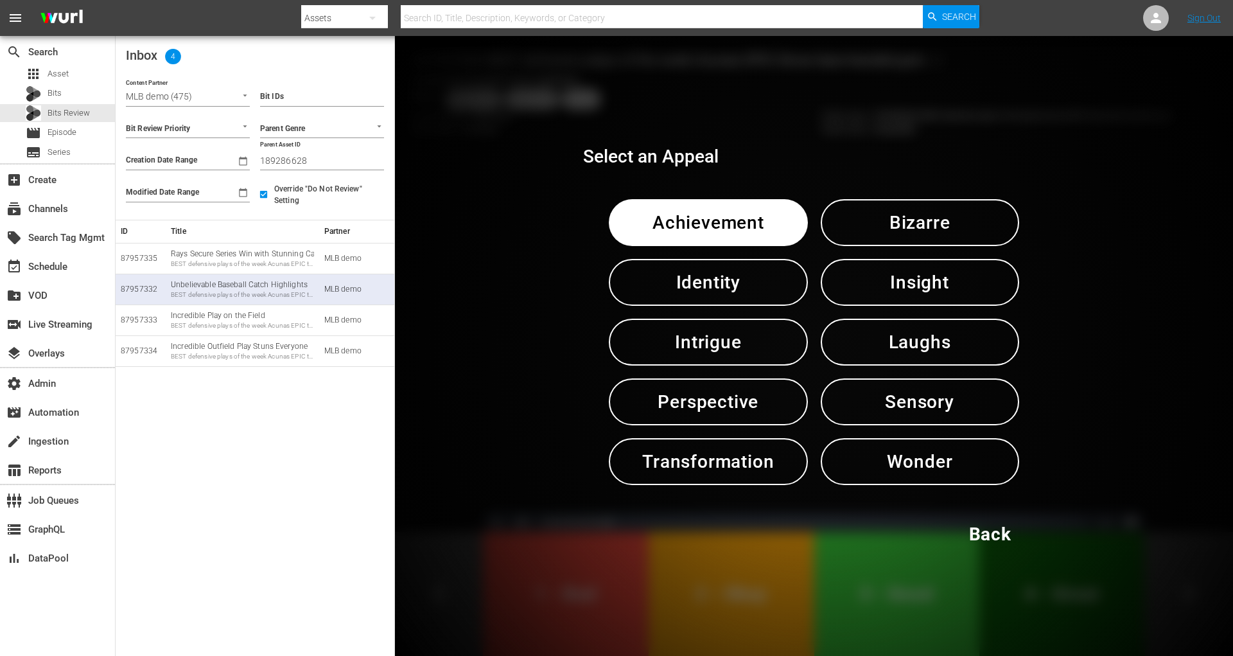
click at [762, 229] on span "Achievement" at bounding box center [708, 222] width 132 height 31
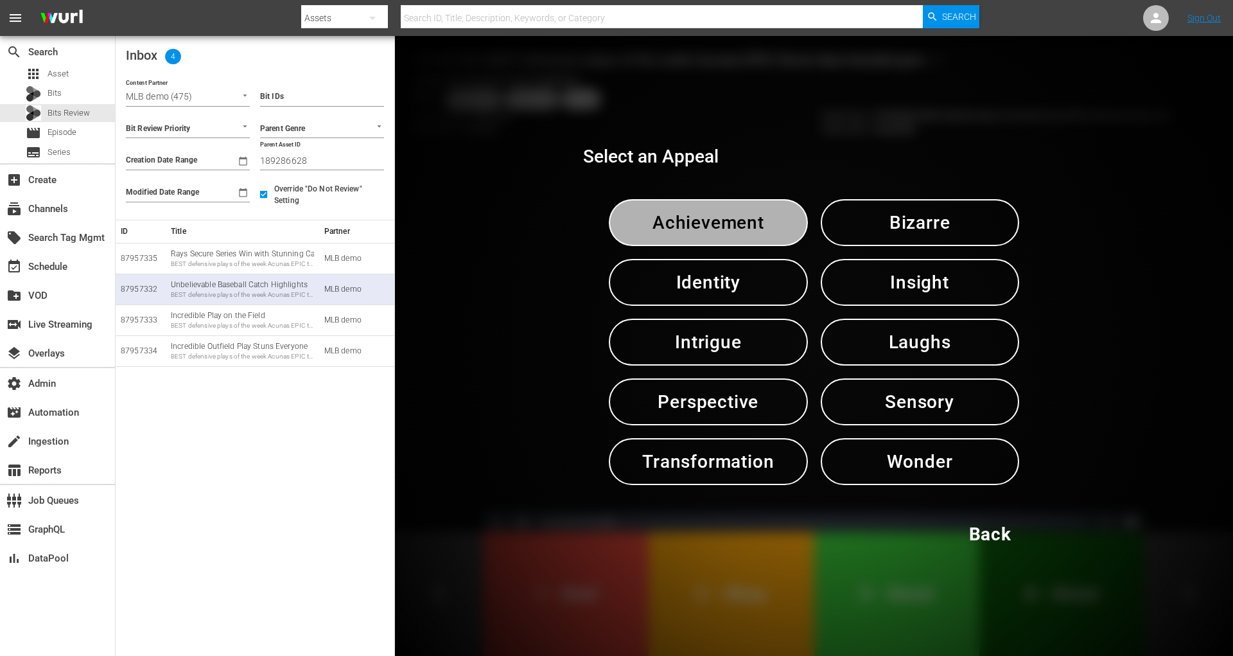
click at [762, 229] on span "Achievement" at bounding box center [708, 222] width 132 height 31
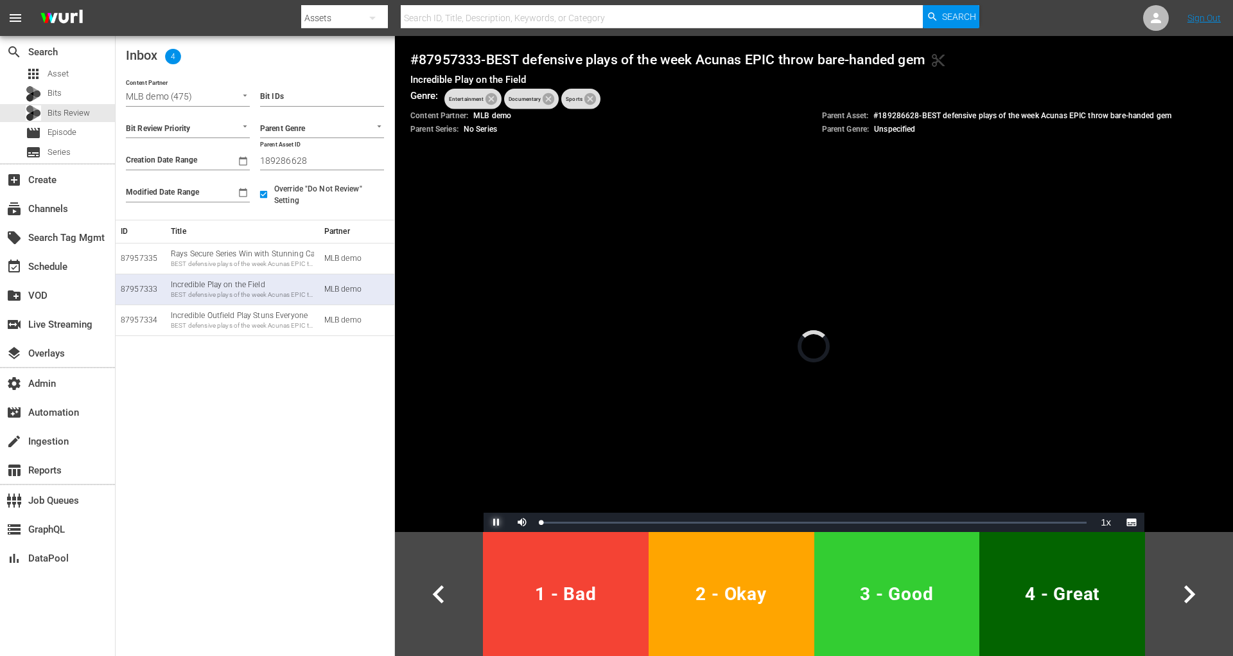
click at [496, 522] on span "Video Player" at bounding box center [496, 522] width 0 height 0
click at [200, 291] on div "BEST defensive plays of the week Acunas EPIC throw bare-handed gem" at bounding box center [242, 294] width 143 height 9
click at [275, 323] on div "BEST defensive plays of the week Acunas EPIC throw bare-handed gem" at bounding box center [242, 325] width 143 height 9
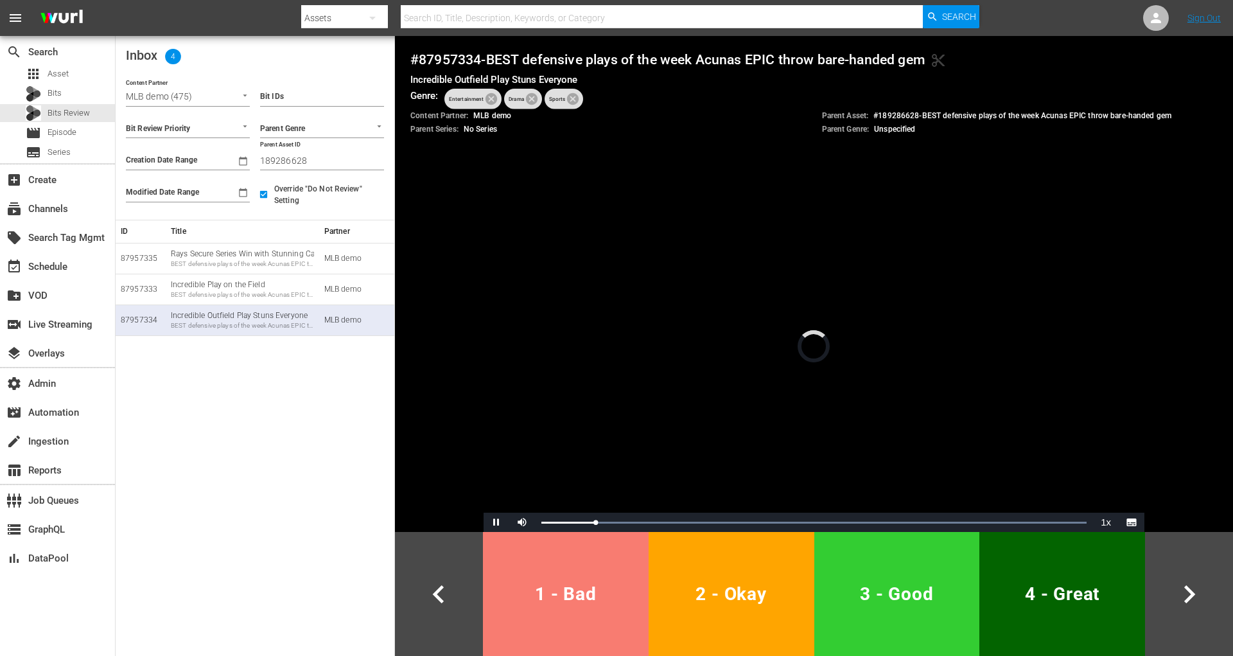
click at [534, 584] on span "1 - Bad" at bounding box center [565, 593] width 155 height 31
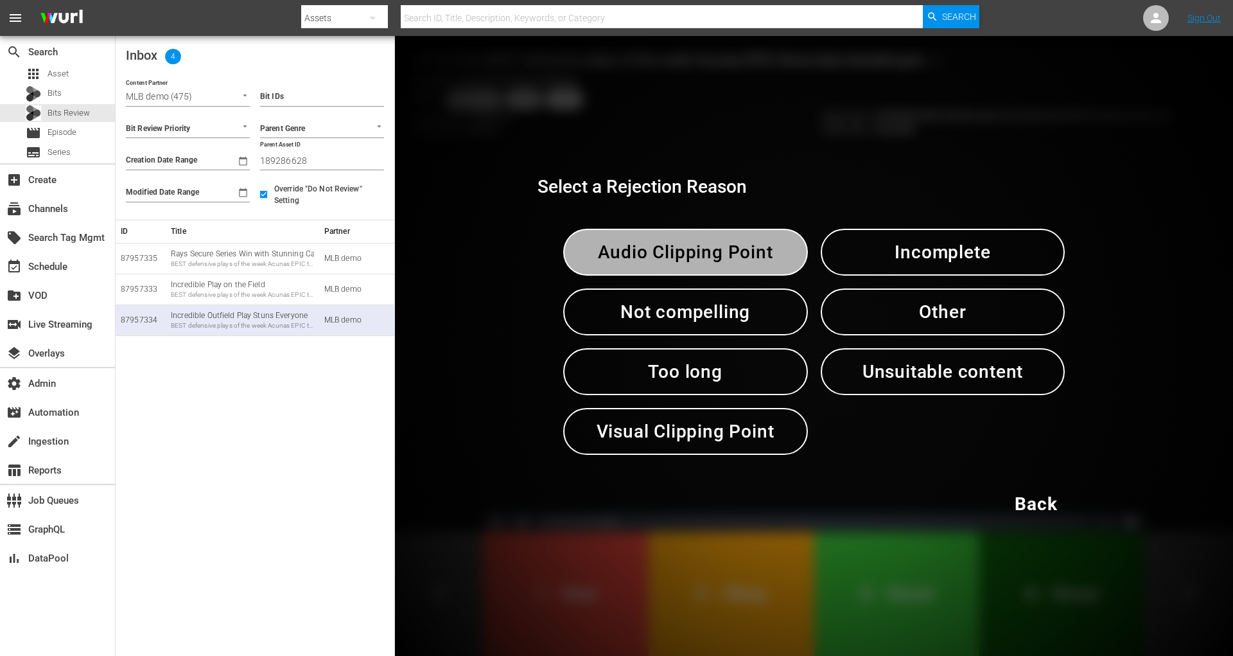
click at [618, 241] on span "Audio Clipping Point" at bounding box center [686, 251] width 178 height 31
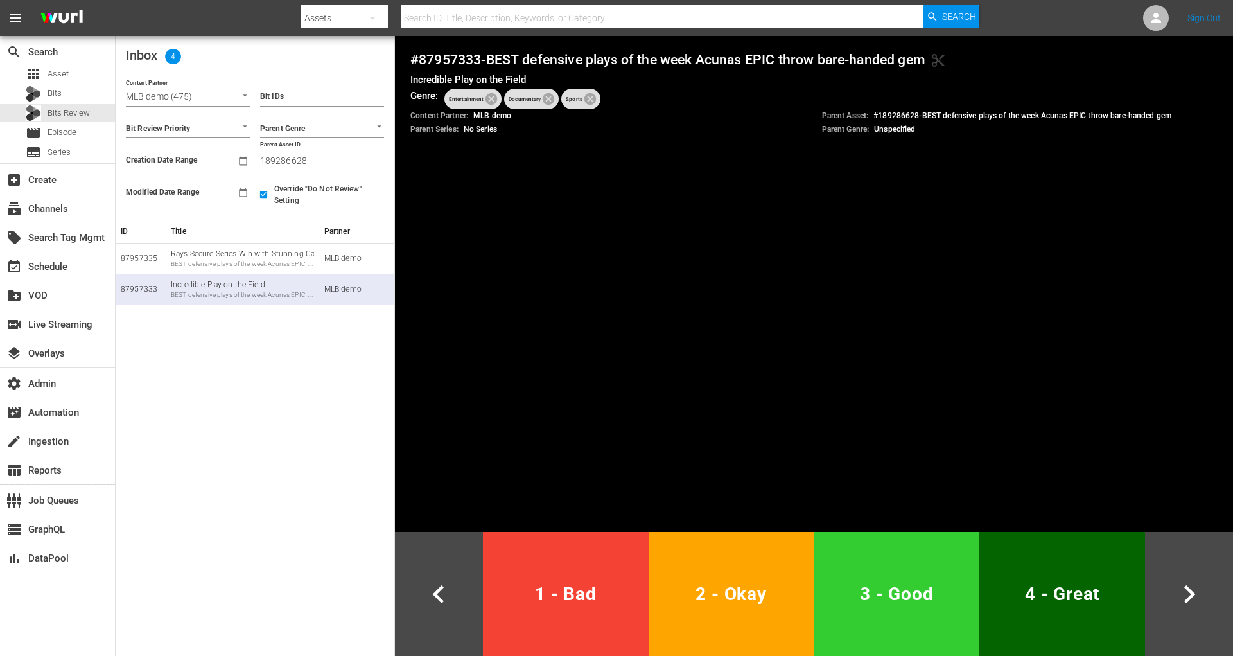
click at [280, 156] on input "189286628" at bounding box center [322, 160] width 124 height 19
paste input "87957337"
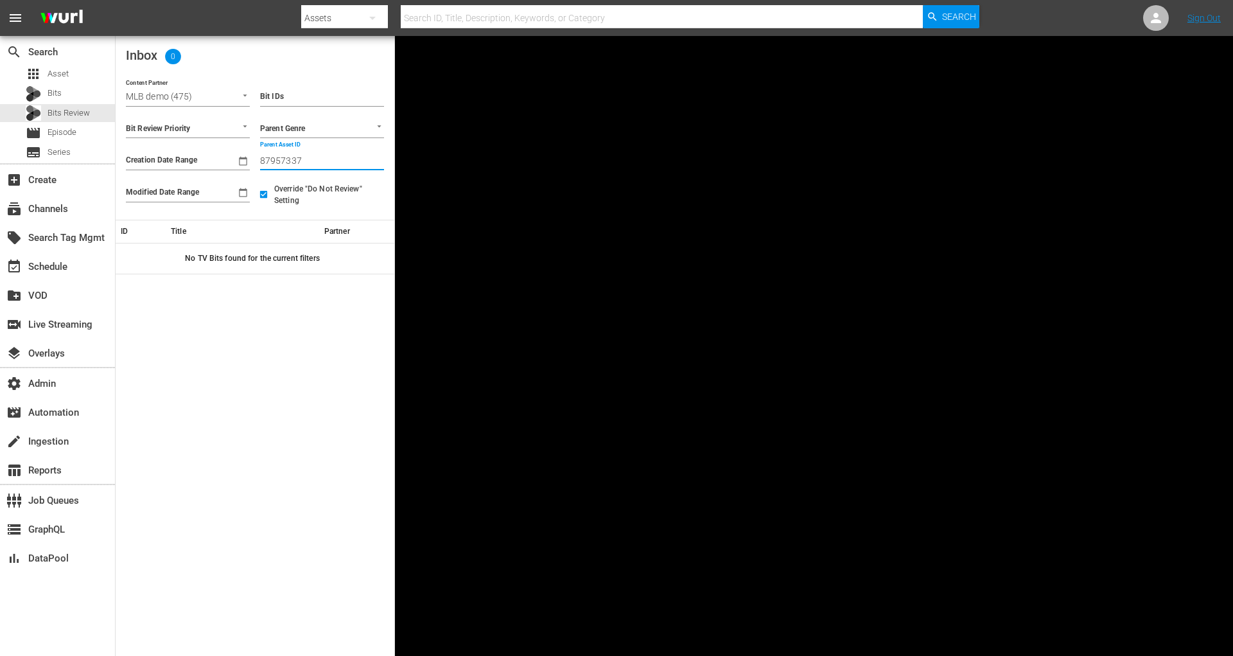
click at [281, 161] on input "87957337" at bounding box center [322, 160] width 124 height 19
paste input "189286635"
type input "189286635"
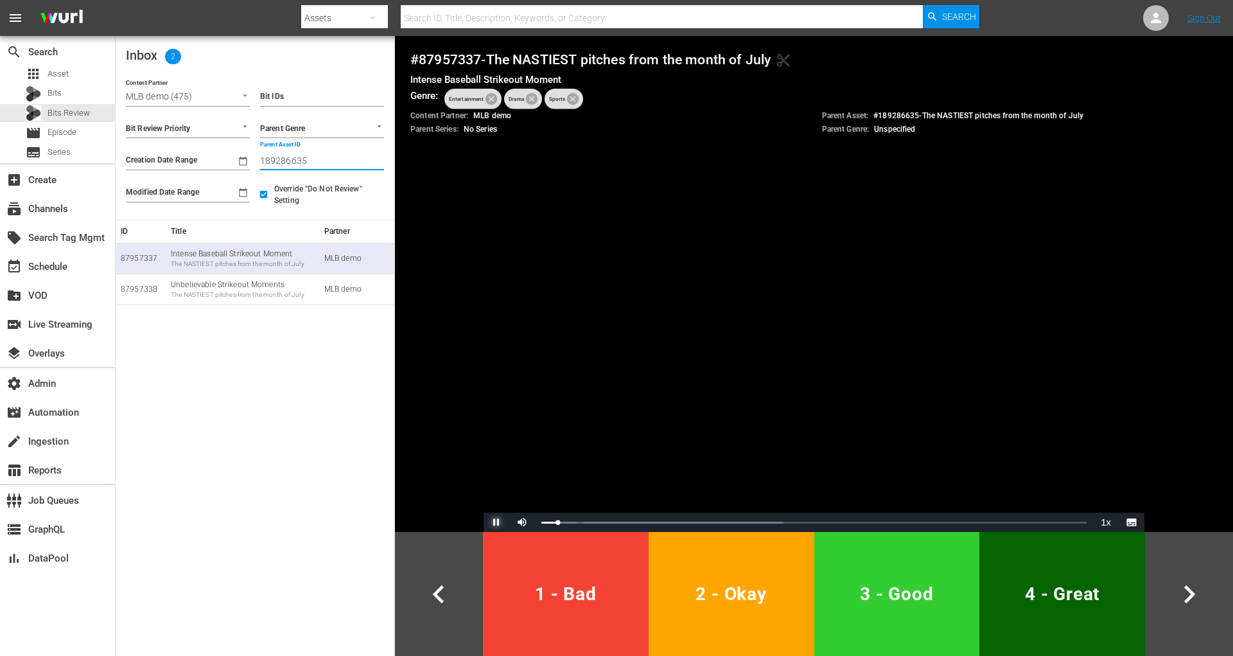
click at [496, 522] on span "Video Player" at bounding box center [496, 522] width 0 height 0
click at [258, 266] on div "The NASTIEST pitches from the month of July" at bounding box center [242, 263] width 143 height 9
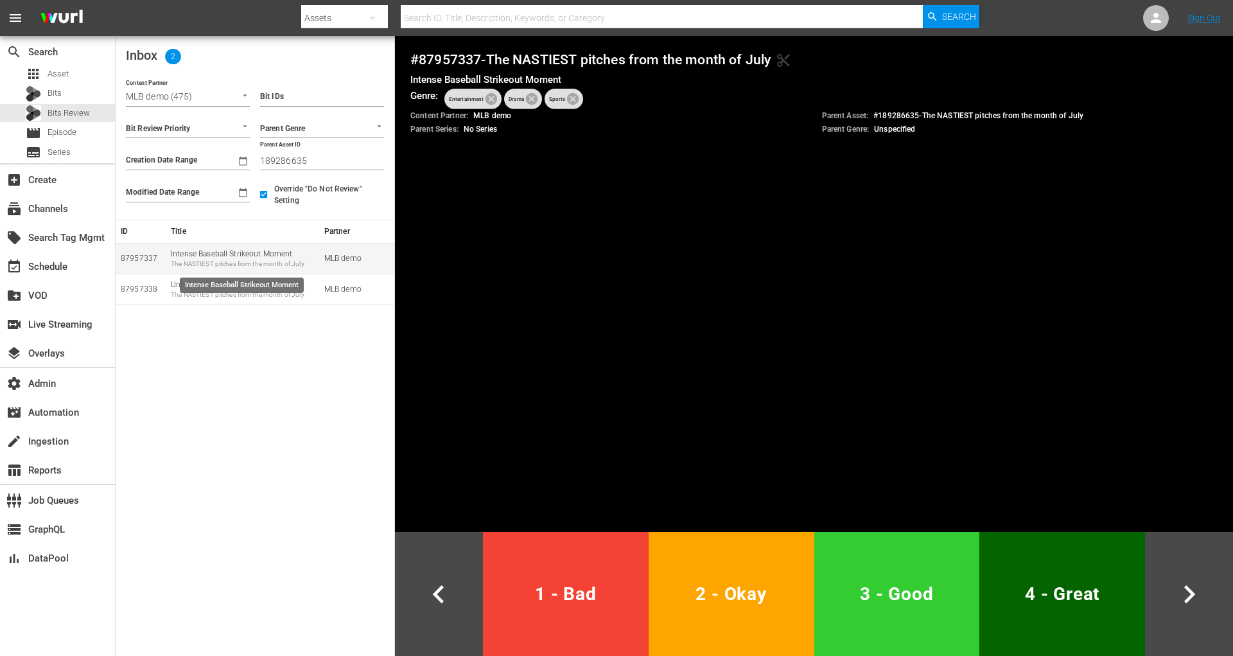
click at [258, 266] on div "The NASTIEST pitches from the month of July" at bounding box center [242, 263] width 143 height 9
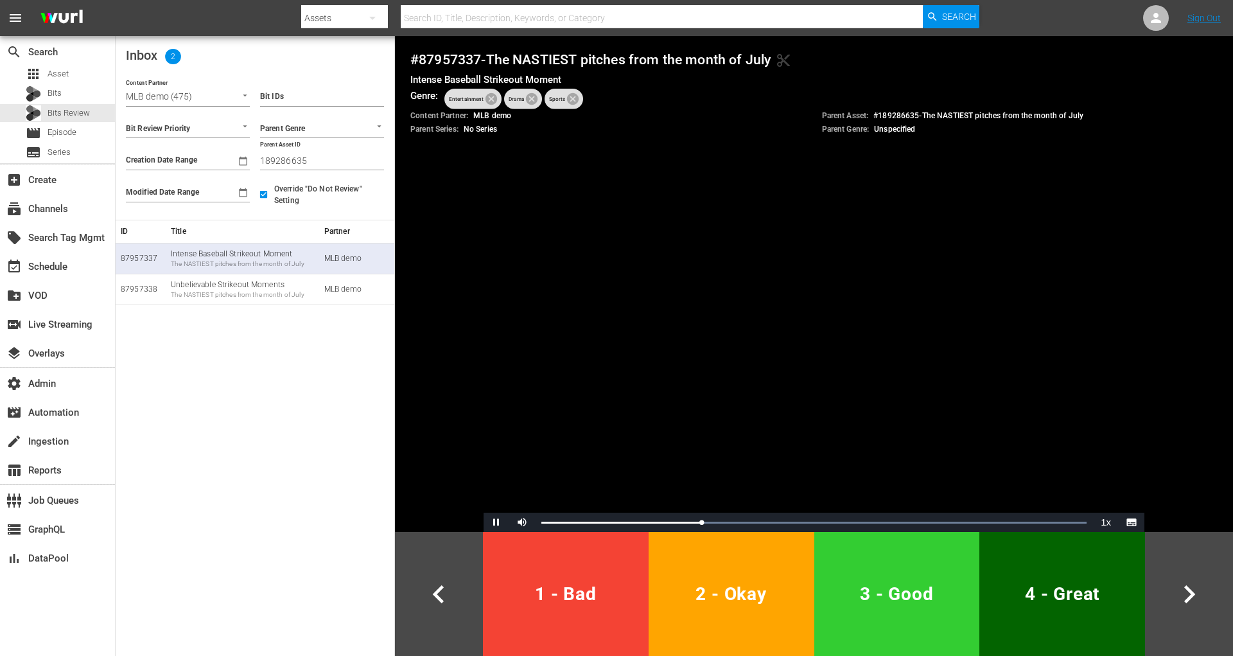
click at [616, 590] on span "1 - Bad" at bounding box center [565, 593] width 155 height 31
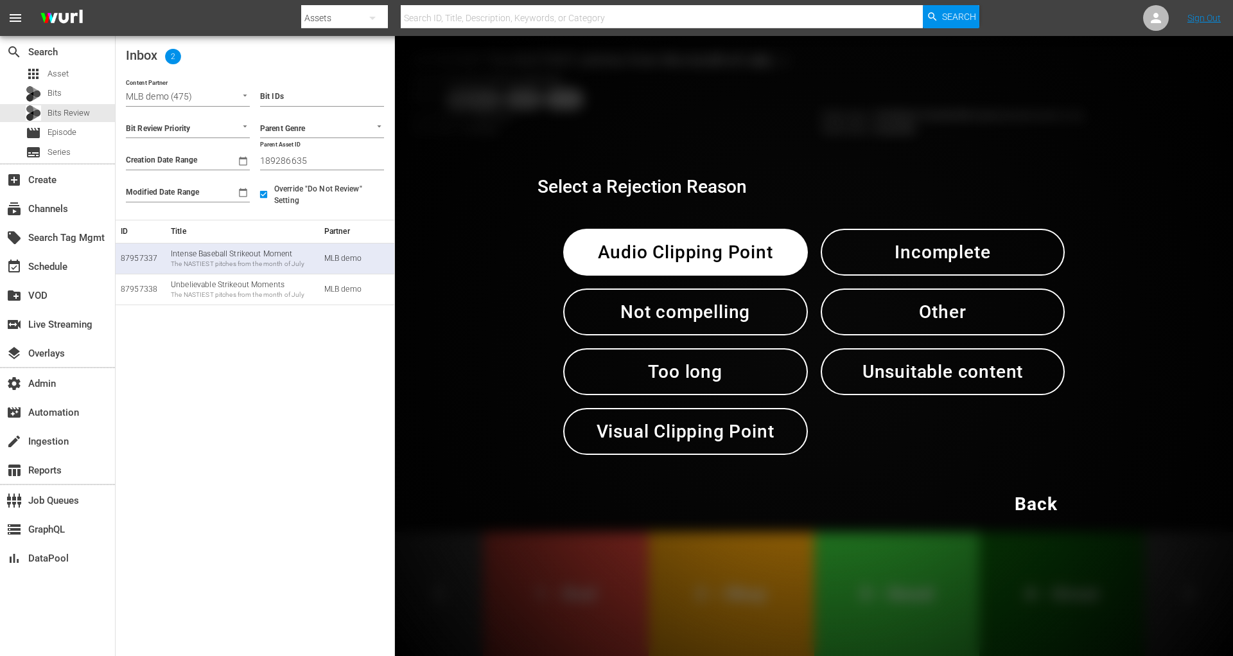
click at [677, 441] on span "Visual Clipping Point" at bounding box center [686, 431] width 178 height 31
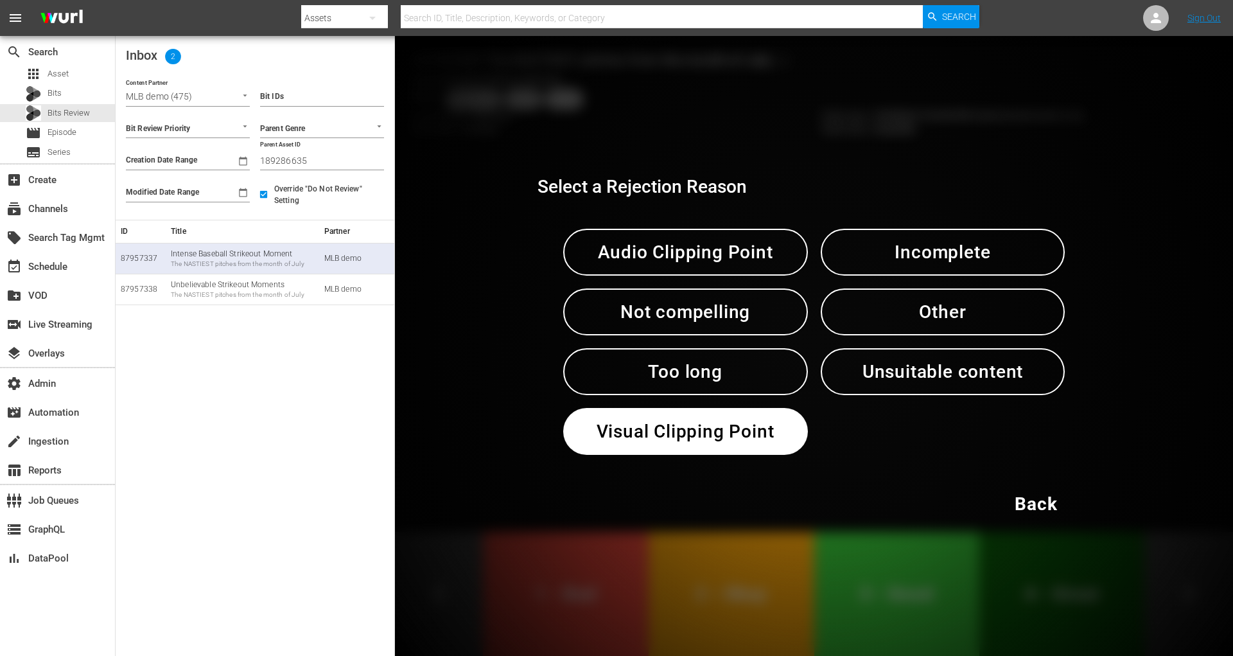
click at [677, 441] on span "Visual Clipping Point" at bounding box center [686, 431] width 178 height 31
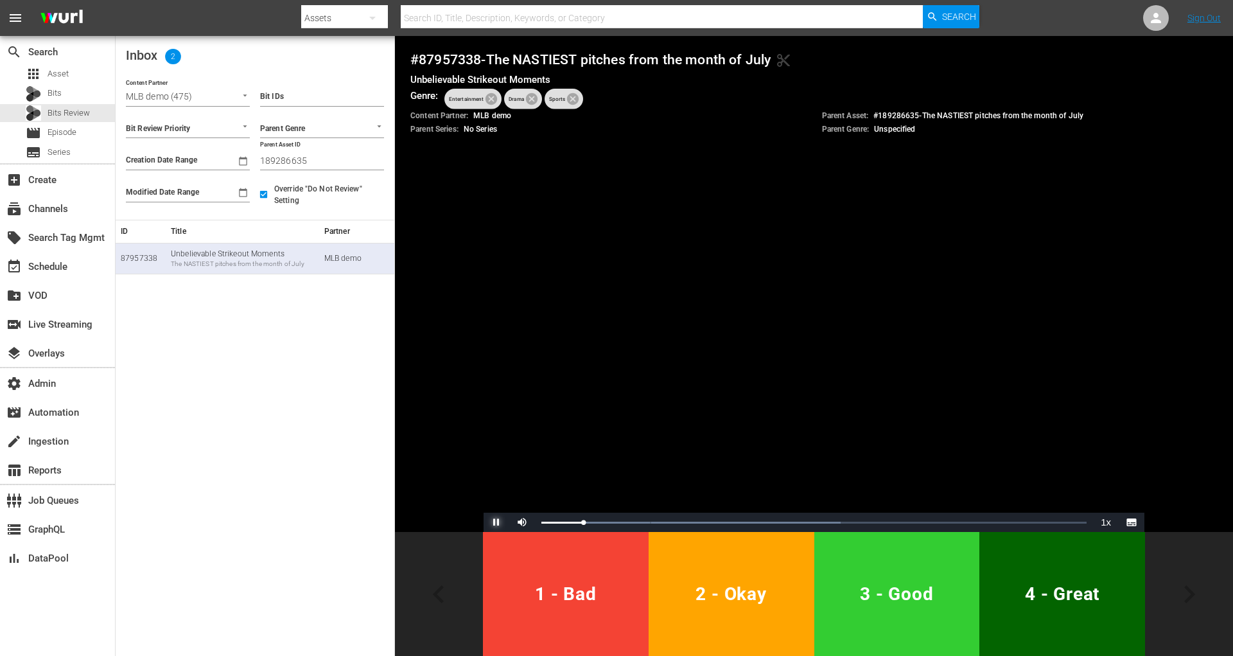
click at [496, 522] on span "Video Player" at bounding box center [496, 522] width 0 height 0
